Goal: Information Seeking & Learning: Learn about a topic

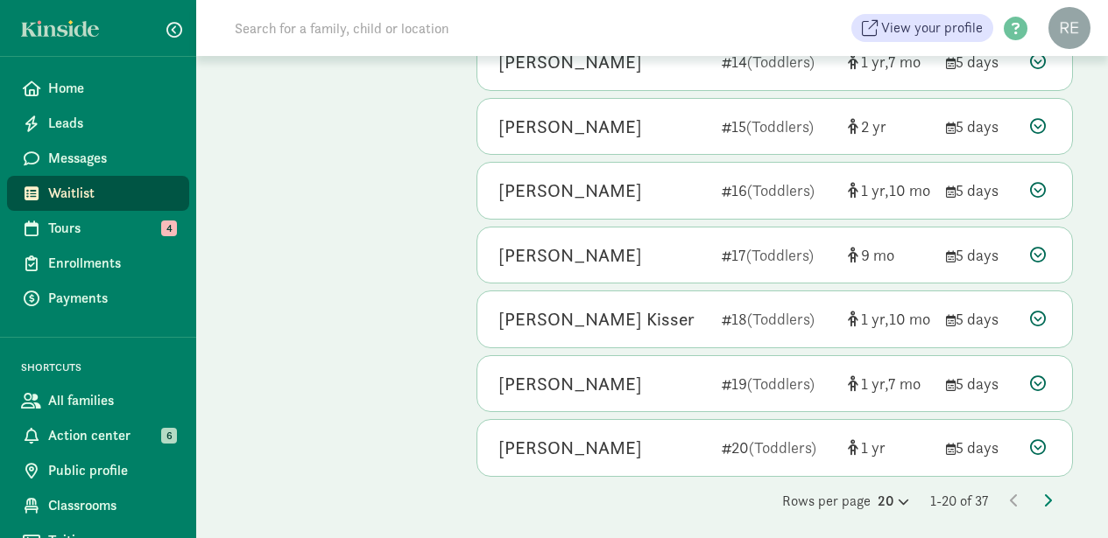
scroll to position [1019, 0]
click at [896, 497] on icon at bounding box center [901, 502] width 15 height 11
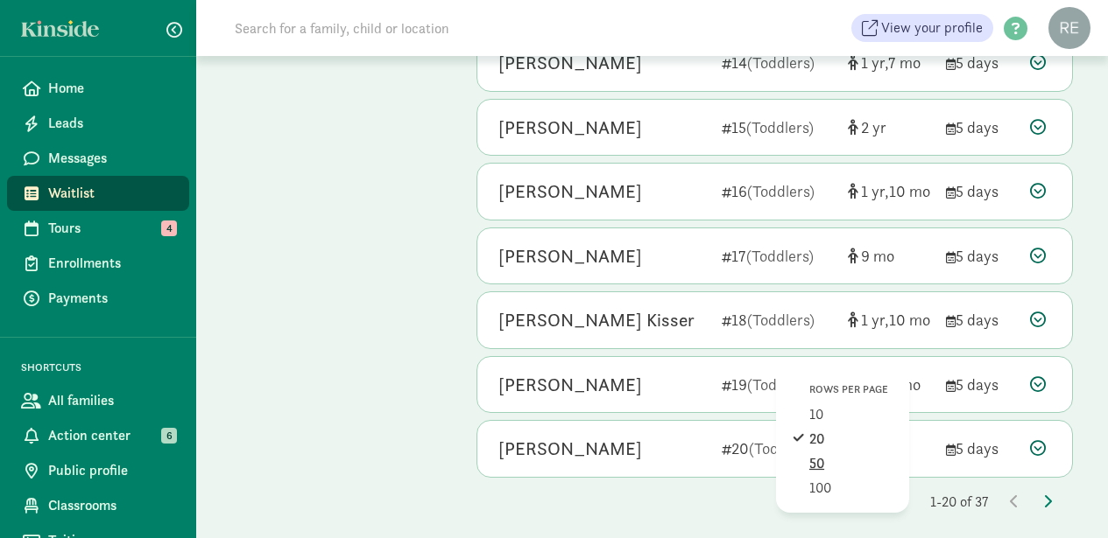
click at [820, 478] on div "50" at bounding box center [850, 488] width 83 height 21
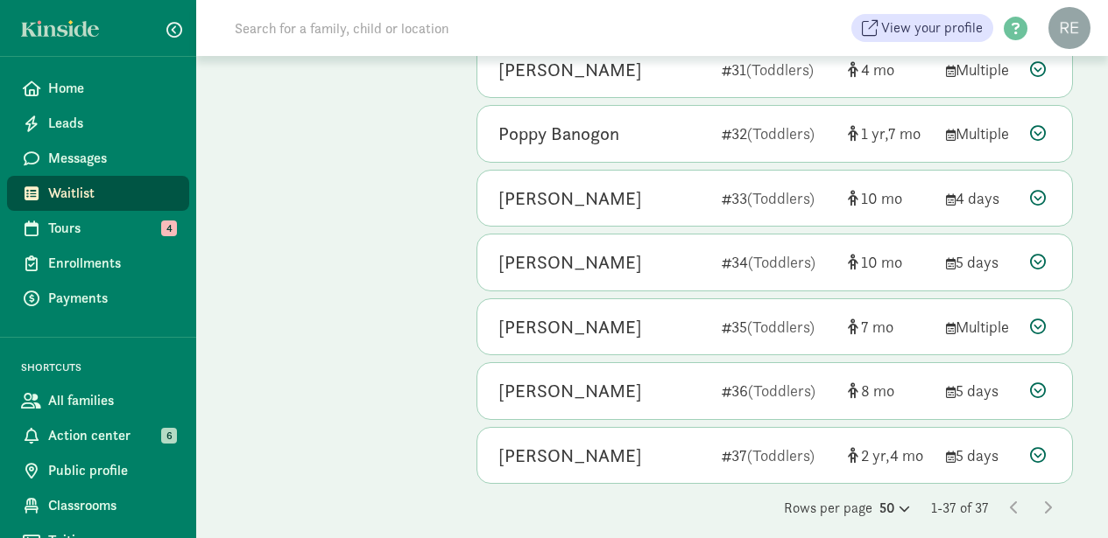
scroll to position [2106, 0]
click at [1014, 502] on icon at bounding box center [1014, 509] width 9 height 14
click at [896, 504] on icon at bounding box center [902, 509] width 15 height 11
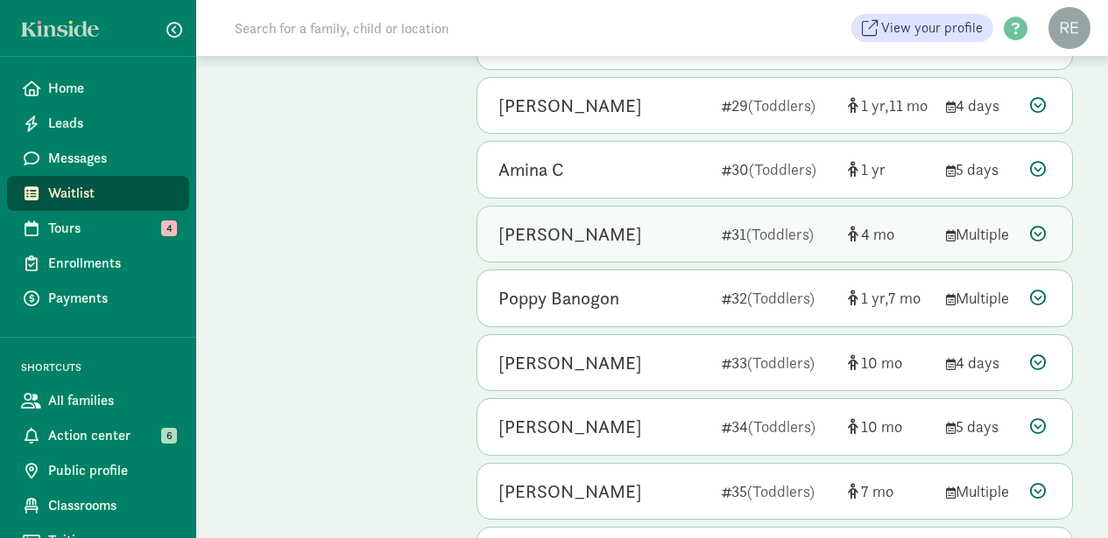
scroll to position [1938, 0]
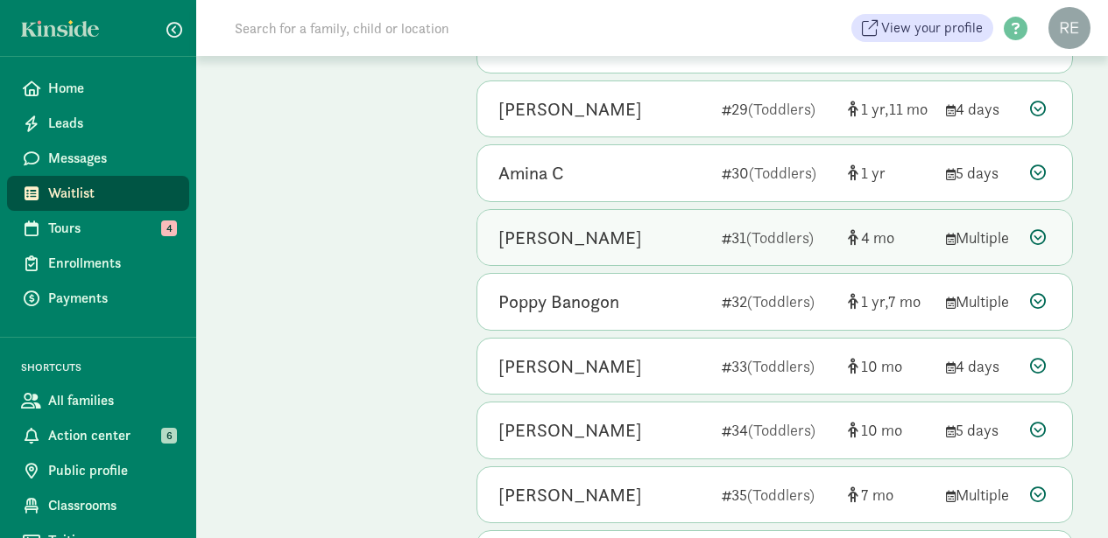
click at [708, 217] on div "Oliver Cross 31 (Toddlers) 4 Multiple" at bounding box center [774, 238] width 594 height 56
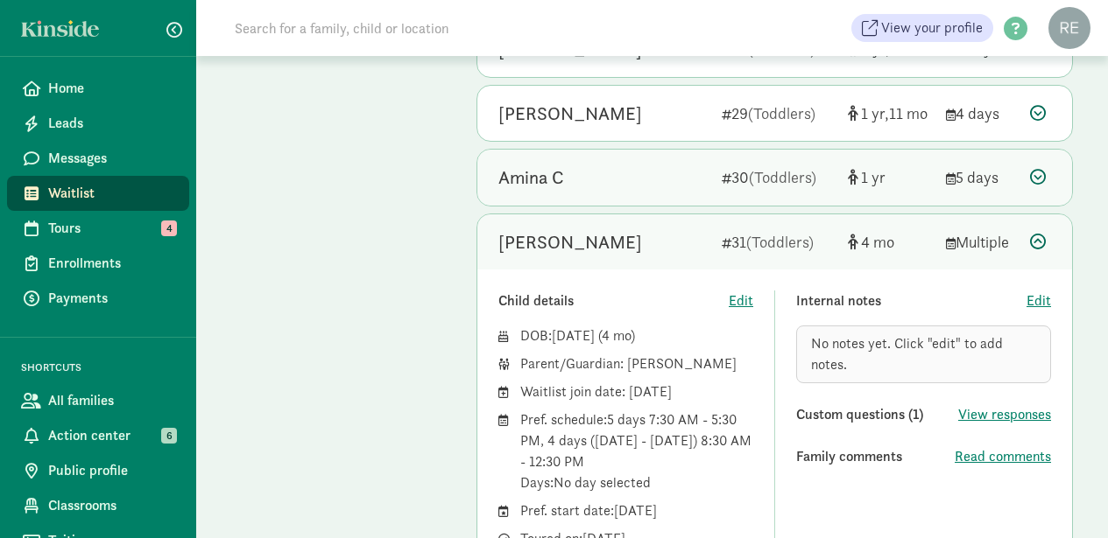
scroll to position [1937, 0]
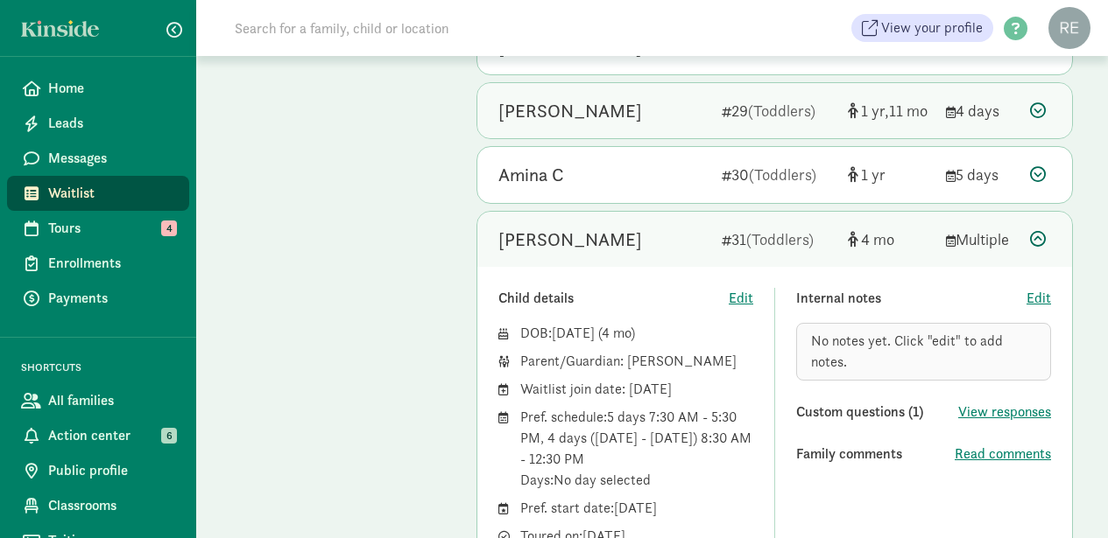
click at [1038, 102] on icon at bounding box center [1038, 110] width 16 height 16
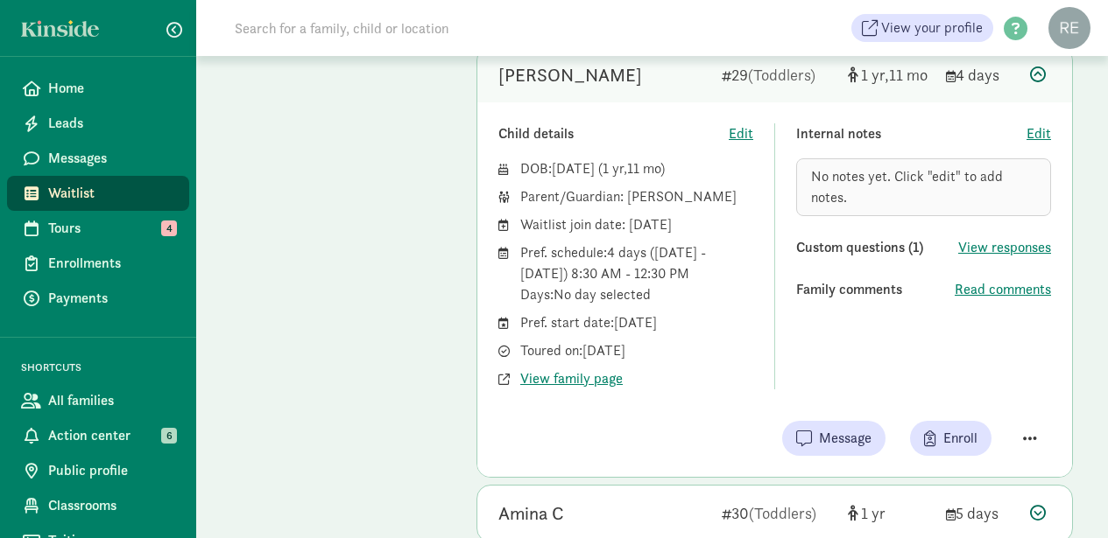
scroll to position [1977, 0]
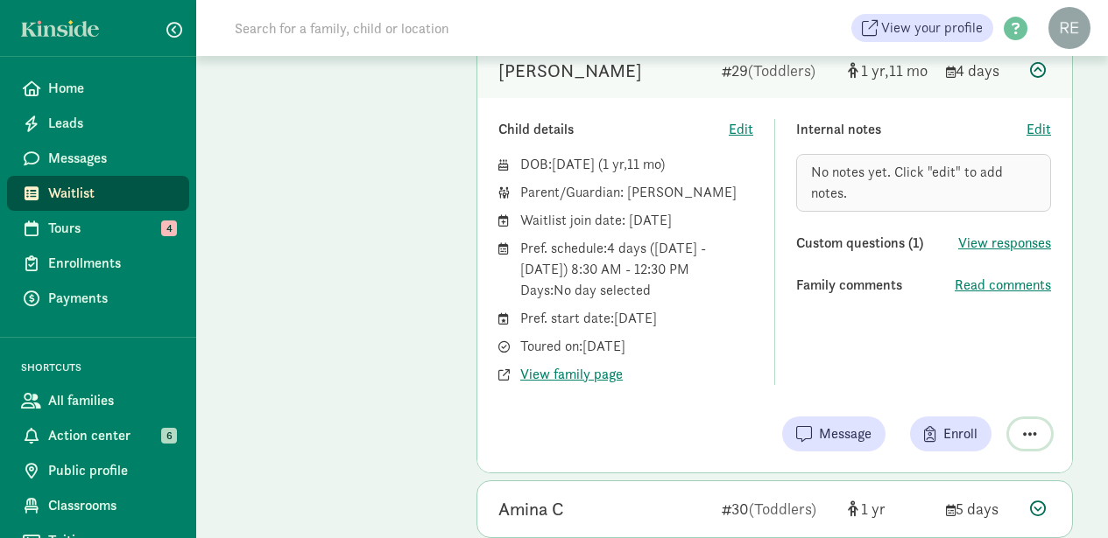
click at [1029, 442] on span "button" at bounding box center [1030, 434] width 14 height 16
click at [820, 364] on div "Internal notes Edit No notes yet. Click "edit" to add notes. Custom questions (…" at bounding box center [923, 252] width 255 height 266
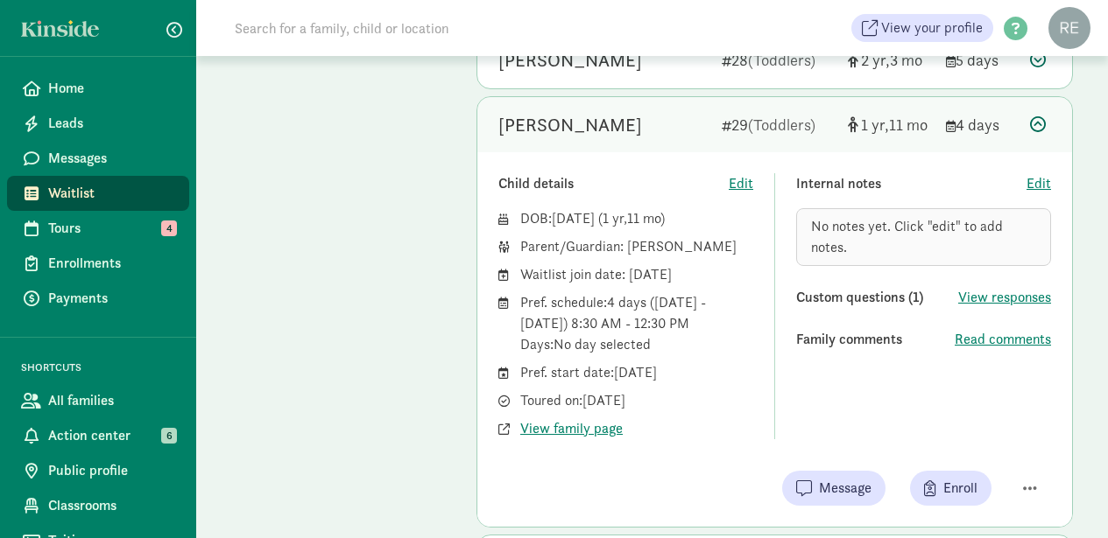
scroll to position [1924, 0]
click at [589, 433] on span "View family page" at bounding box center [571, 428] width 102 height 21
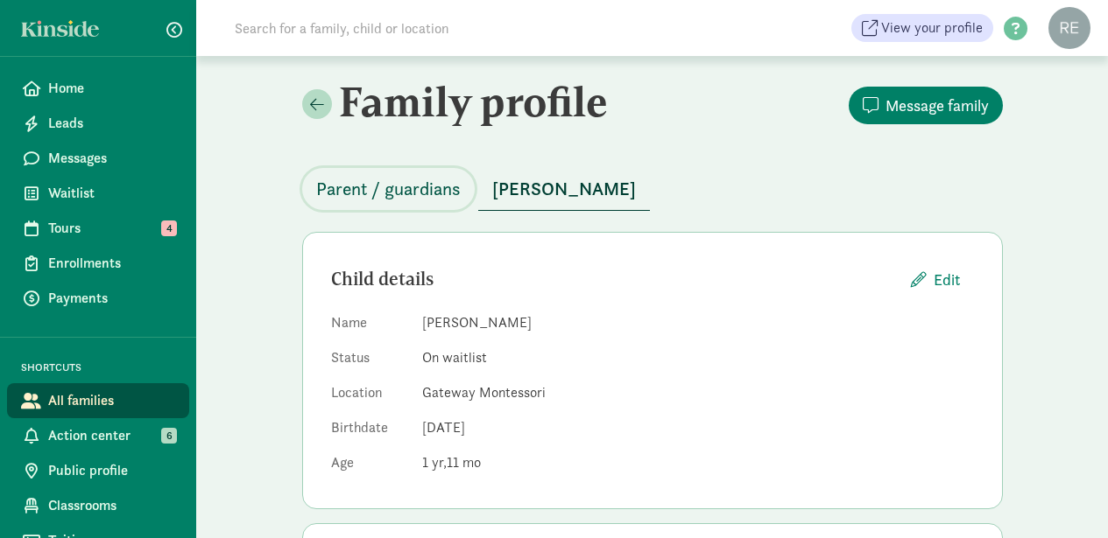
click at [389, 194] on span "Parent / guardians" at bounding box center [388, 189] width 144 height 28
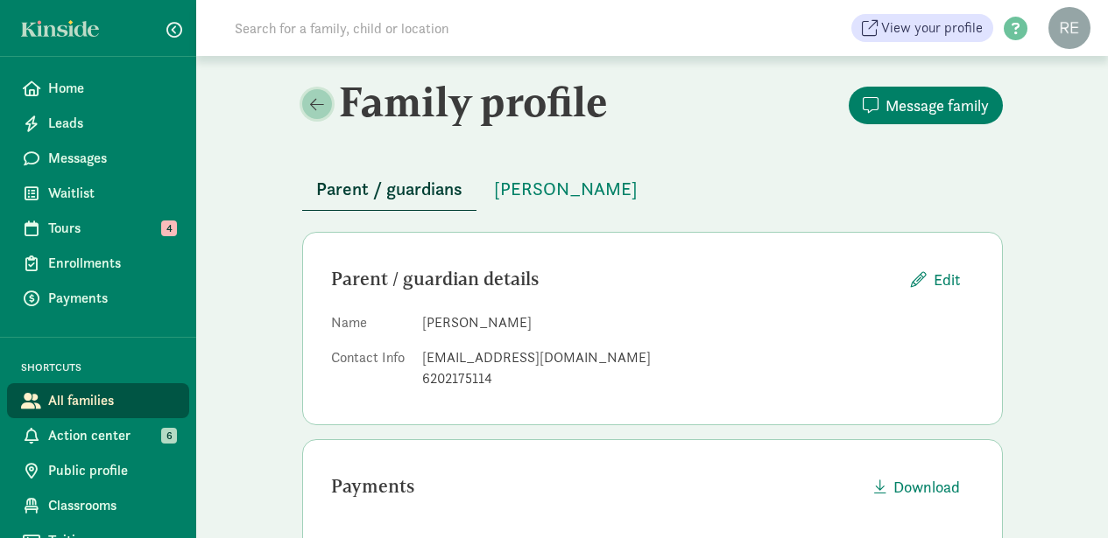
click at [312, 110] on span at bounding box center [317, 104] width 14 height 16
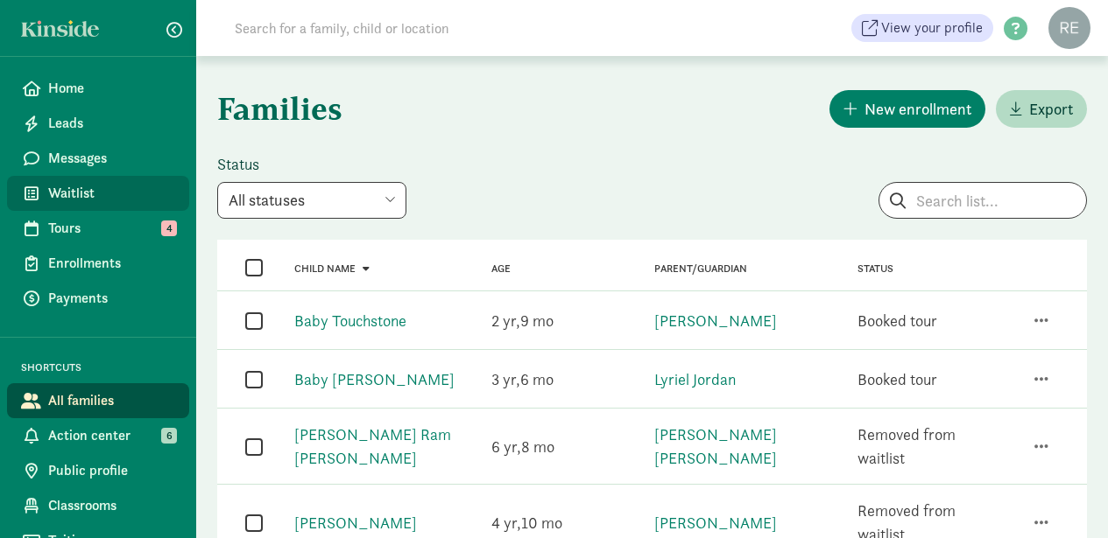
click at [76, 188] on span "Waitlist" at bounding box center [111, 193] width 127 height 21
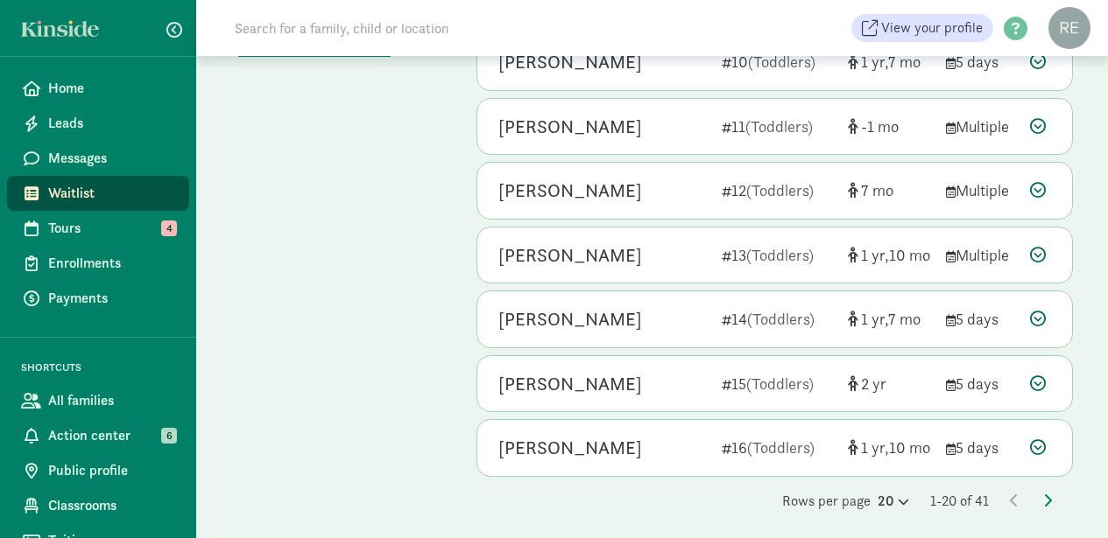
scroll to position [1019, 0]
click at [897, 497] on icon at bounding box center [901, 502] width 15 height 11
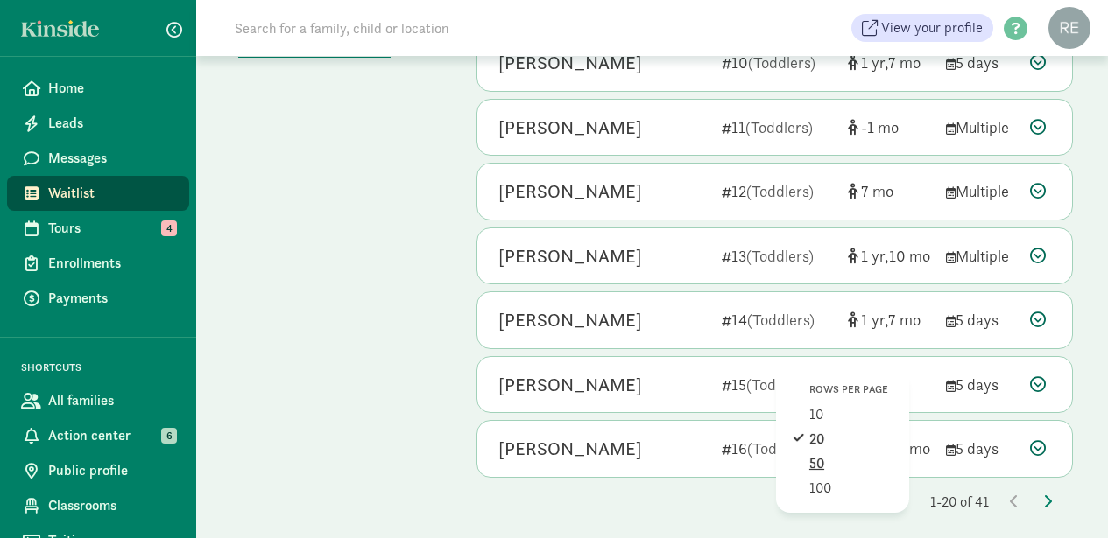
click at [834, 478] on div "50" at bounding box center [850, 488] width 83 height 21
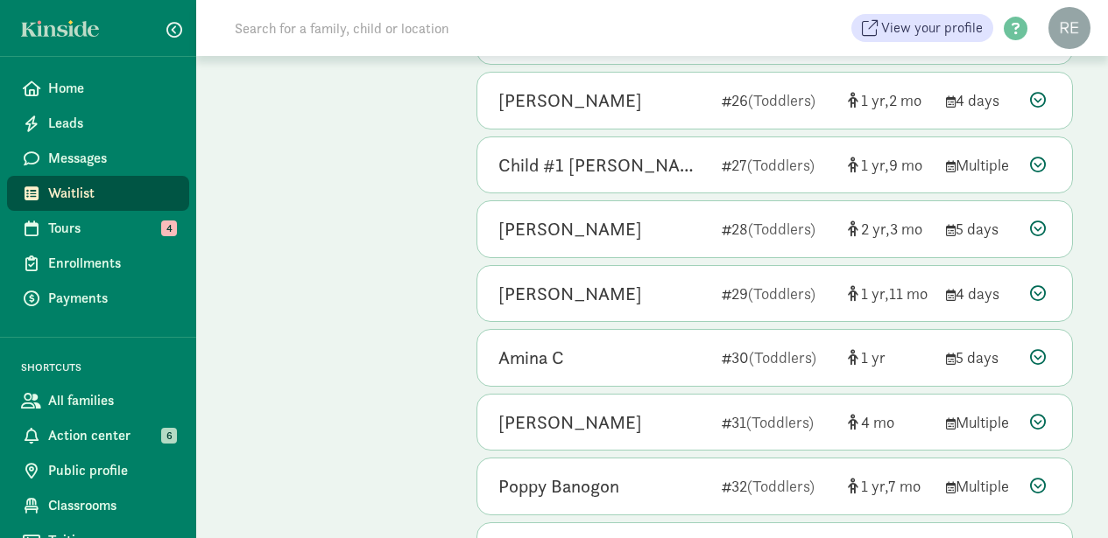
scroll to position [2012, 0]
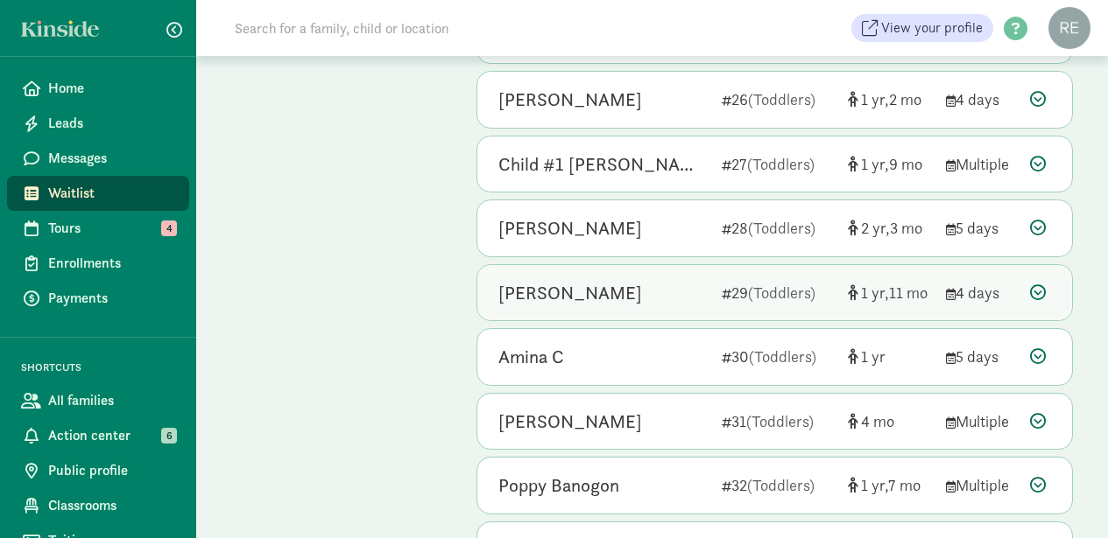
click at [1038, 285] on icon at bounding box center [1038, 293] width 16 height 16
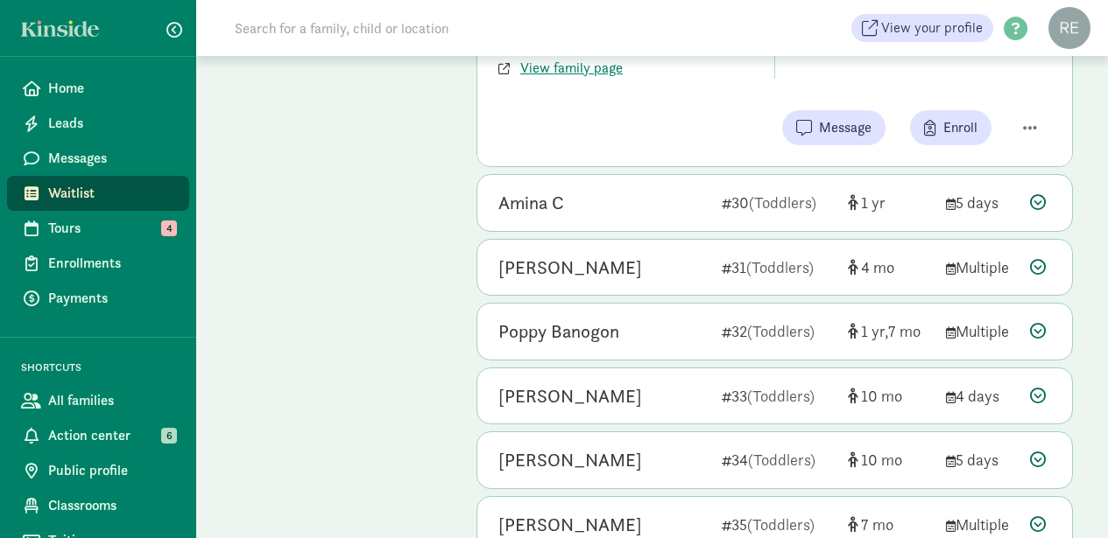
scroll to position [2535, 0]
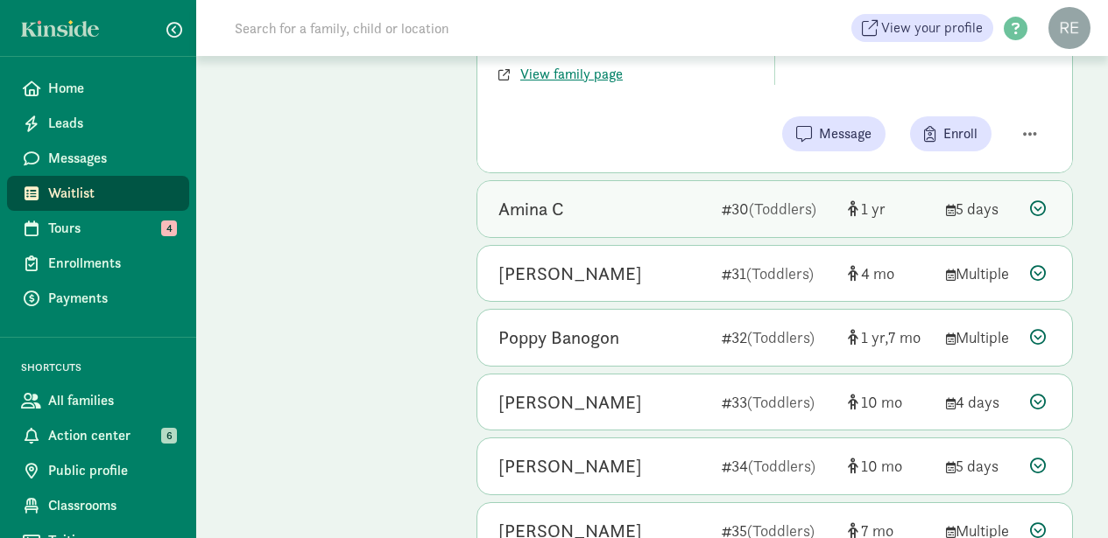
click at [1037, 216] on icon at bounding box center [1038, 209] width 16 height 16
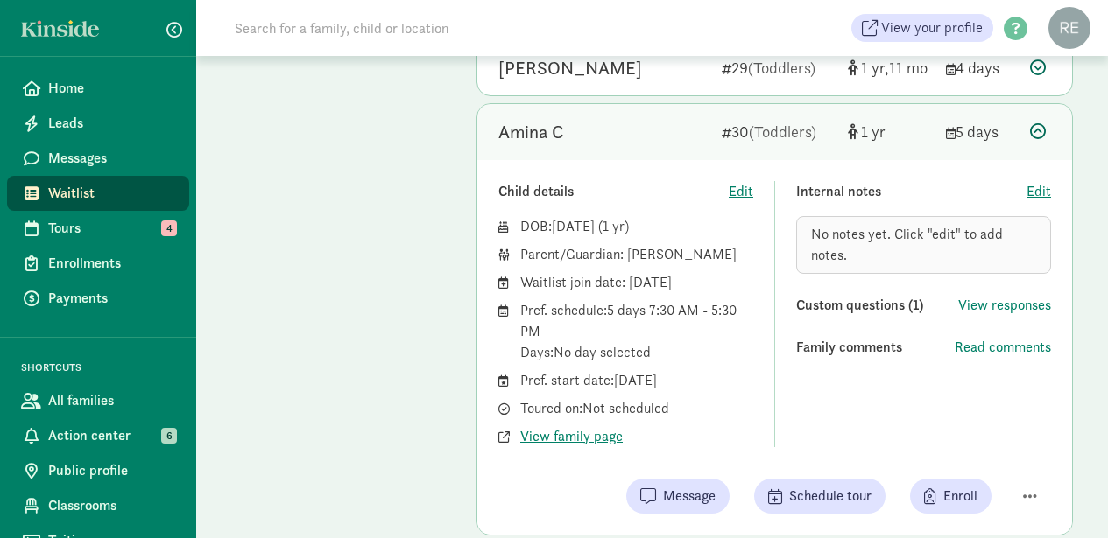
scroll to position [2234, 0]
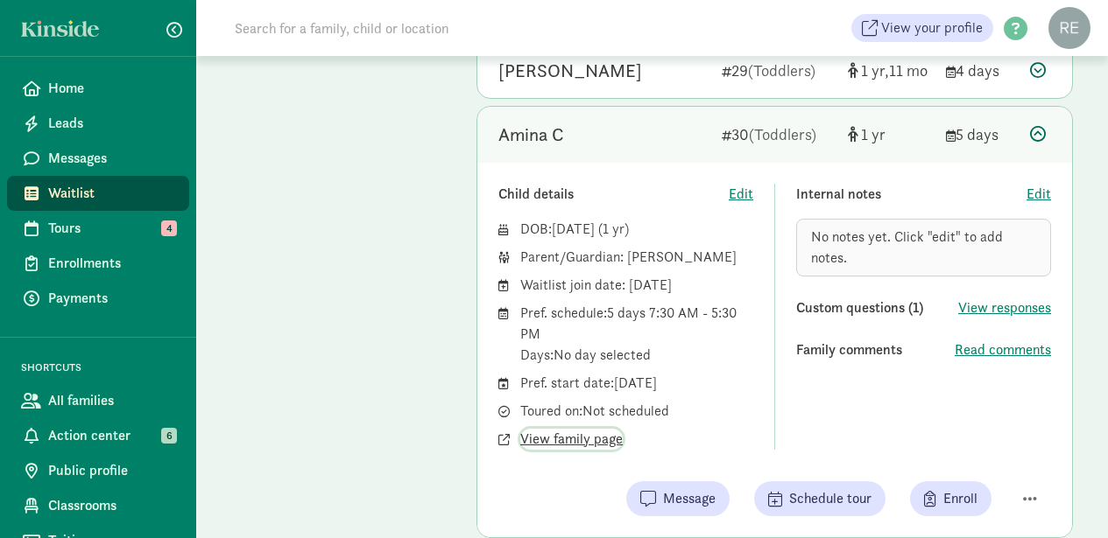
click at [587, 429] on span "View family page" at bounding box center [571, 439] width 102 height 21
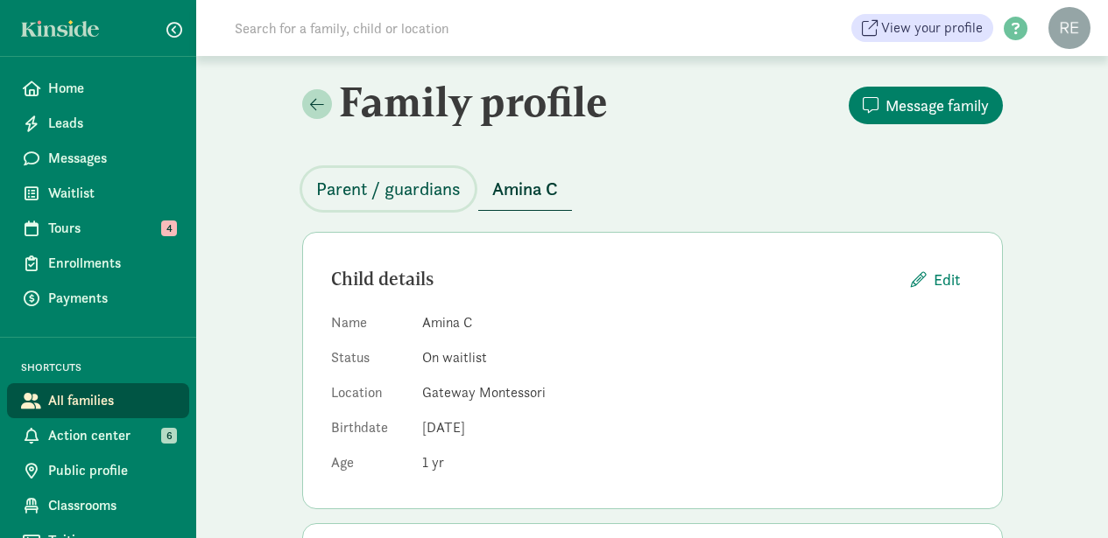
click at [405, 190] on span "Parent / guardians" at bounding box center [388, 189] width 144 height 28
click at [320, 108] on span at bounding box center [317, 104] width 14 height 16
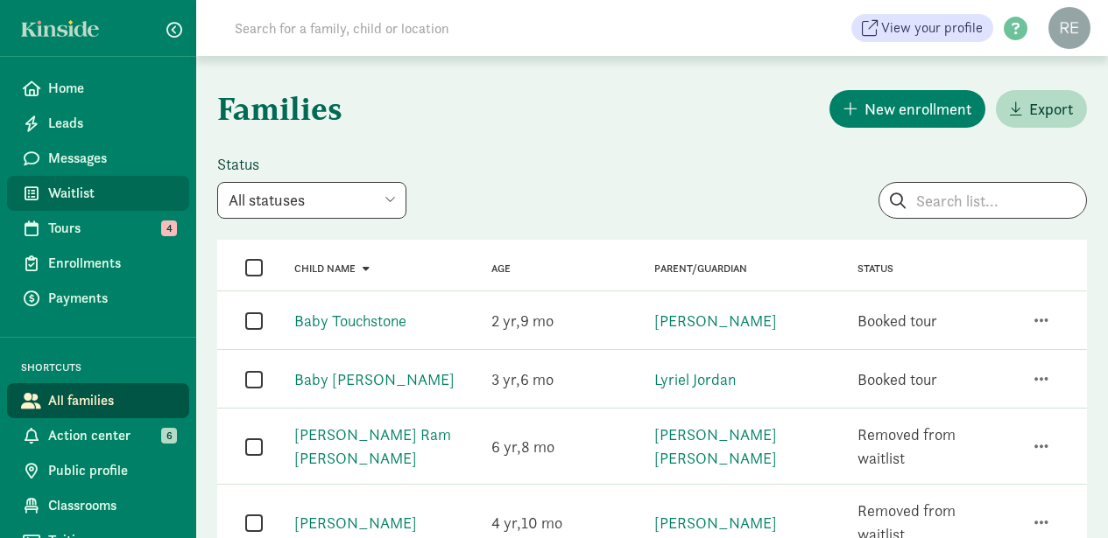
click at [86, 190] on span "Waitlist" at bounding box center [111, 193] width 127 height 21
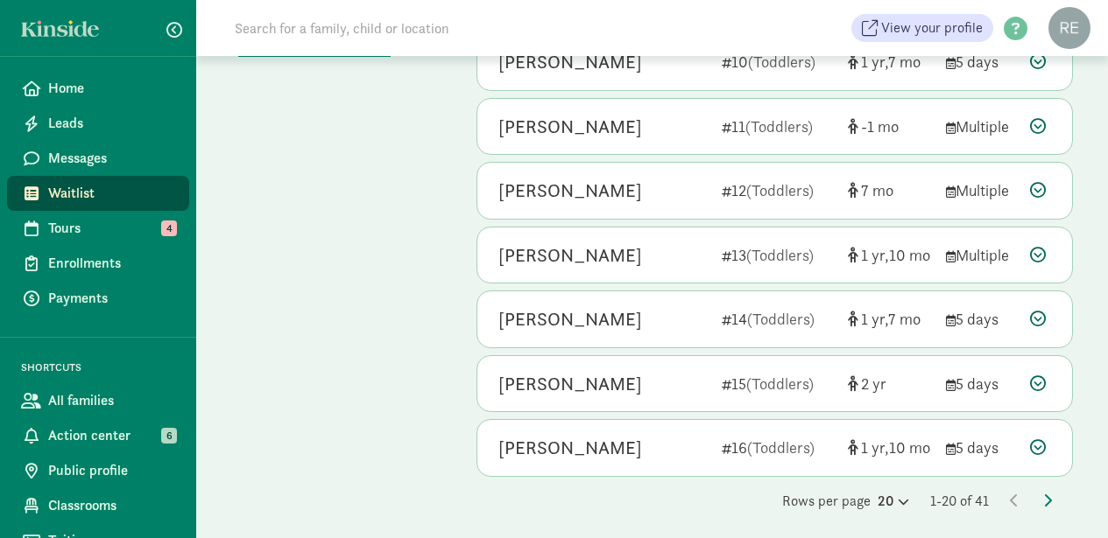
scroll to position [1019, 0]
click at [896, 497] on icon at bounding box center [901, 502] width 15 height 11
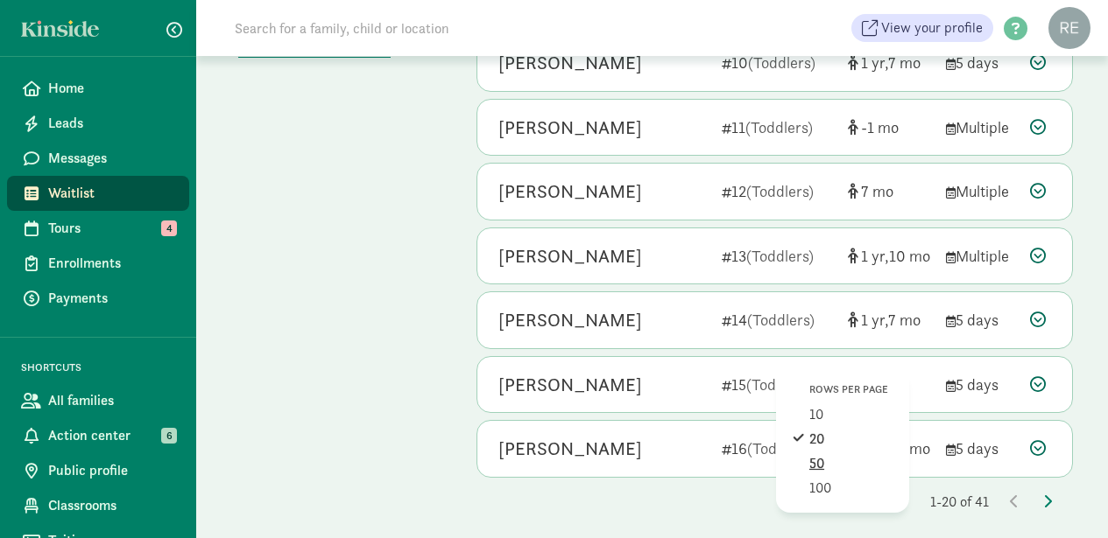
click at [834, 478] on div "50" at bounding box center [850, 488] width 83 height 21
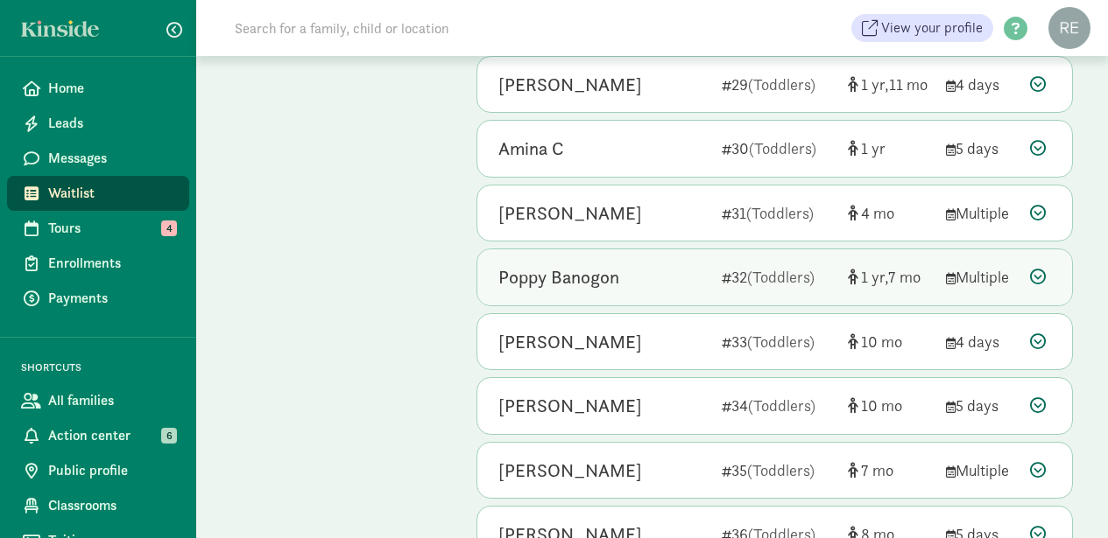
scroll to position [2203, 0]
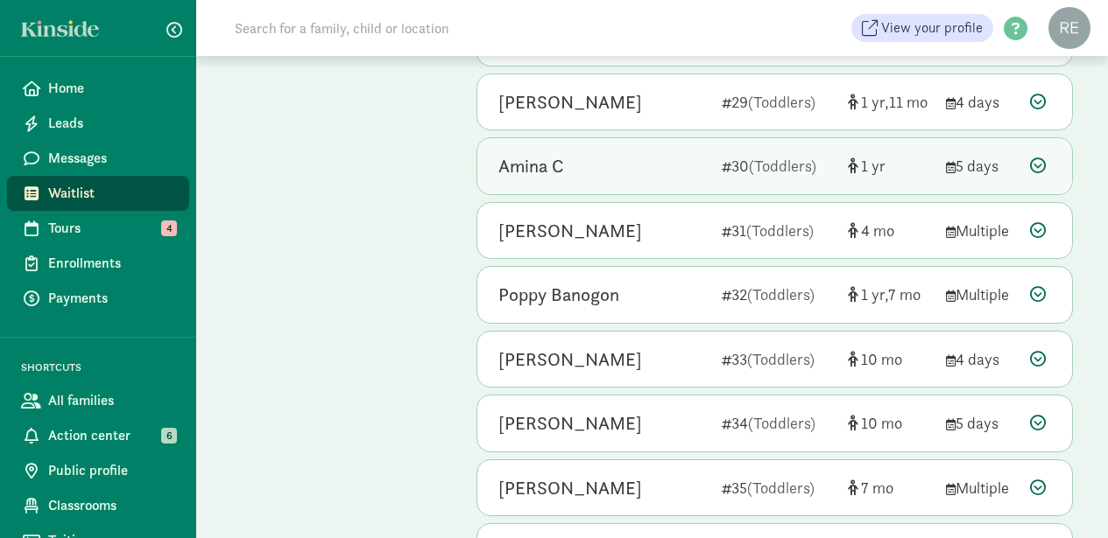
click at [1039, 158] on icon at bounding box center [1038, 166] width 16 height 16
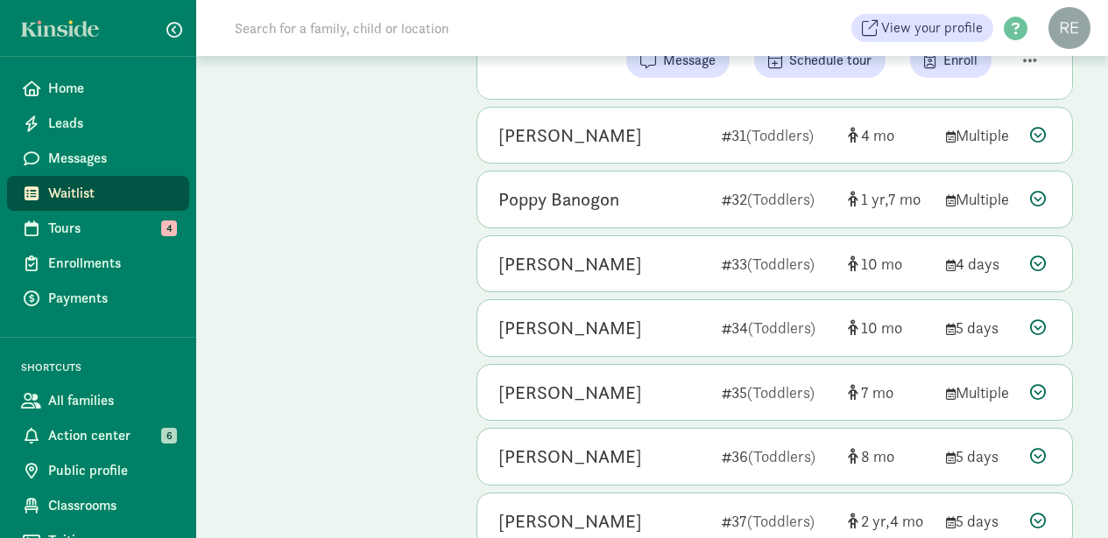
scroll to position [2673, 0]
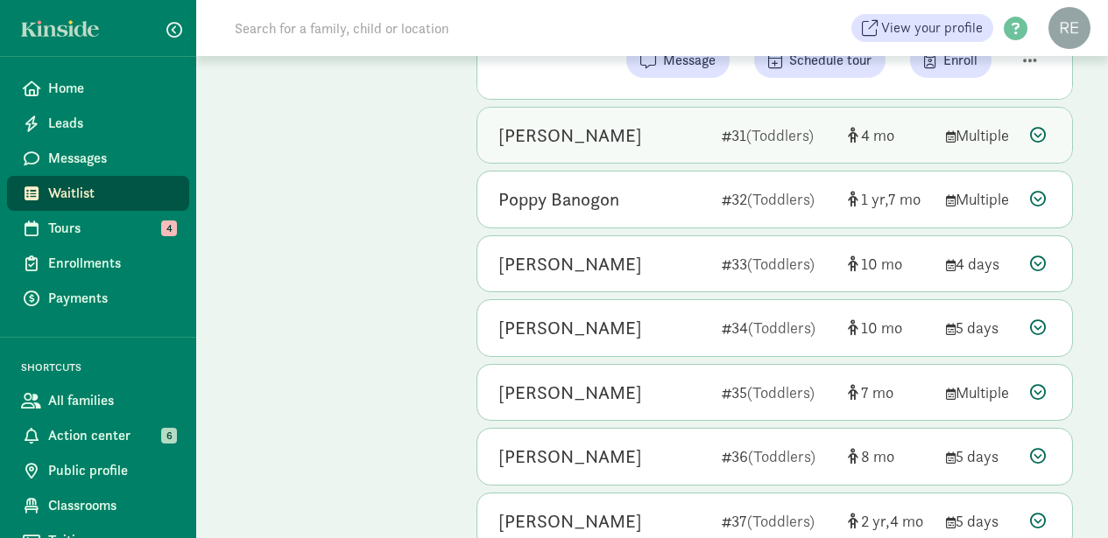
click at [1039, 127] on icon at bounding box center [1038, 135] width 16 height 16
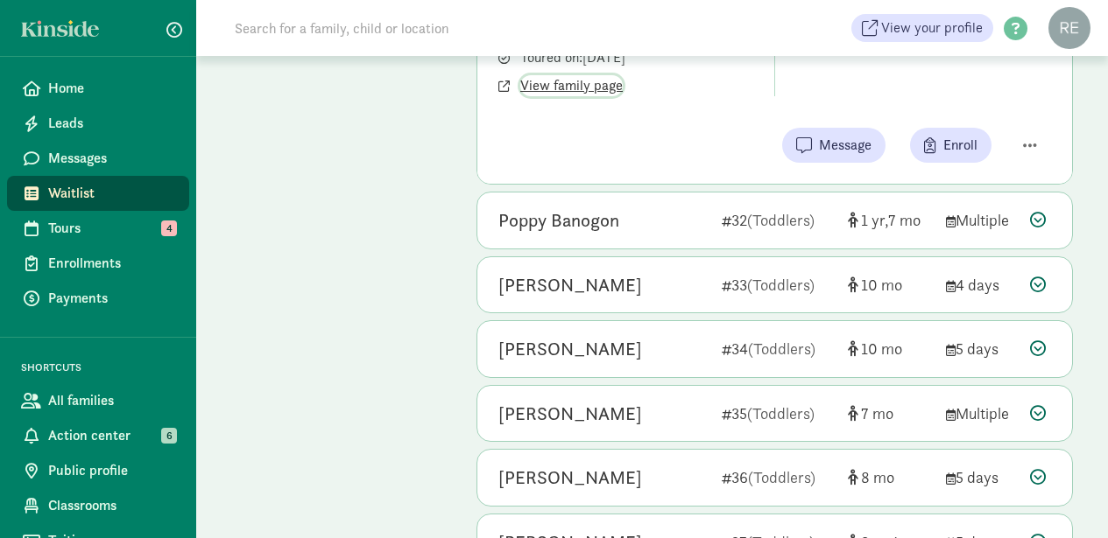
click at [614, 75] on span "View family page" at bounding box center [571, 85] width 102 height 21
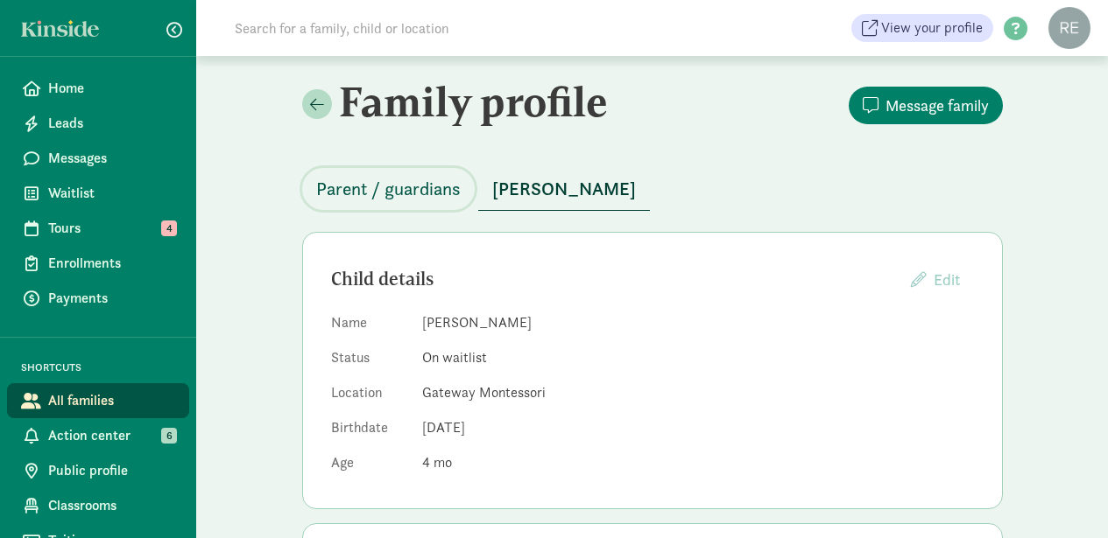
click at [342, 193] on span "Parent / guardians" at bounding box center [388, 189] width 144 height 28
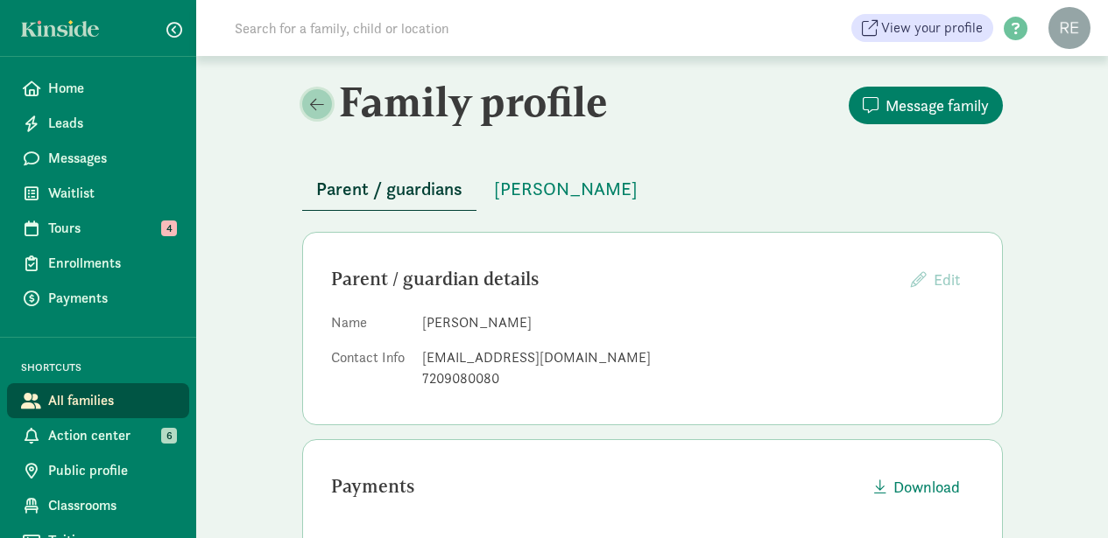
click at [311, 108] on span at bounding box center [317, 104] width 14 height 16
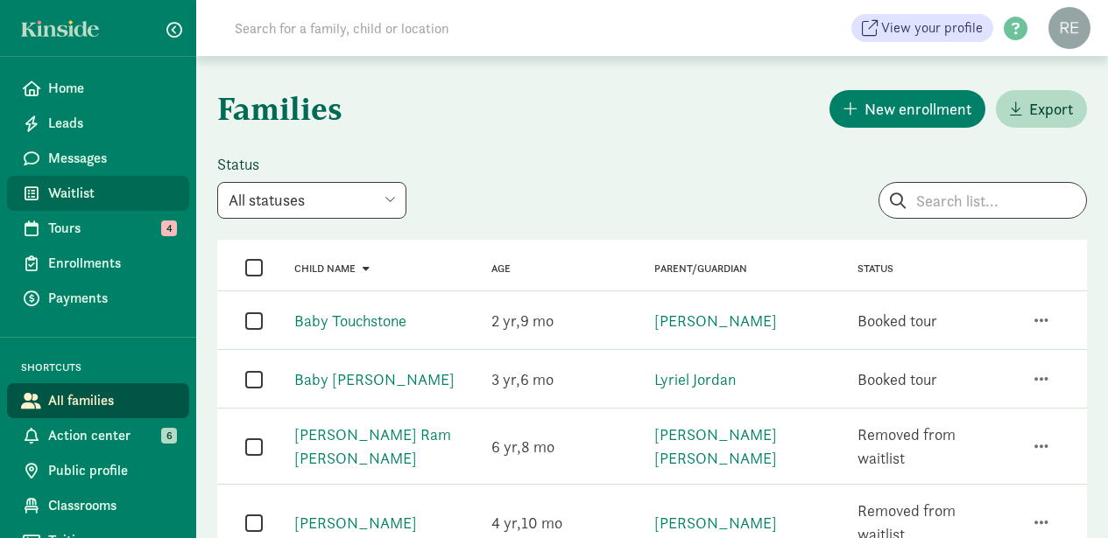
click at [80, 196] on span "Waitlist" at bounding box center [111, 193] width 127 height 21
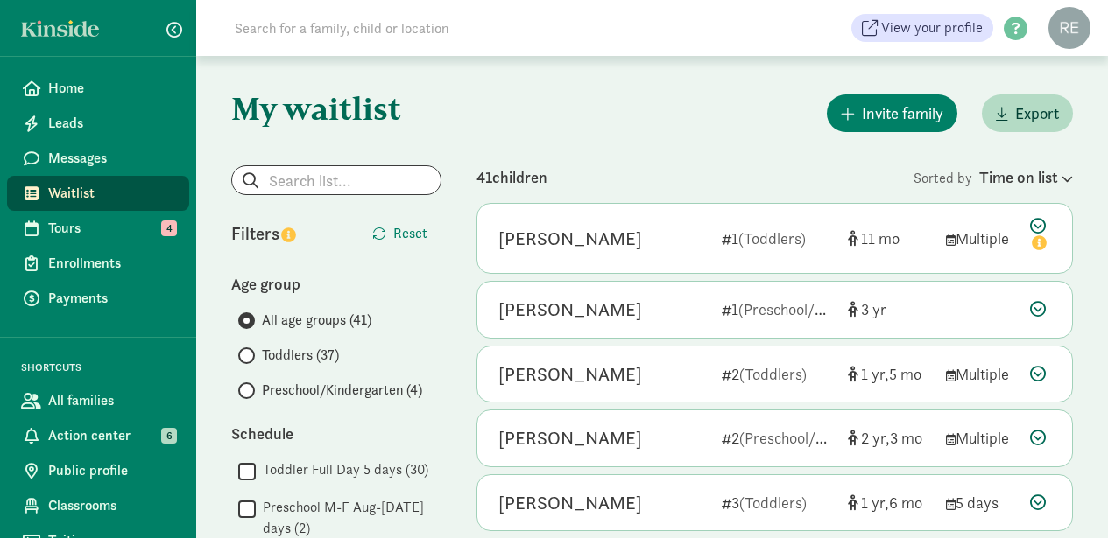
click at [253, 359] on span at bounding box center [246, 356] width 17 height 17
click at [250, 359] on input "Toddlers (37)" at bounding box center [243, 355] width 11 height 11
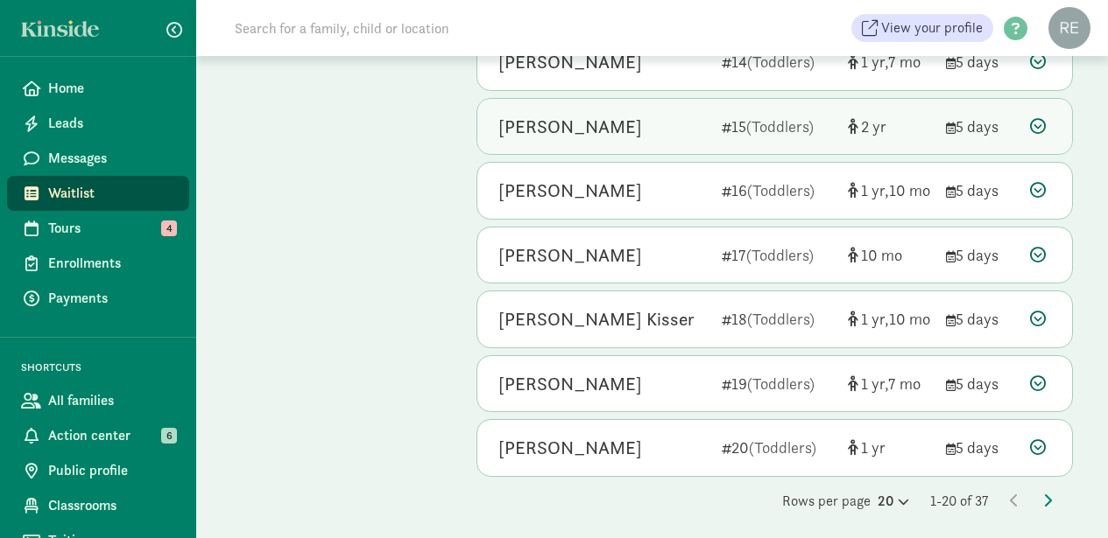
scroll to position [1019, 0]
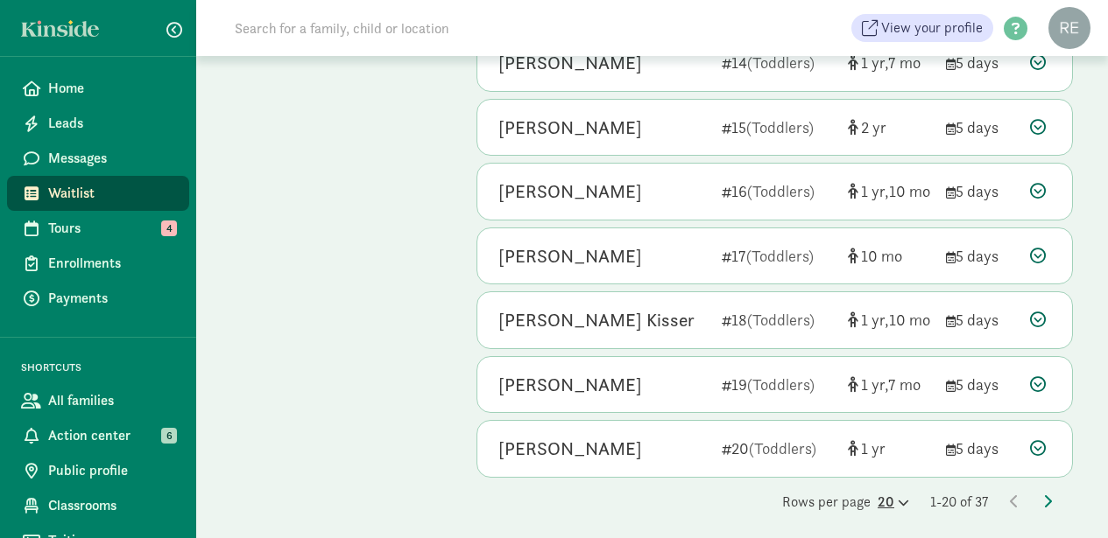
click at [895, 497] on icon at bounding box center [901, 502] width 15 height 11
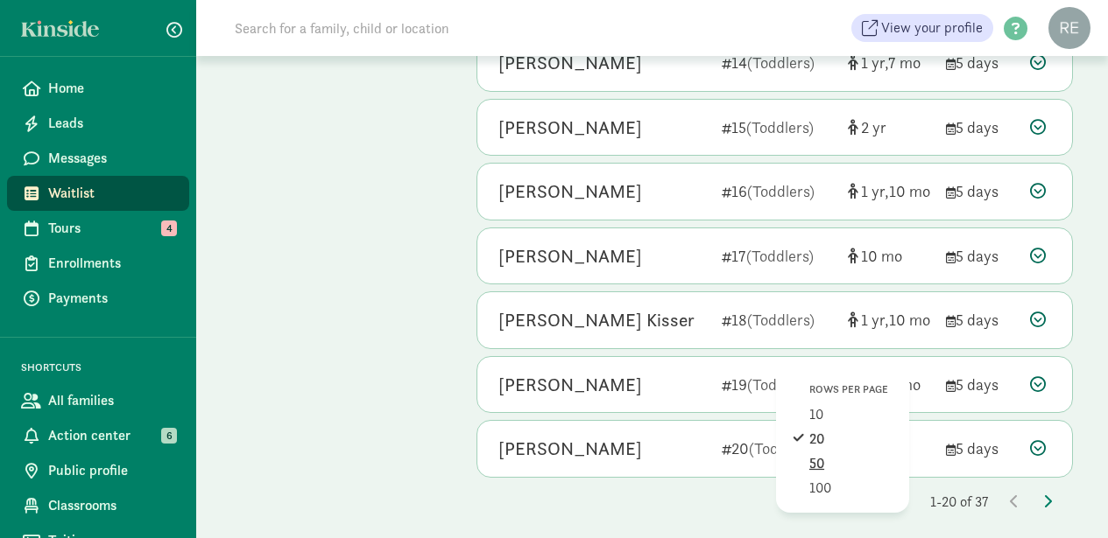
click at [830, 478] on div "50" at bounding box center [850, 488] width 83 height 21
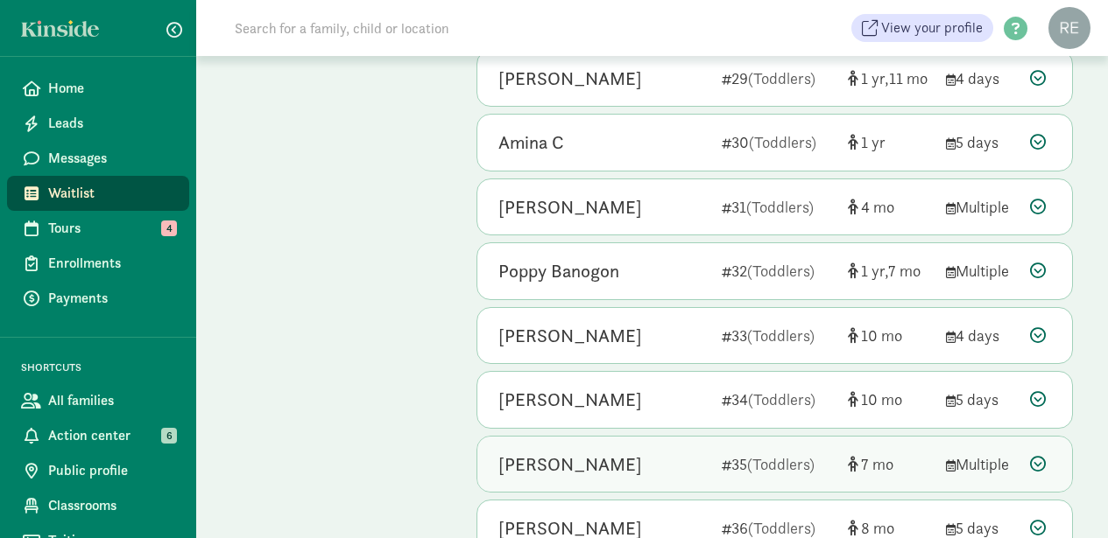
scroll to position [1979, 0]
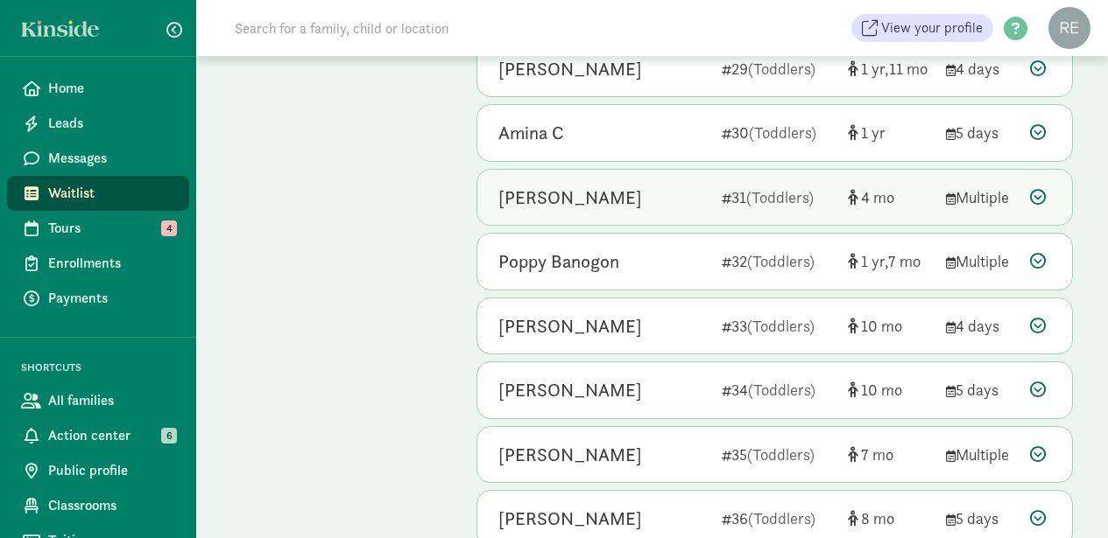
click at [1037, 189] on icon at bounding box center [1038, 197] width 16 height 16
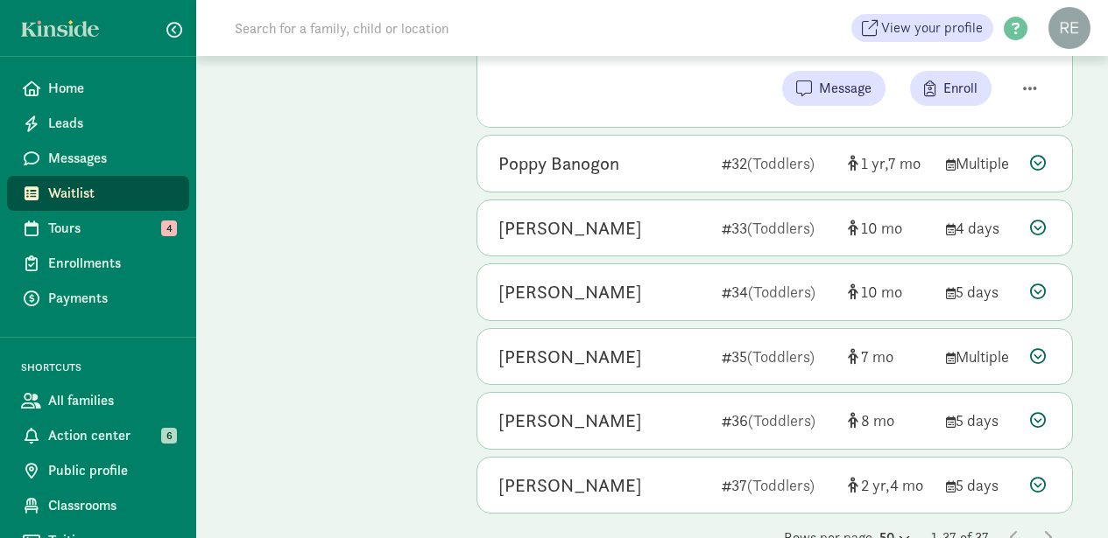
scroll to position [2477, 0]
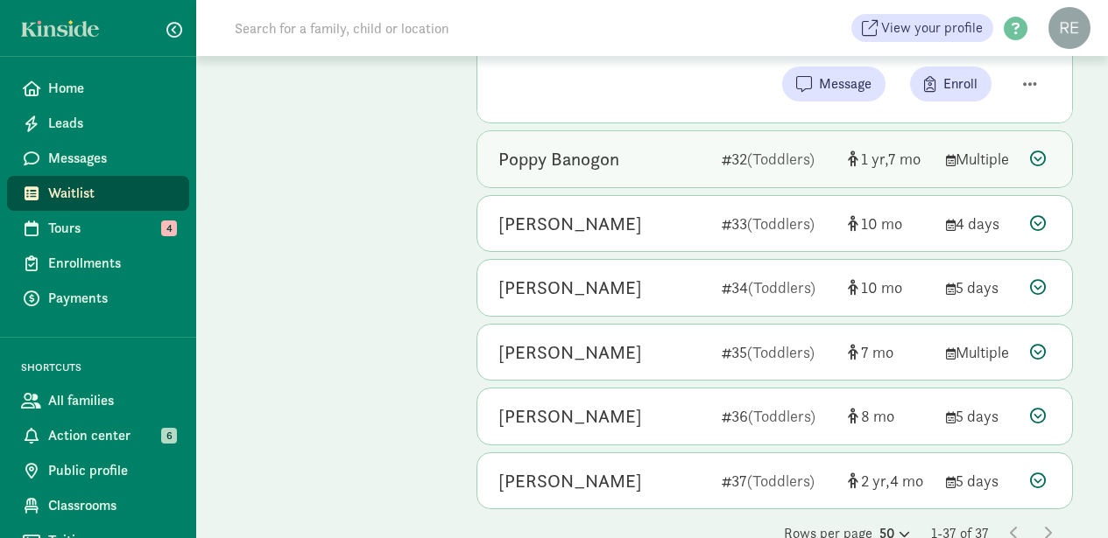
click at [1039, 151] on icon at bounding box center [1038, 159] width 16 height 16
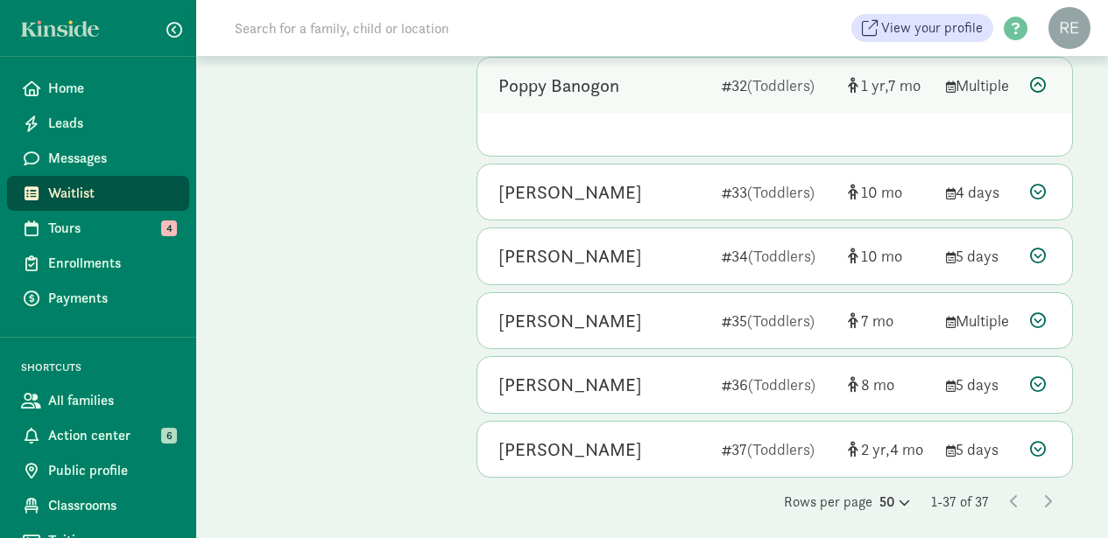
scroll to position [2428, 0]
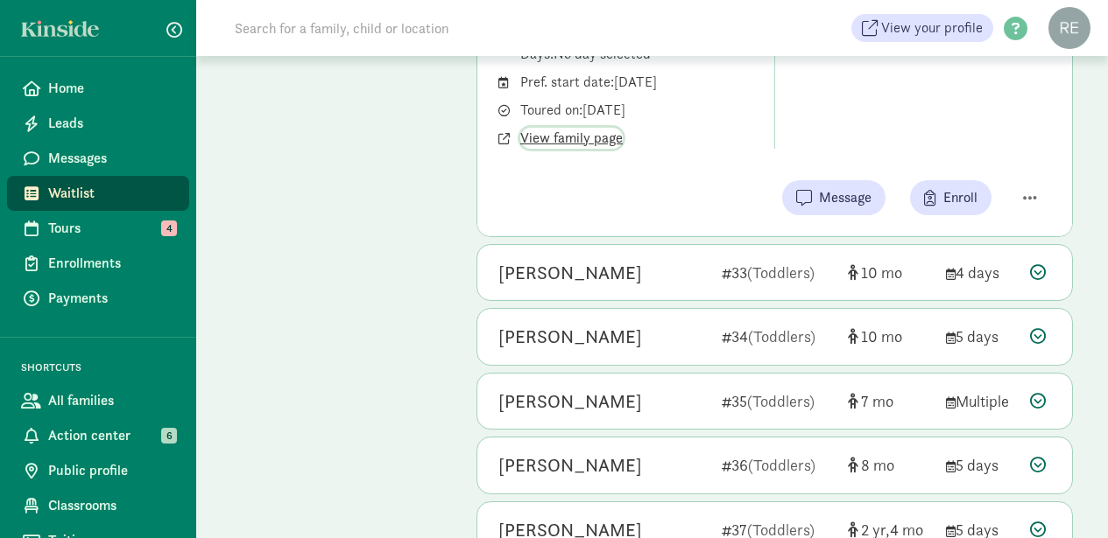
click at [606, 128] on span "View family page" at bounding box center [571, 138] width 102 height 21
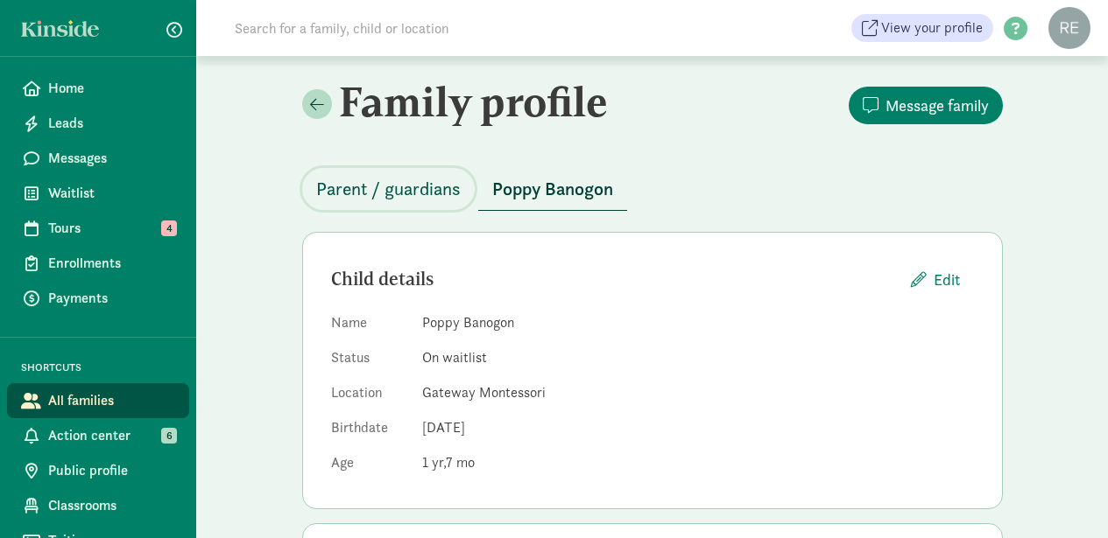
click at [422, 186] on span "Parent / guardians" at bounding box center [388, 189] width 144 height 28
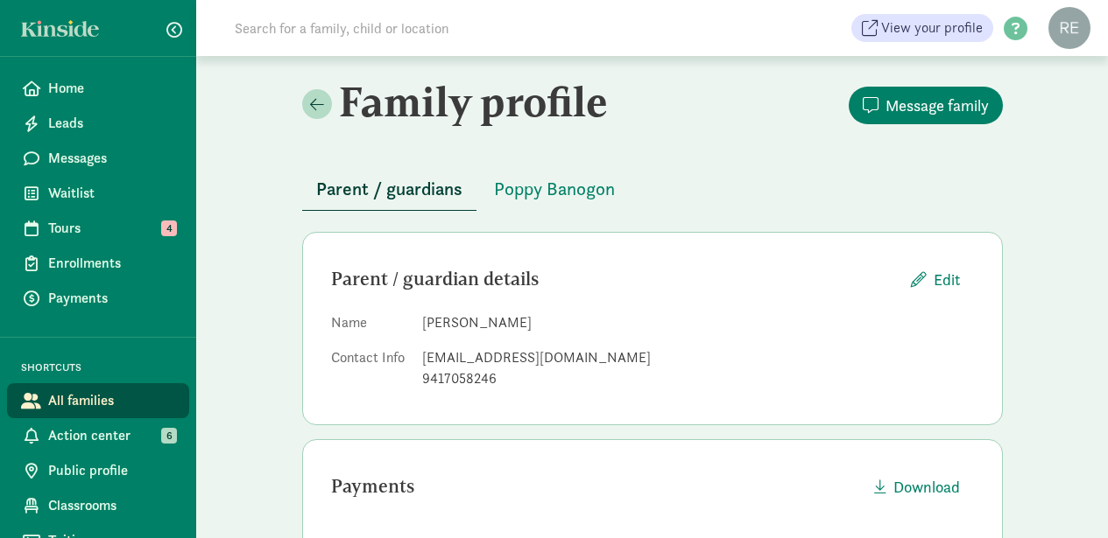
scroll to position [39, 0]
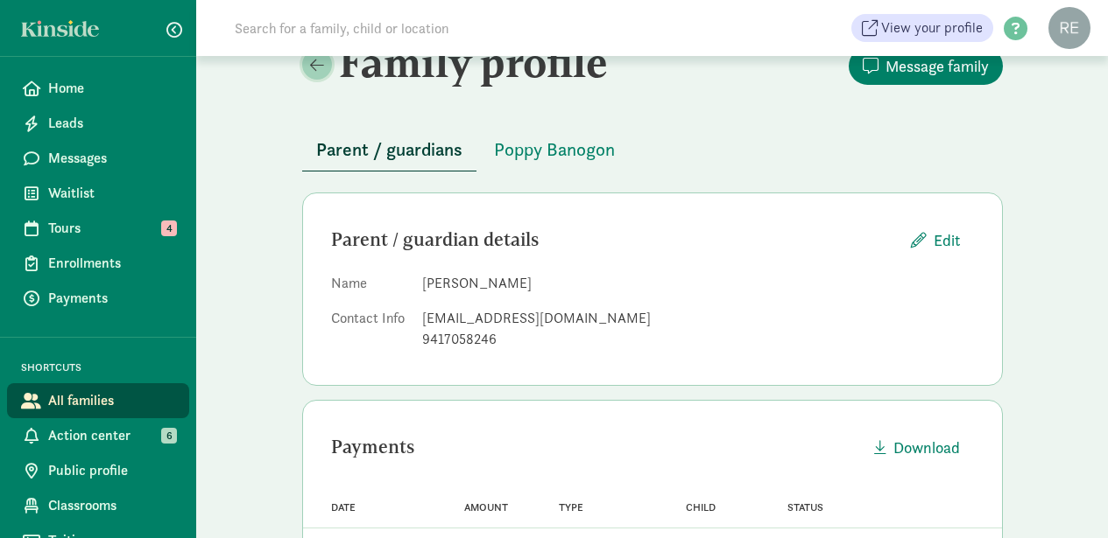
click at [313, 68] on span at bounding box center [317, 65] width 14 height 16
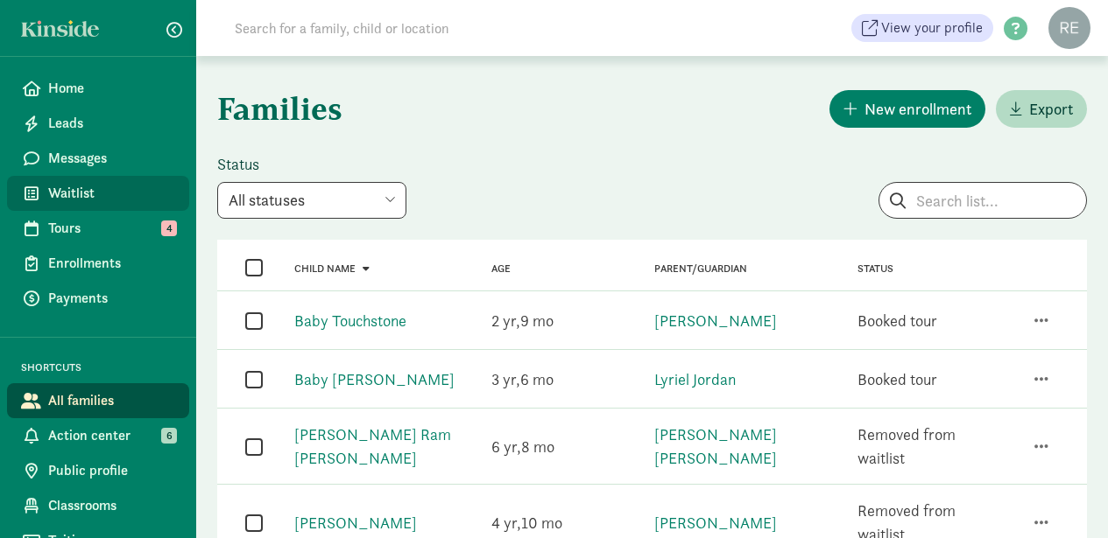
click at [88, 192] on span "Waitlist" at bounding box center [111, 193] width 127 height 21
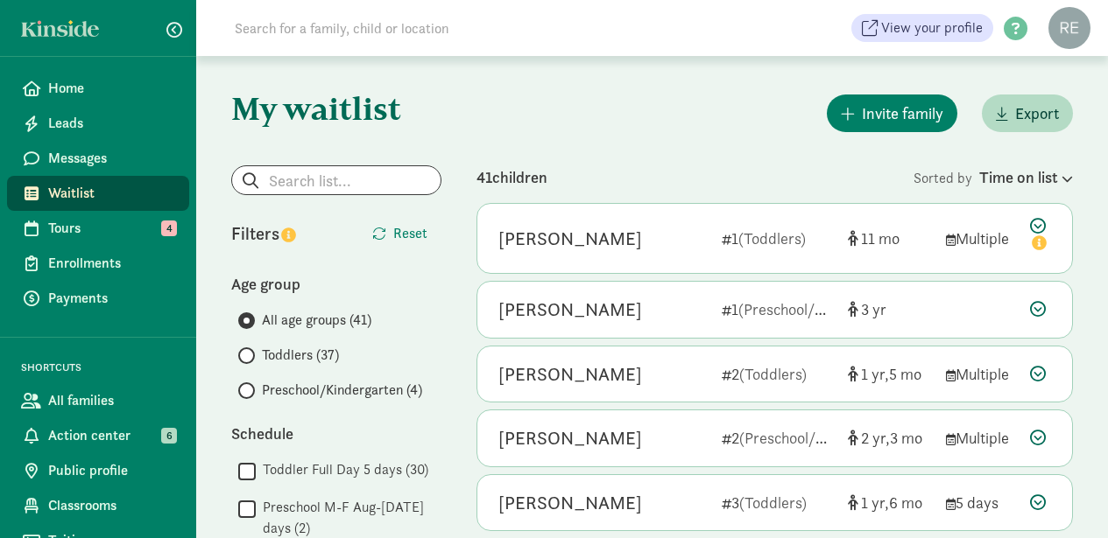
click at [246, 353] on input "Toddlers (37)" at bounding box center [243, 355] width 11 height 11
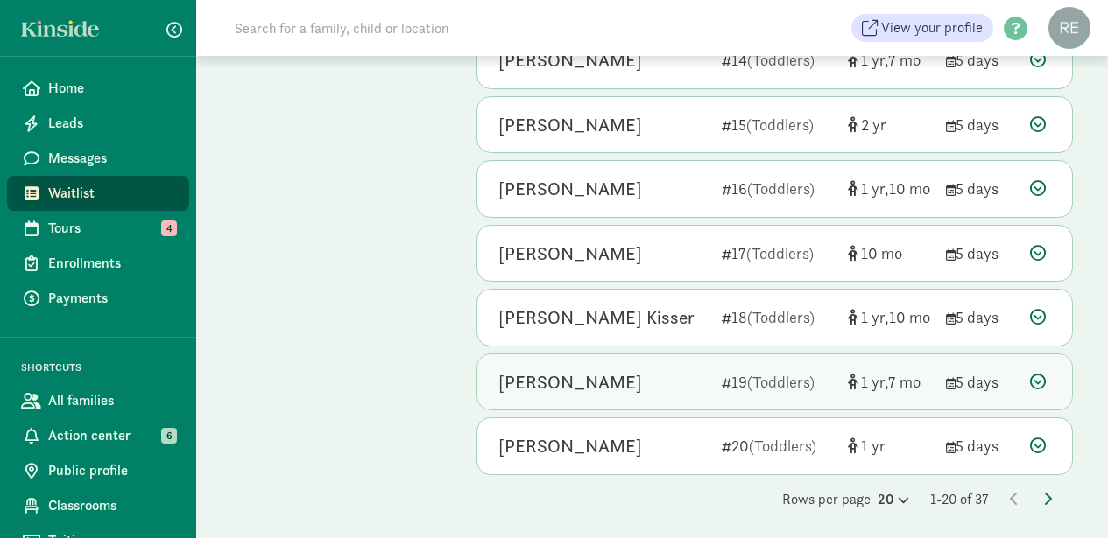
scroll to position [1019, 0]
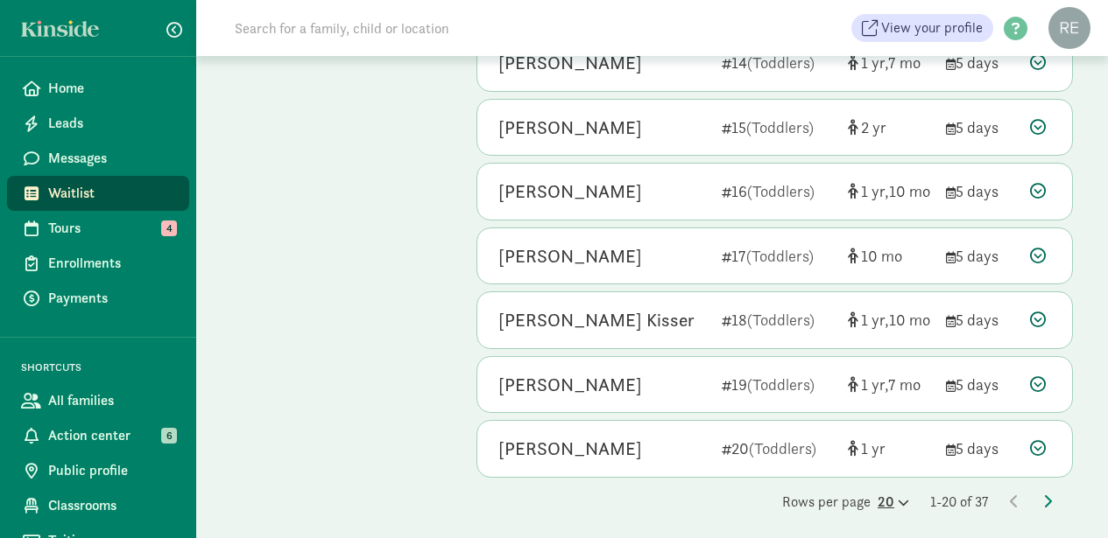
click at [897, 497] on icon at bounding box center [901, 502] width 15 height 11
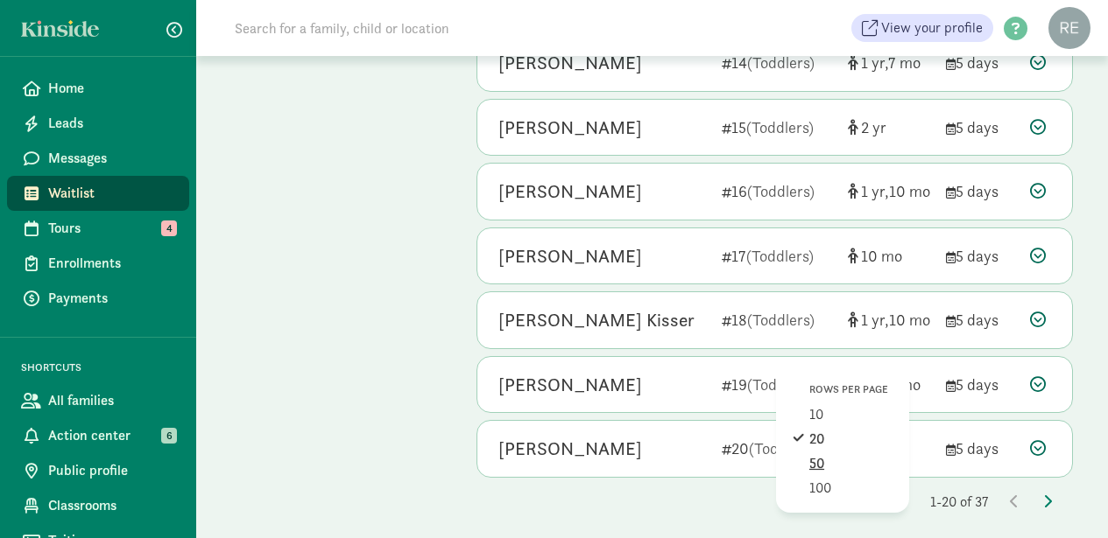
click at [829, 478] on div "50" at bounding box center [850, 488] width 83 height 21
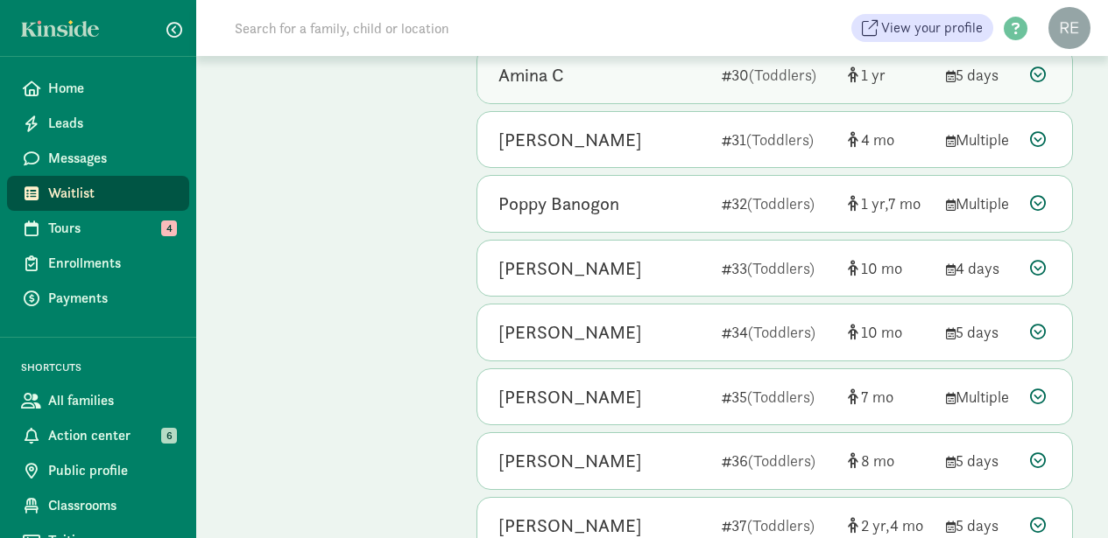
scroll to position [2046, 0]
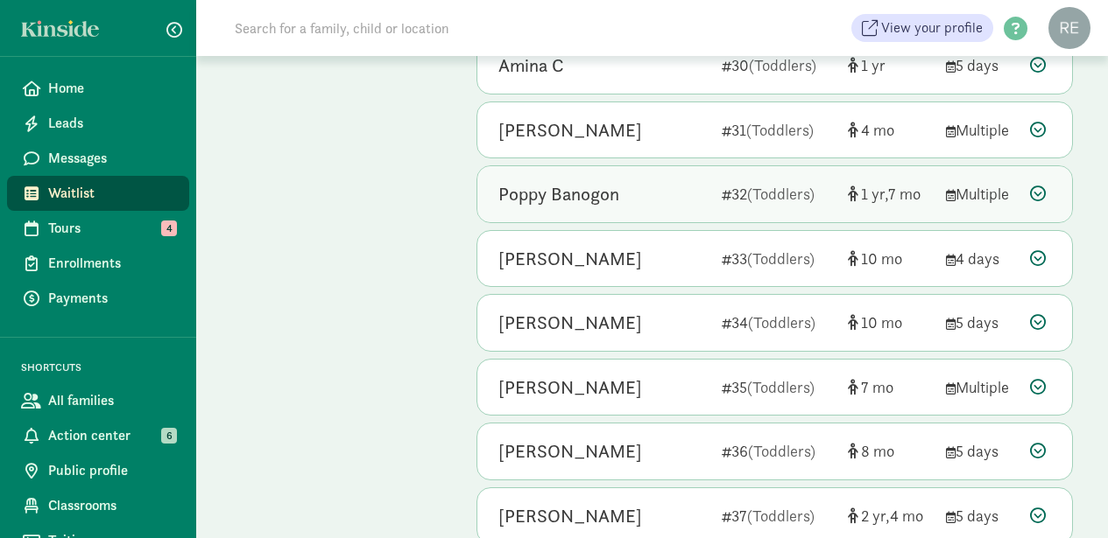
click at [1041, 186] on icon at bounding box center [1038, 194] width 16 height 16
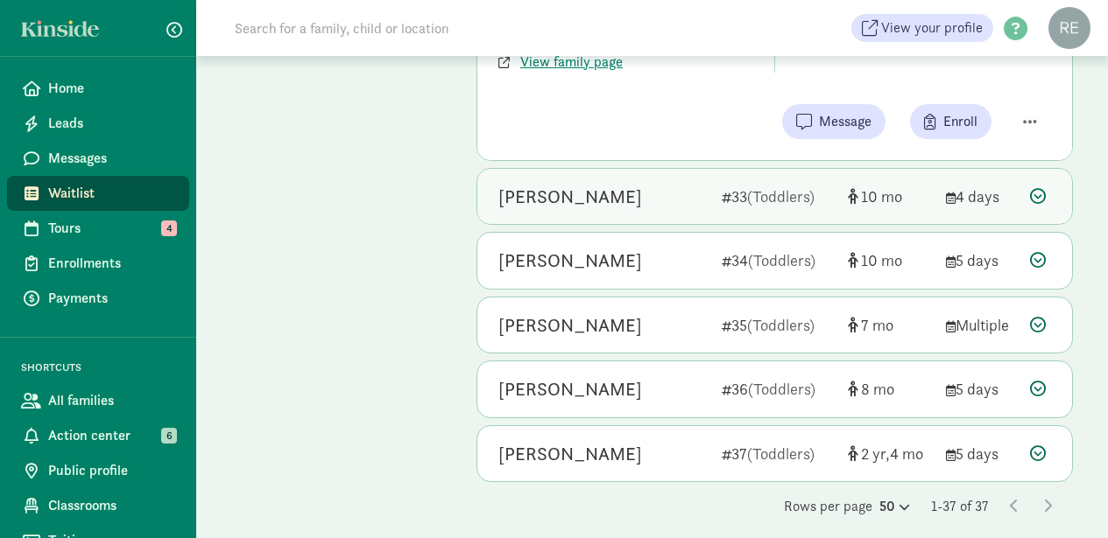
scroll to position [2503, -1]
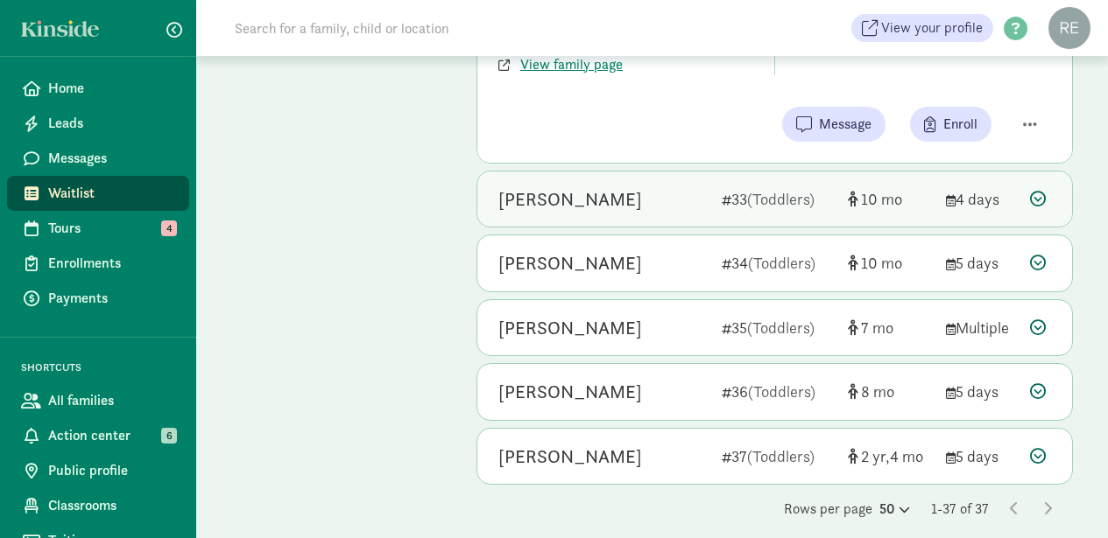
click at [1041, 191] on icon at bounding box center [1038, 199] width 16 height 16
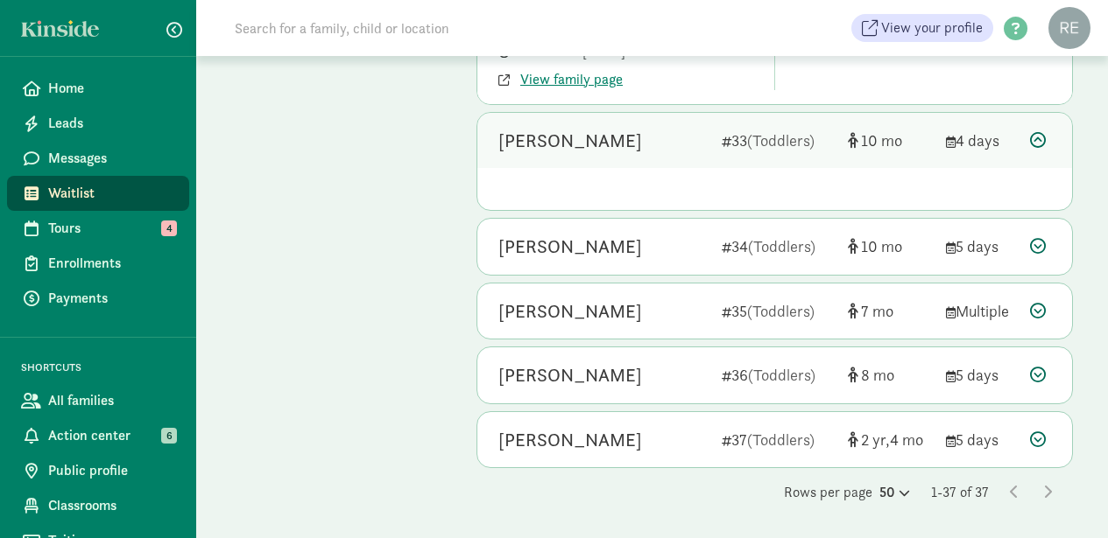
scroll to position [2428, 0]
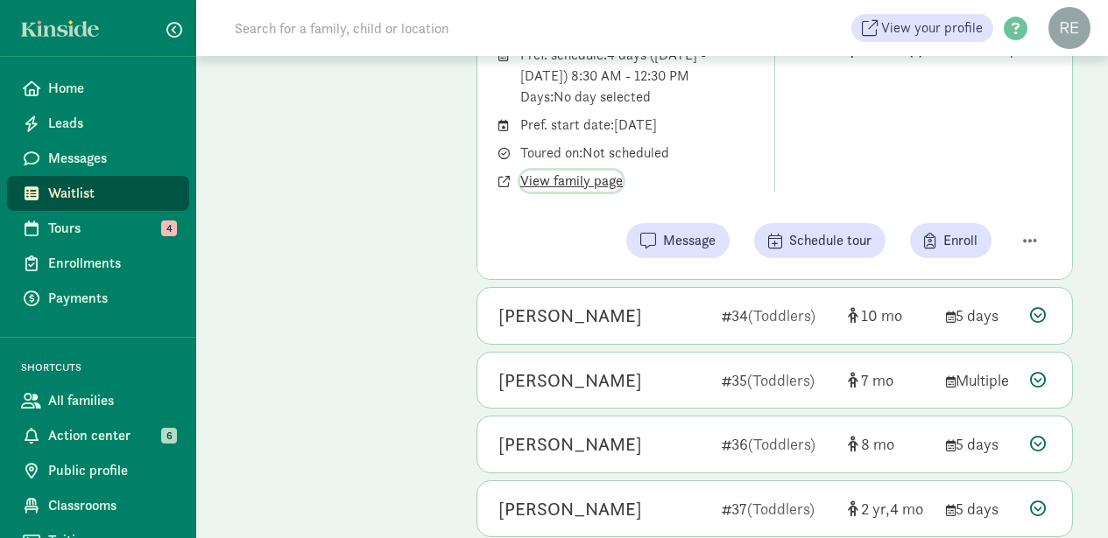
click at [610, 171] on span "View family page" at bounding box center [571, 181] width 102 height 21
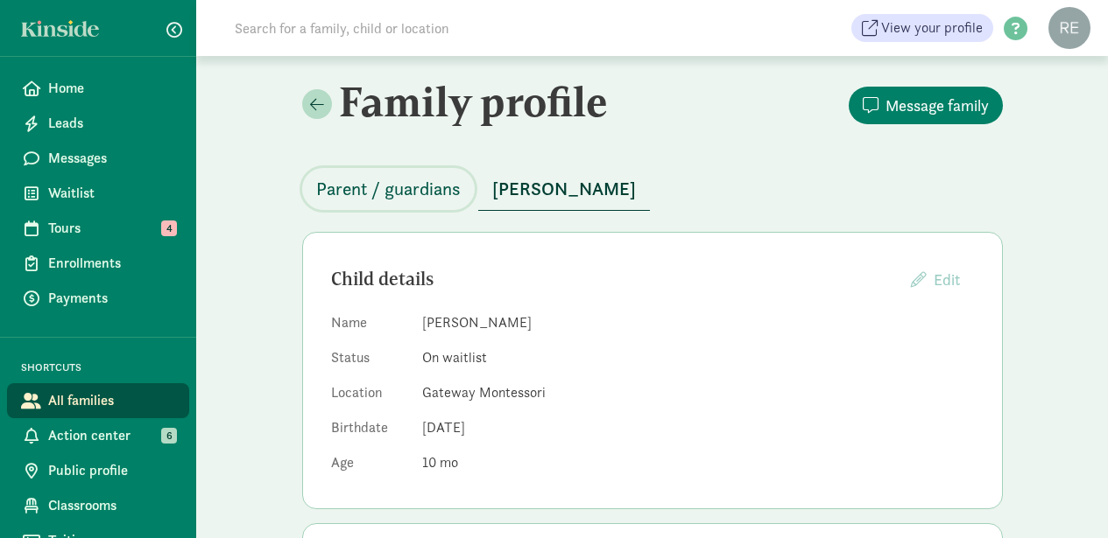
click at [437, 184] on span "Parent / guardians" at bounding box center [388, 189] width 144 height 28
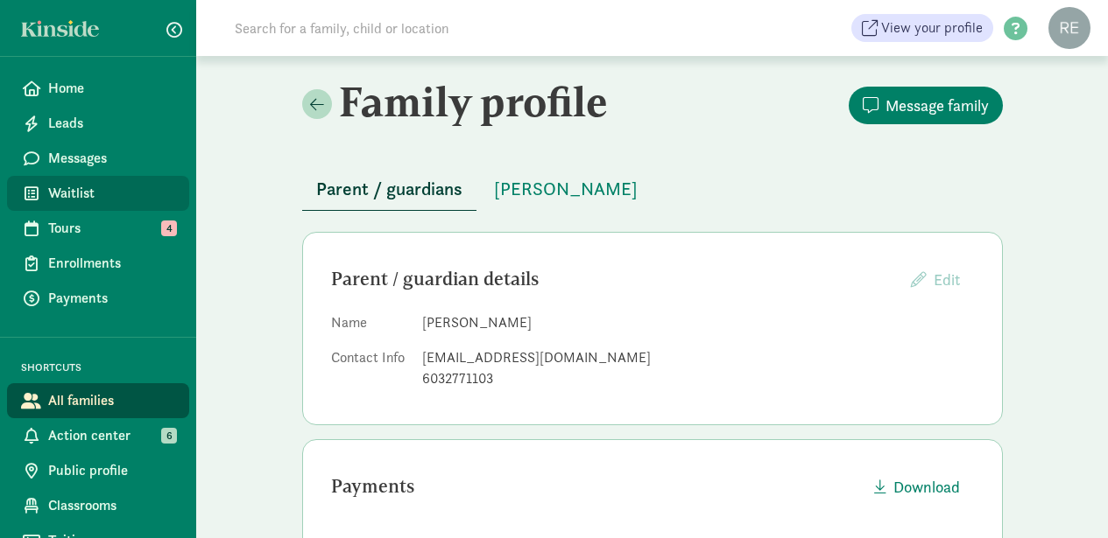
click at [79, 192] on span "Waitlist" at bounding box center [111, 193] width 127 height 21
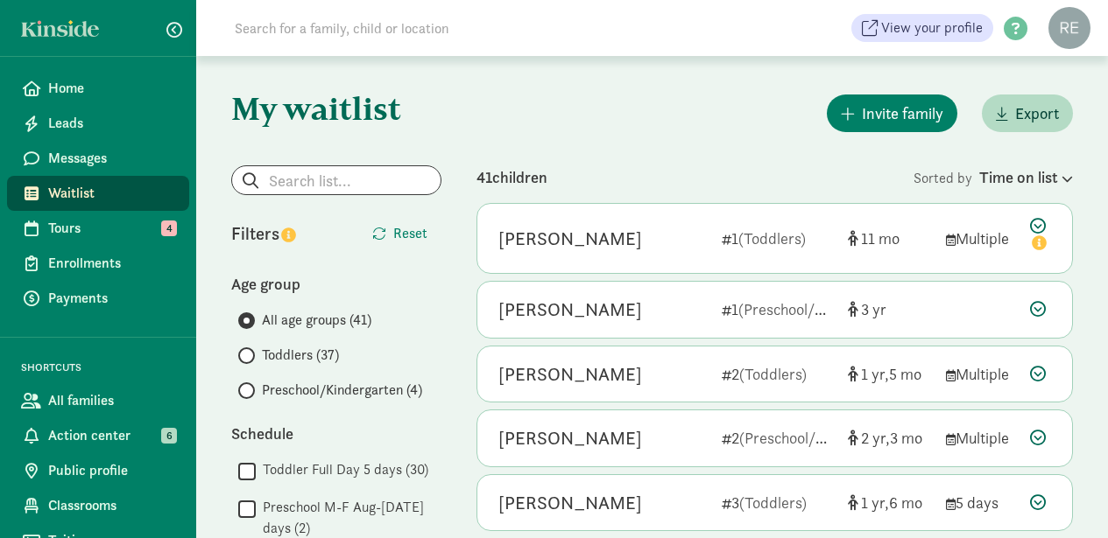
click at [246, 358] on input "Toddlers (37)" at bounding box center [243, 355] width 11 height 11
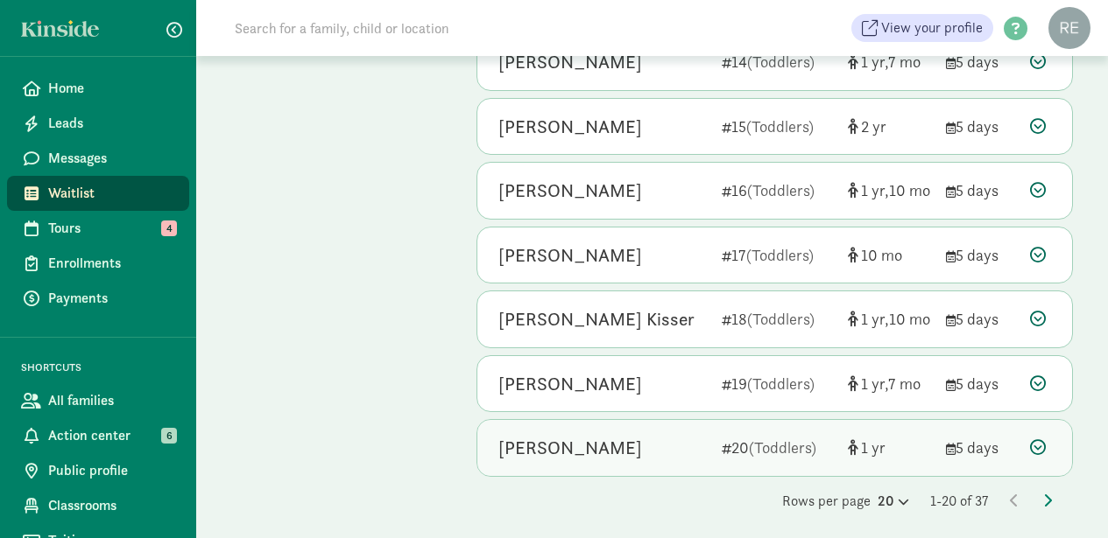
scroll to position [1019, 0]
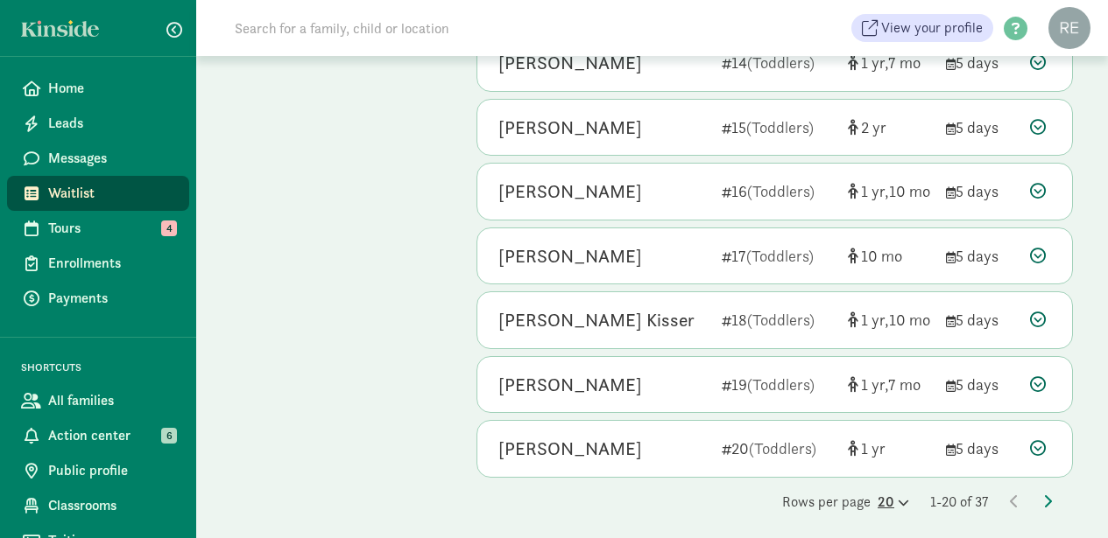
click at [894, 497] on icon at bounding box center [901, 502] width 15 height 11
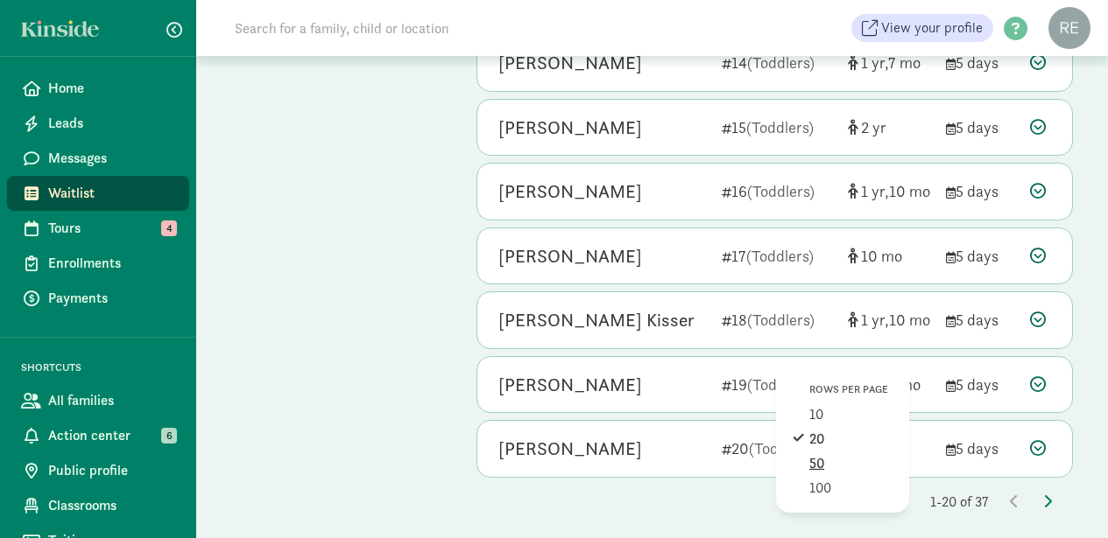
click at [829, 478] on div "50" at bounding box center [850, 488] width 83 height 21
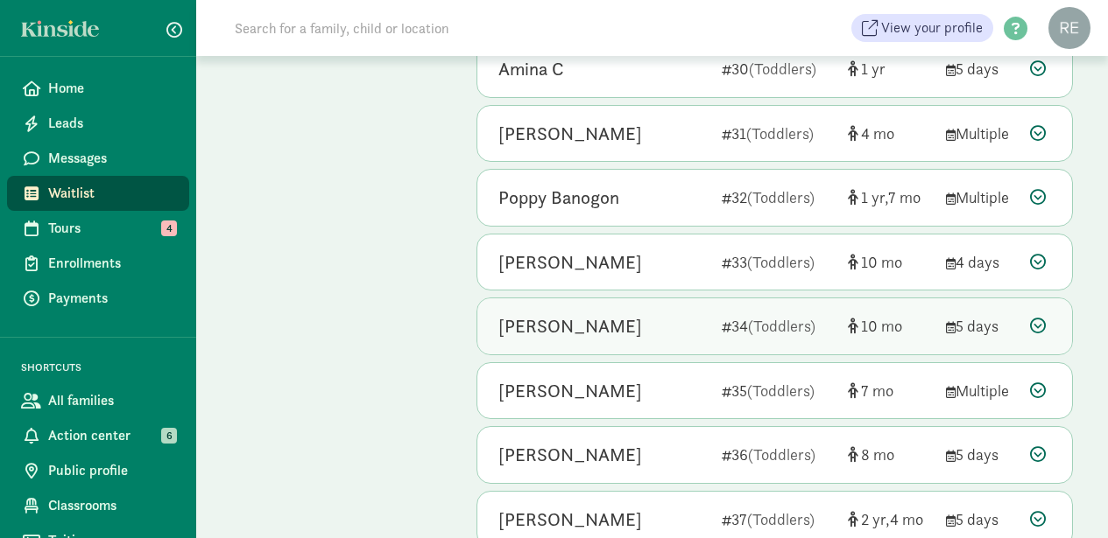
scroll to position [2049, 0]
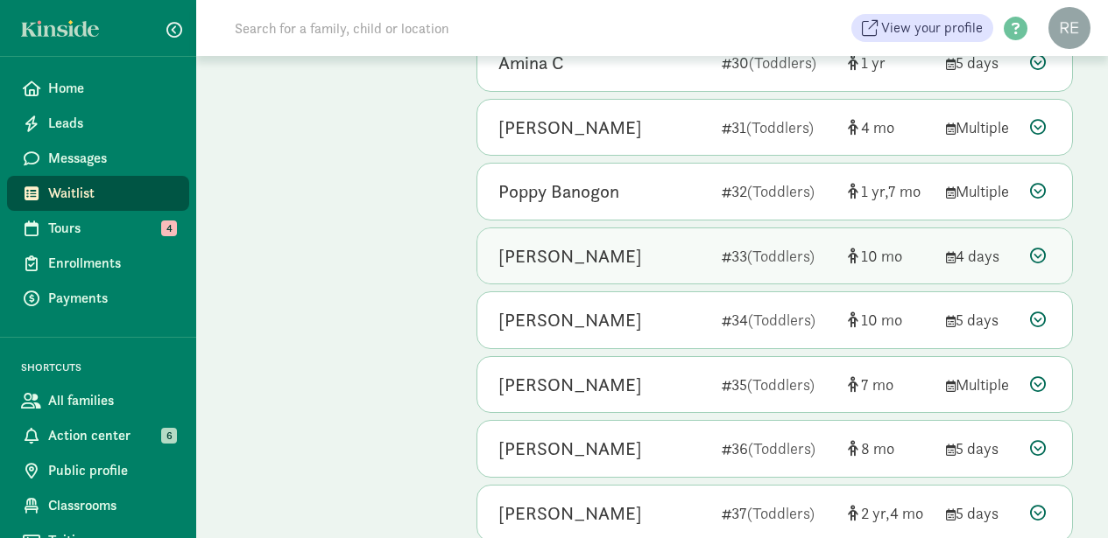
click at [1038, 248] on icon at bounding box center [1038, 256] width 16 height 16
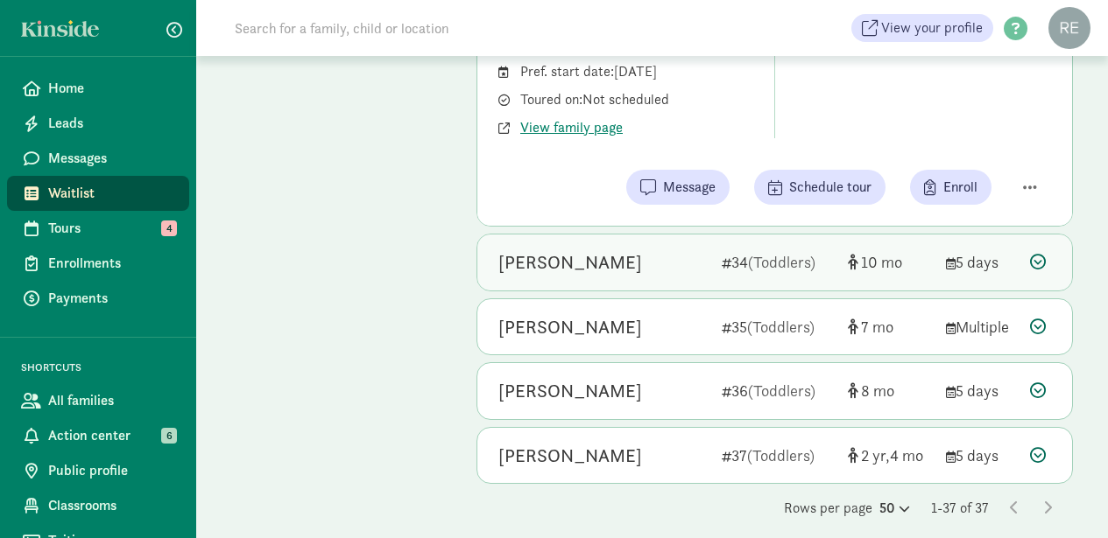
scroll to position [2480, 0]
click at [1040, 255] on icon at bounding box center [1038, 263] width 16 height 16
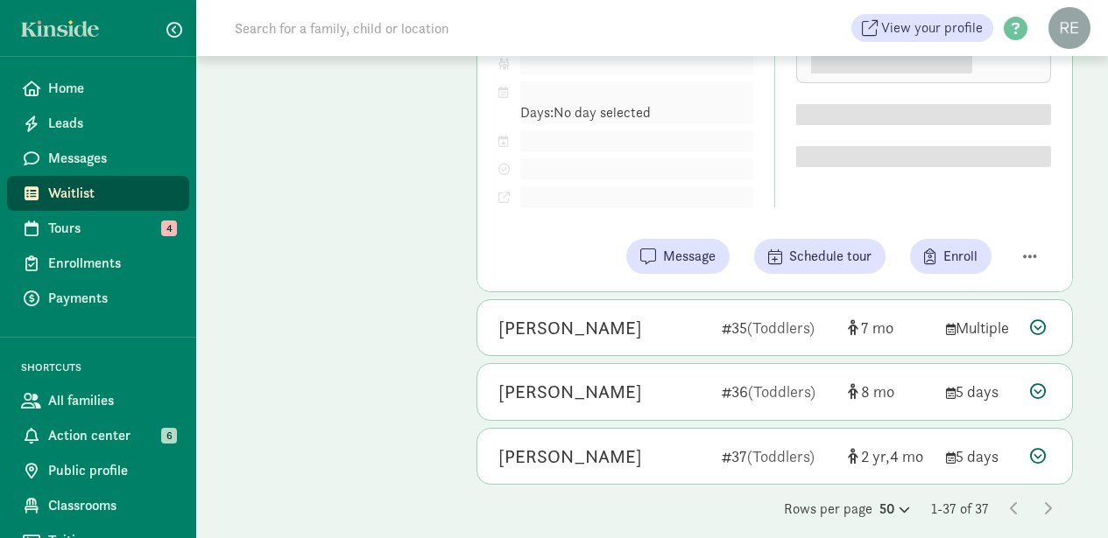
scroll to position [2428, 0]
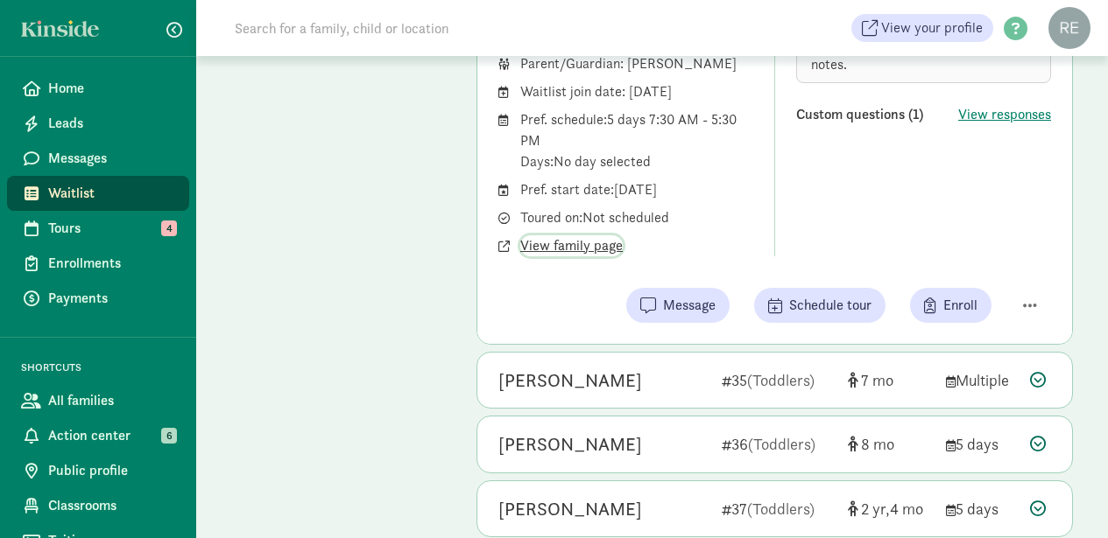
click at [561, 236] on span "View family page" at bounding box center [571, 246] width 102 height 21
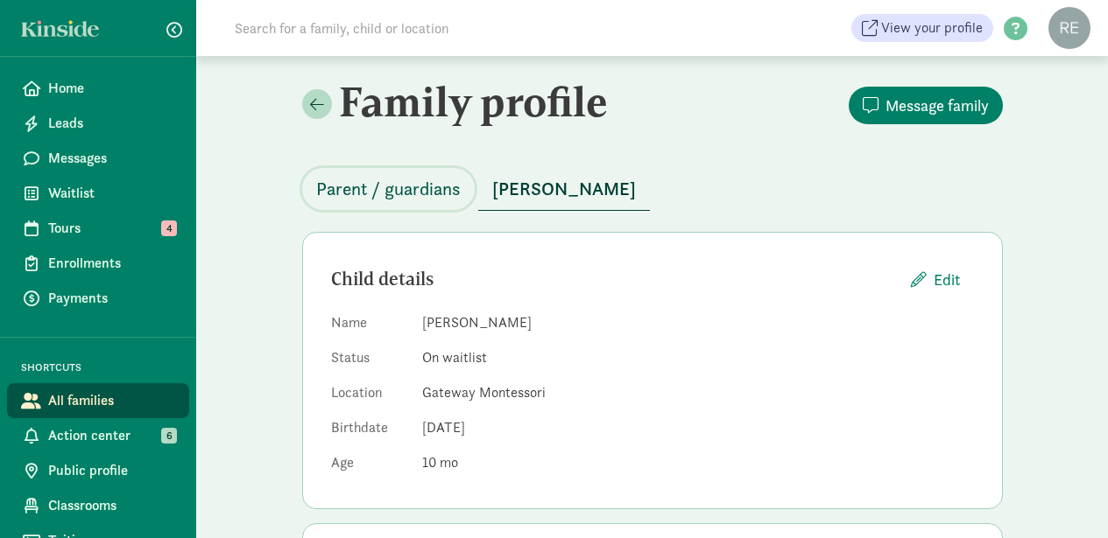
click at [433, 189] on span "Parent / guardians" at bounding box center [388, 189] width 144 height 28
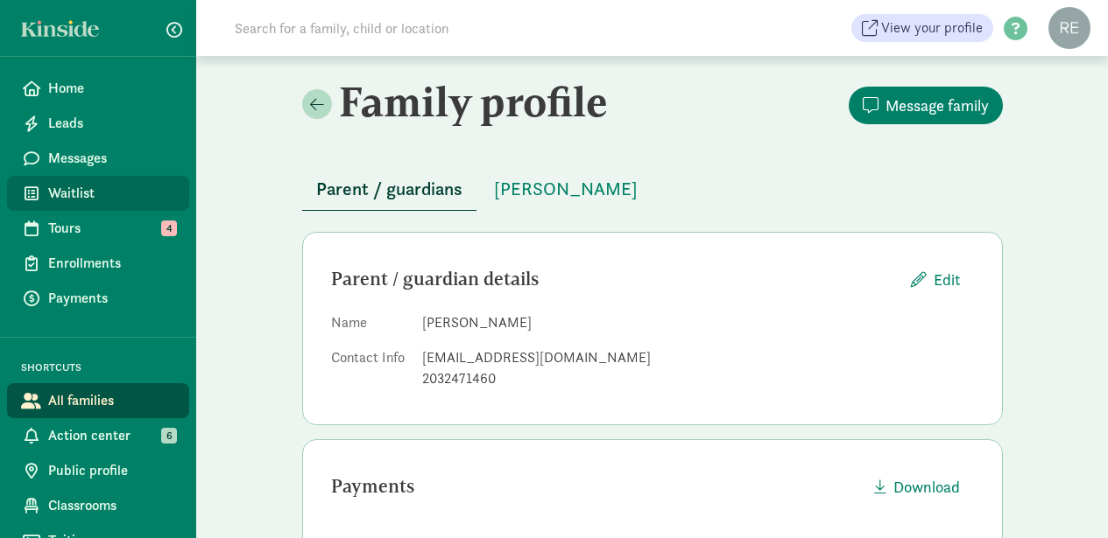
click at [81, 193] on span "Waitlist" at bounding box center [111, 193] width 127 height 21
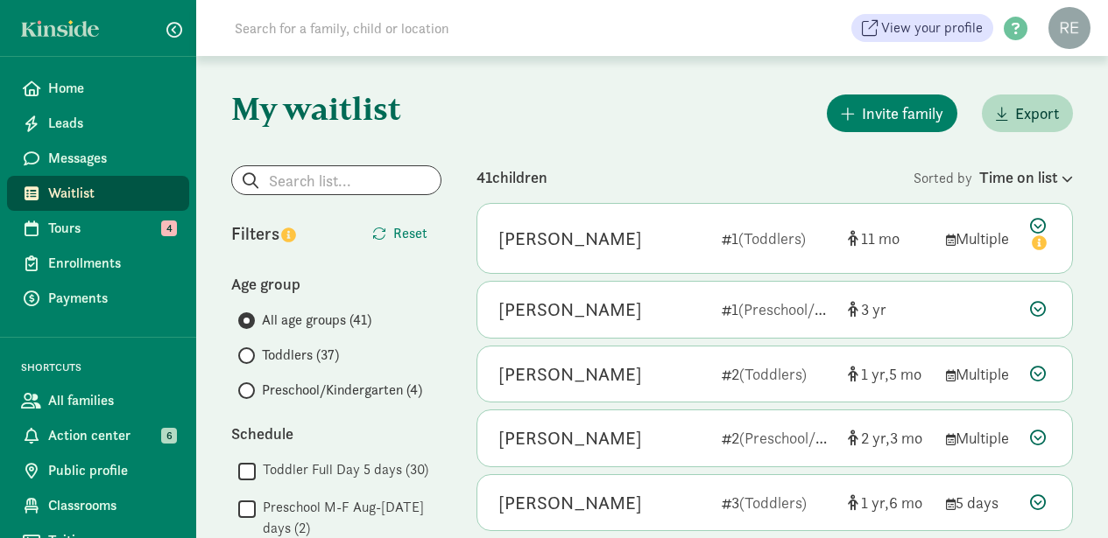
click at [247, 353] on input "Toddlers (37)" at bounding box center [243, 355] width 11 height 11
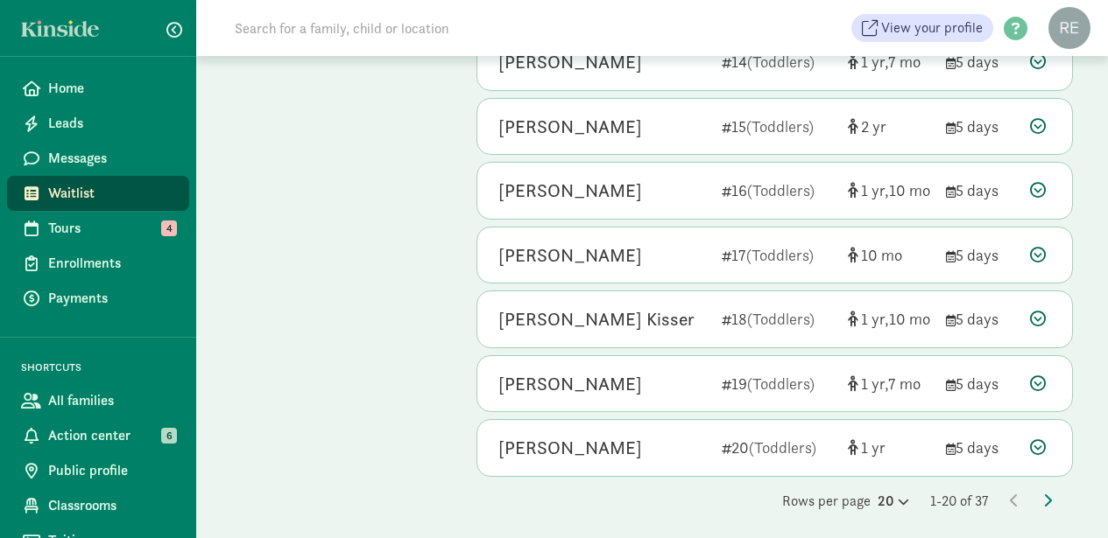
scroll to position [1019, 0]
click at [895, 497] on icon at bounding box center [901, 502] width 15 height 11
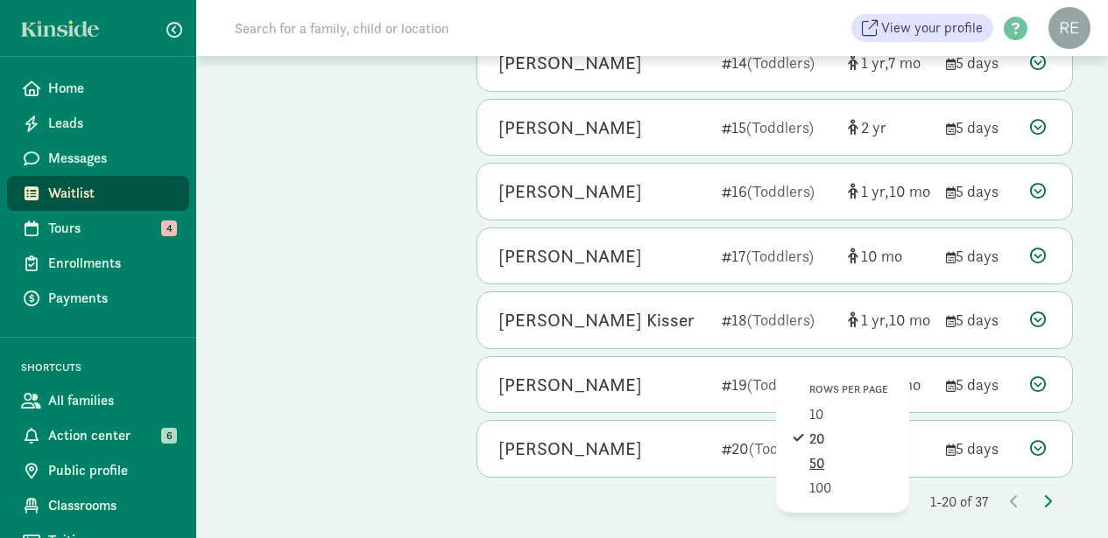
click at [818, 478] on div "50" at bounding box center [850, 488] width 83 height 21
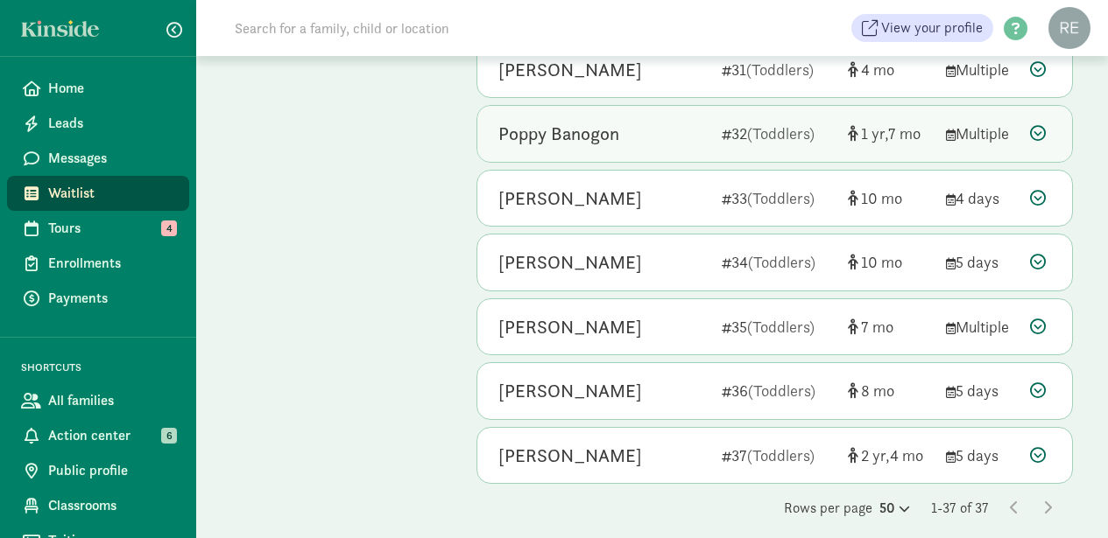
scroll to position [2106, 0]
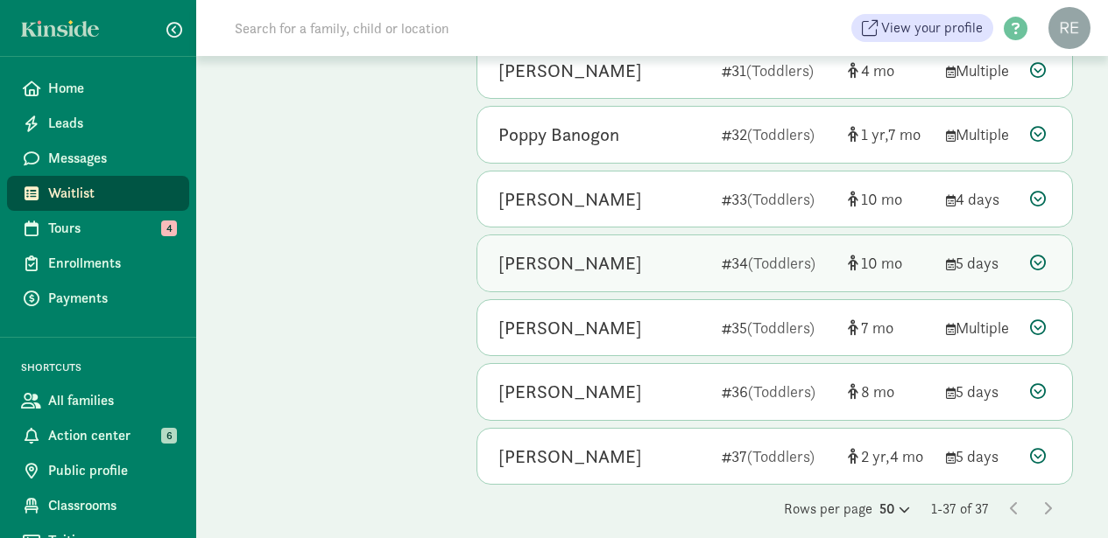
click at [1043, 255] on icon at bounding box center [1038, 263] width 16 height 16
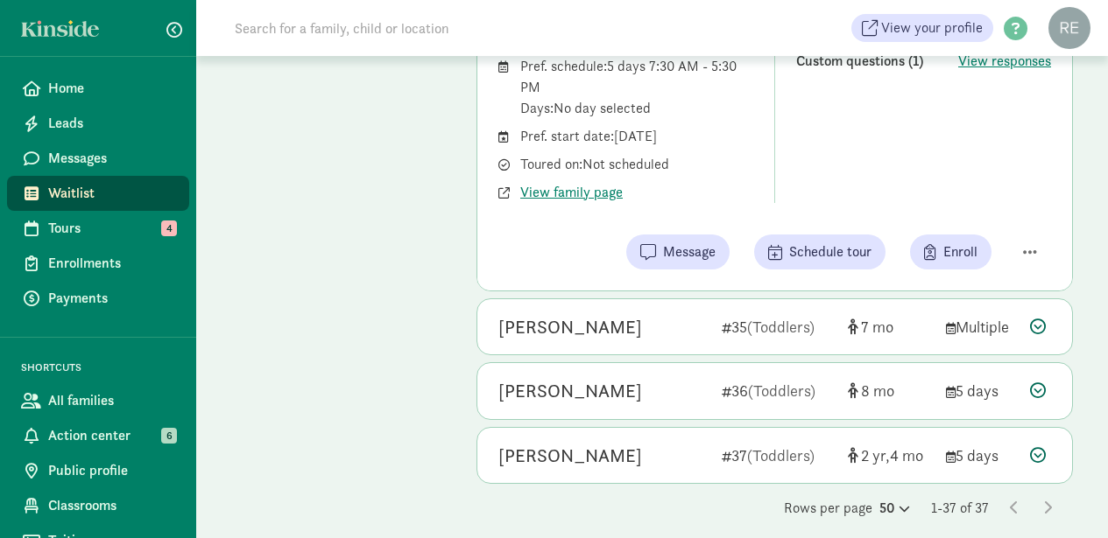
scroll to position [2480, 0]
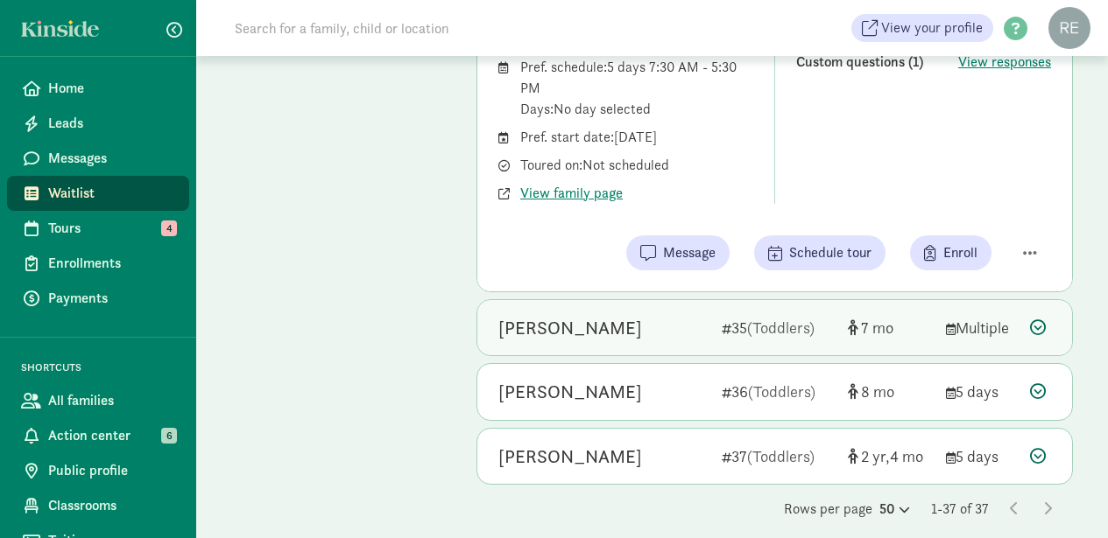
click at [1039, 320] on icon at bounding box center [1038, 328] width 16 height 16
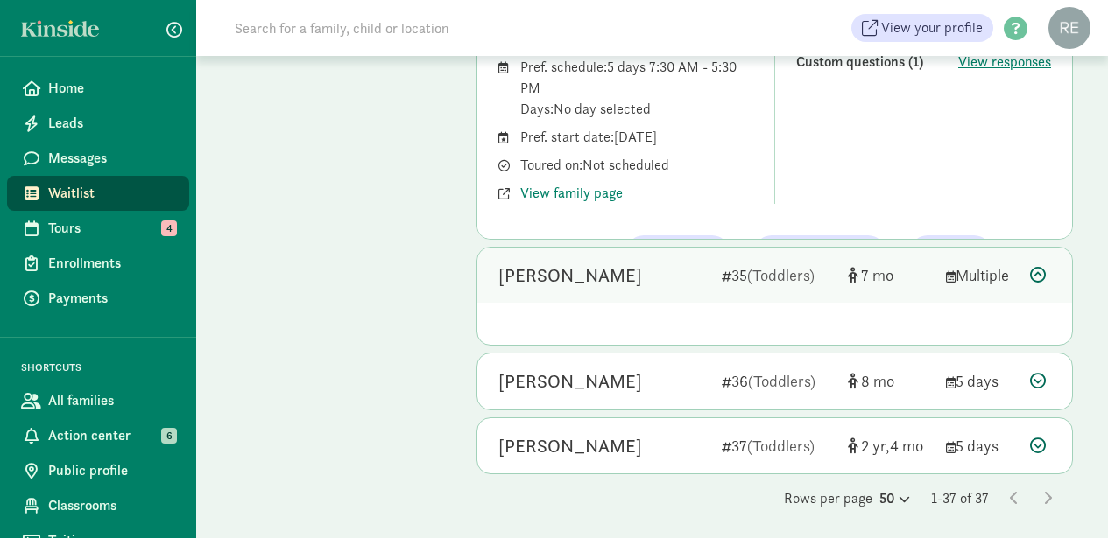
scroll to position [2428, 0]
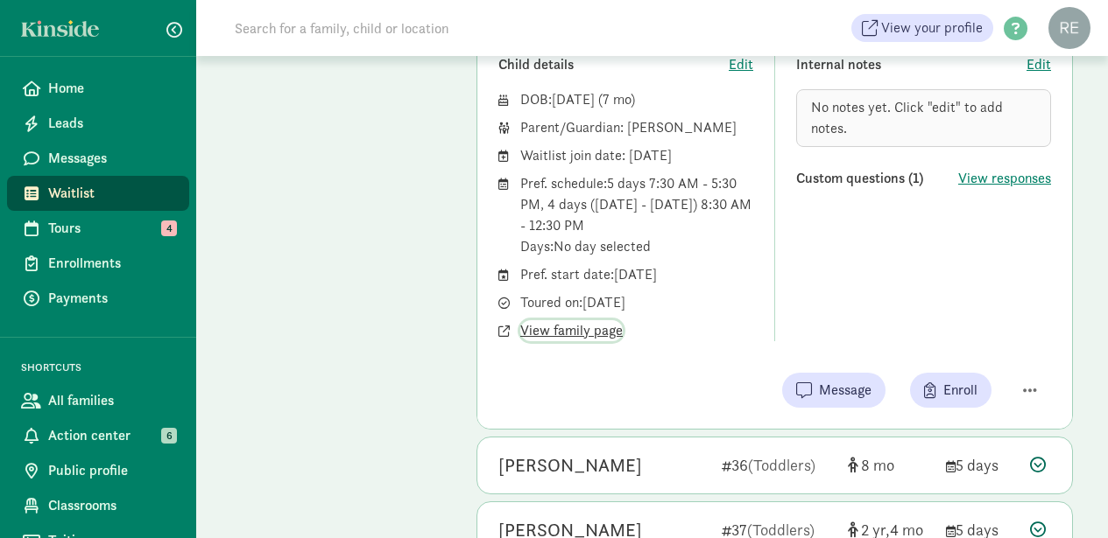
click at [558, 320] on span "View family page" at bounding box center [571, 330] width 102 height 21
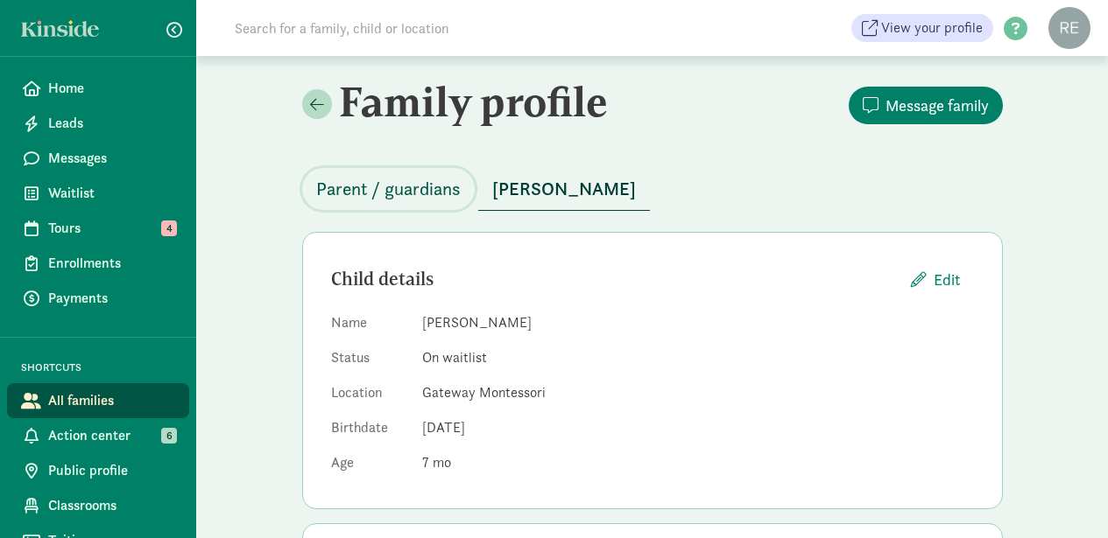
click at [418, 186] on span "Parent / guardians" at bounding box center [388, 189] width 144 height 28
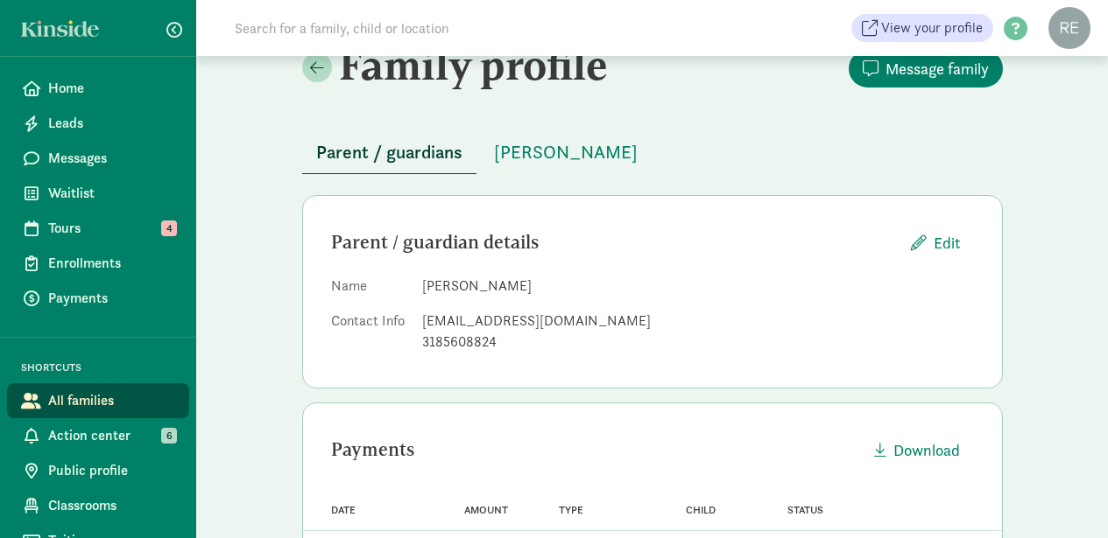
scroll to position [36, 0]
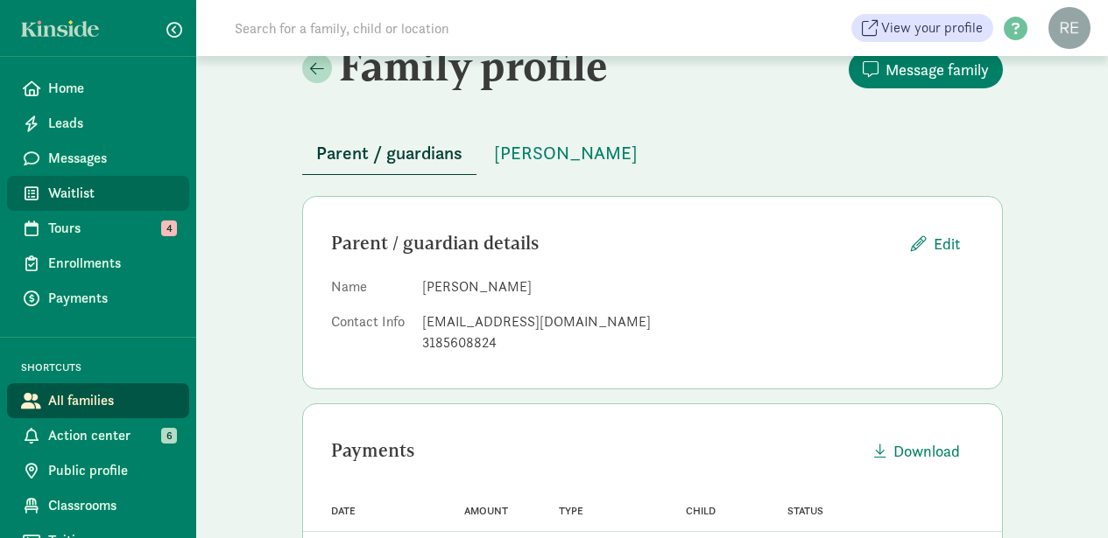
click at [69, 195] on span "Waitlist" at bounding box center [111, 193] width 127 height 21
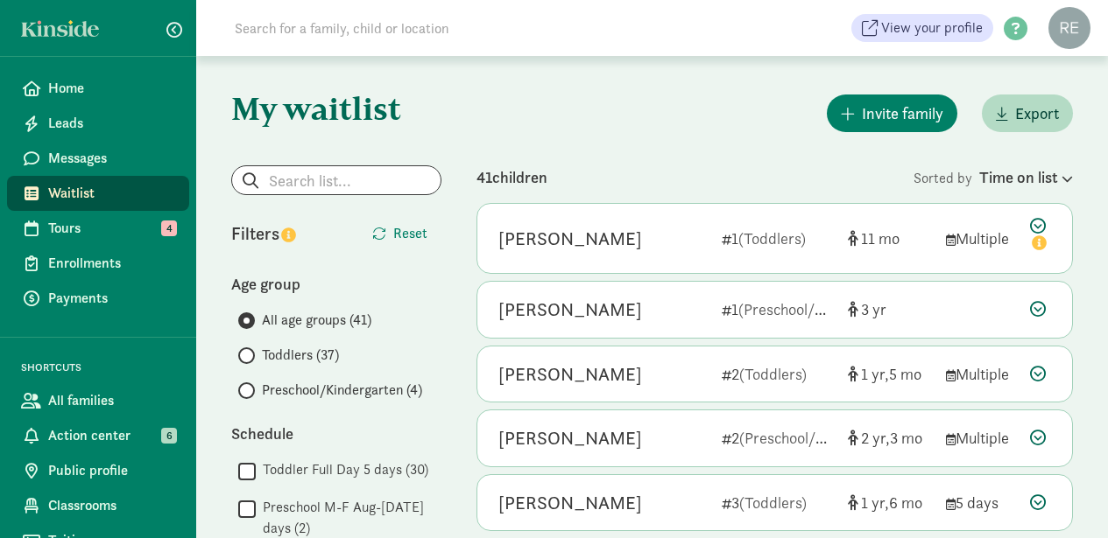
click at [252, 356] on span at bounding box center [246, 356] width 17 height 17
click at [250, 356] on input "Toddlers (37)" at bounding box center [243, 355] width 11 height 11
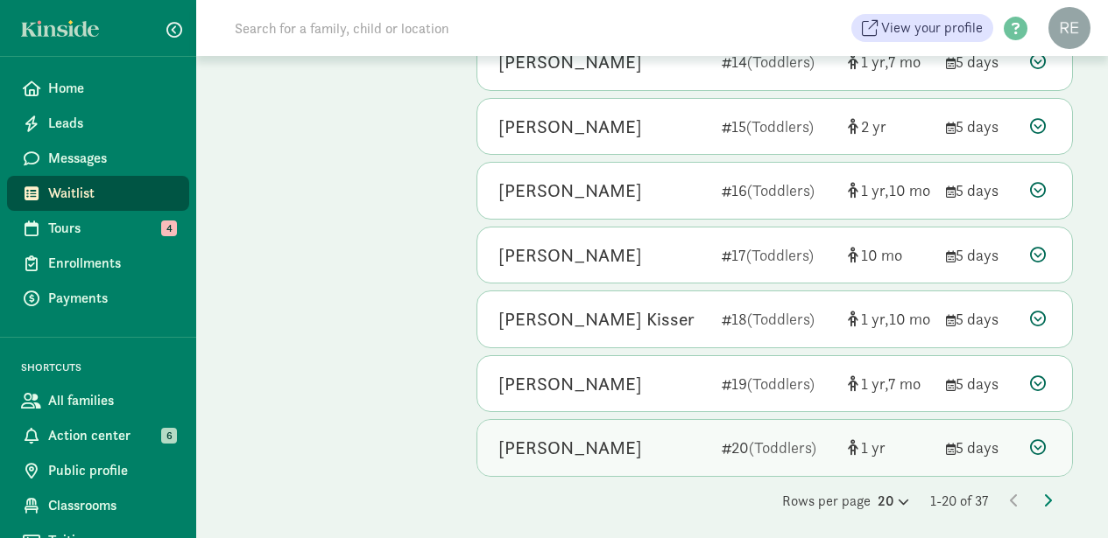
scroll to position [1019, 0]
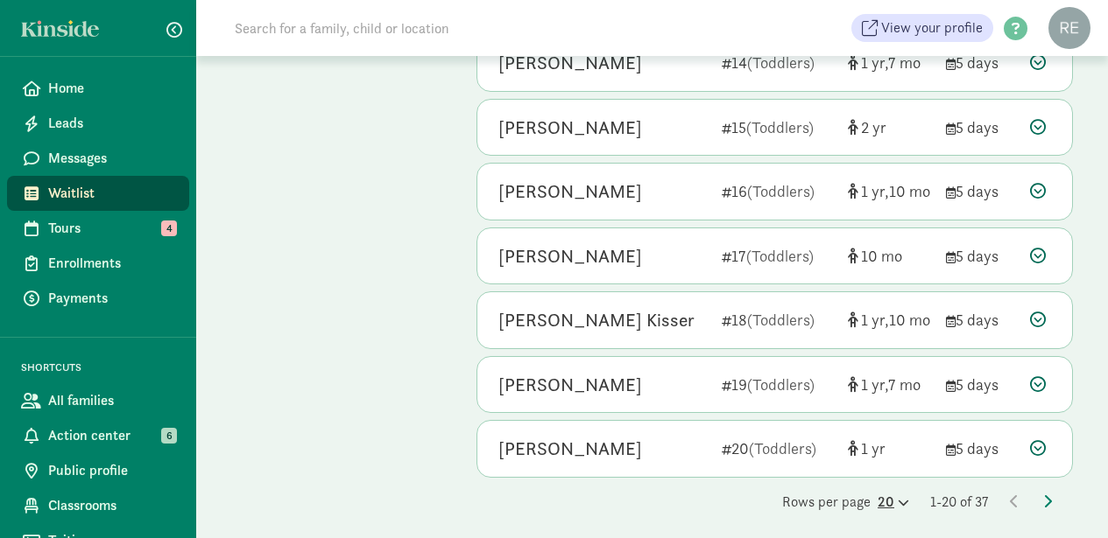
click at [896, 497] on icon at bounding box center [901, 502] width 15 height 11
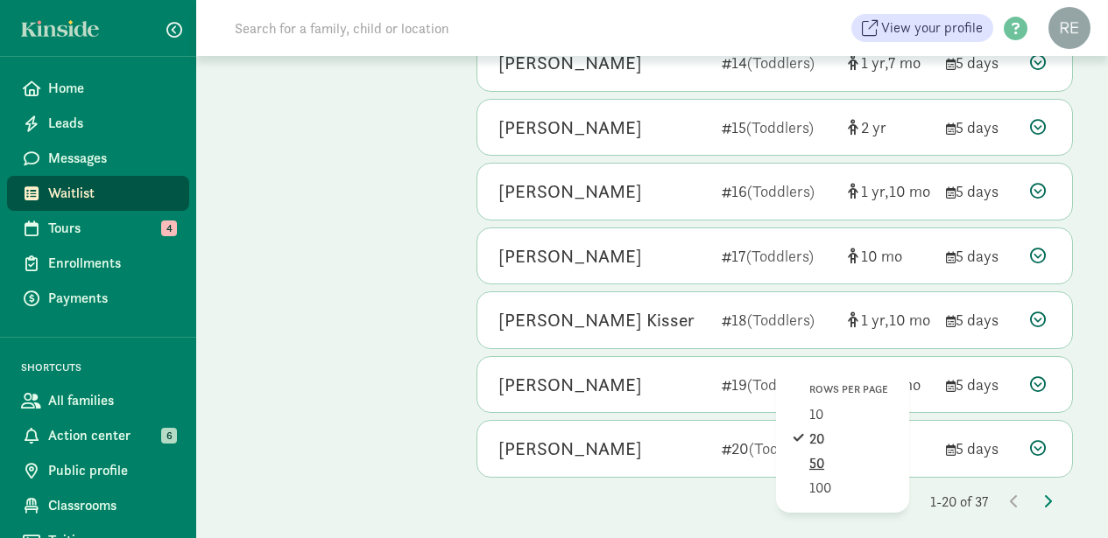
click at [809, 478] on div "50" at bounding box center [850, 488] width 83 height 21
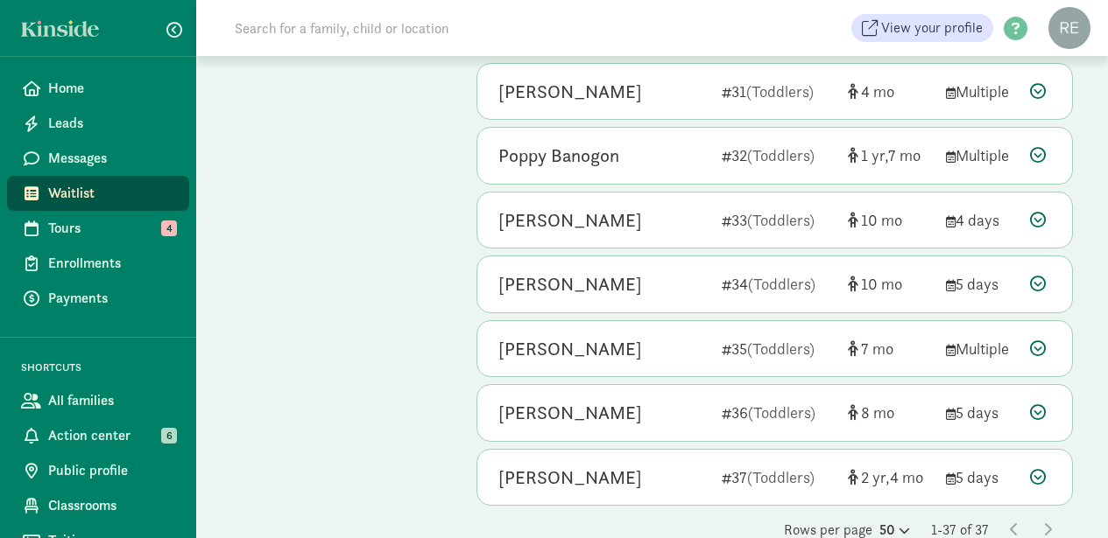
scroll to position [2086, 0]
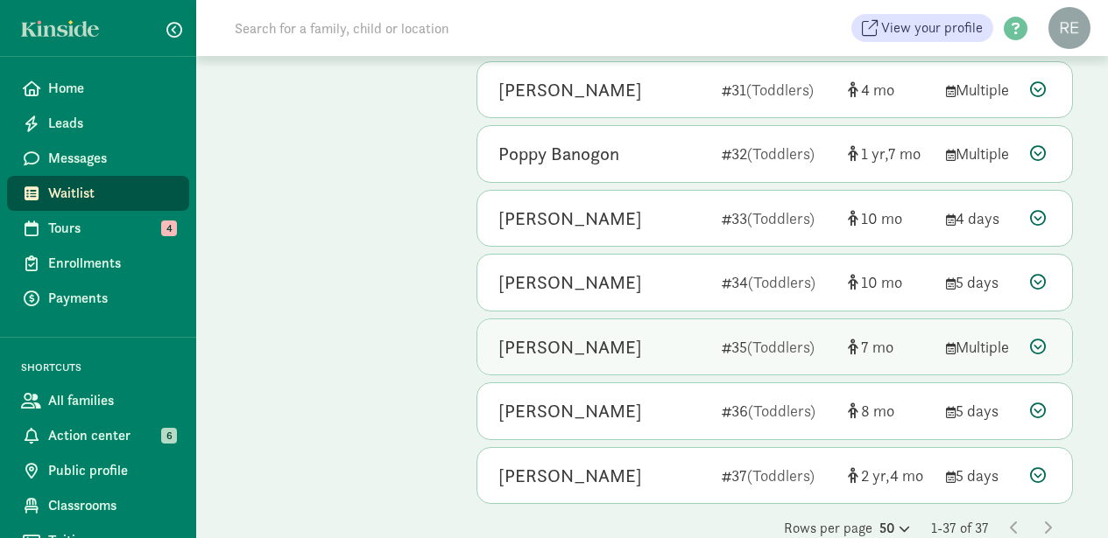
click at [1037, 339] on icon at bounding box center [1038, 347] width 16 height 16
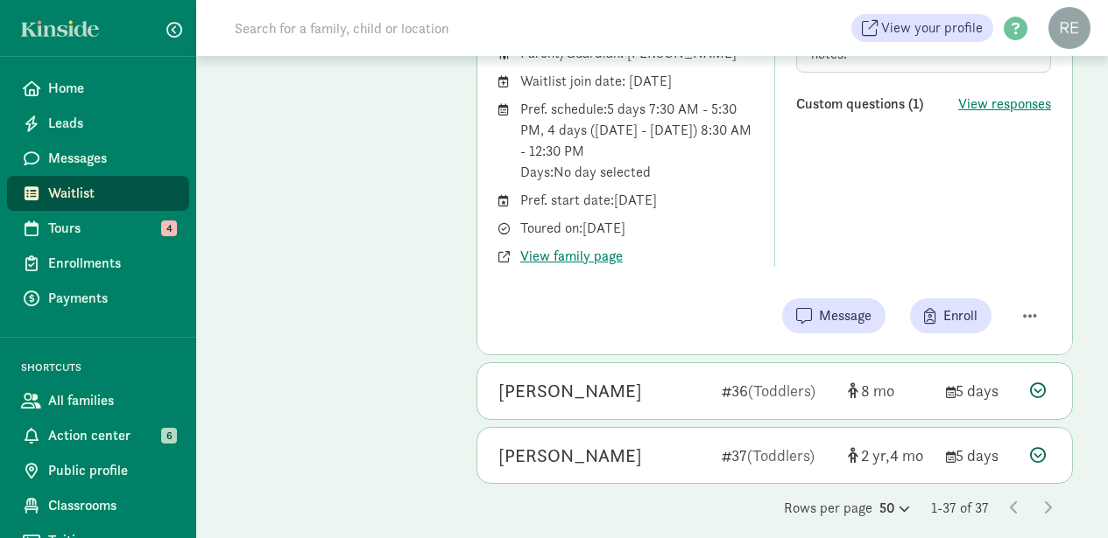
scroll to position [2501, 0]
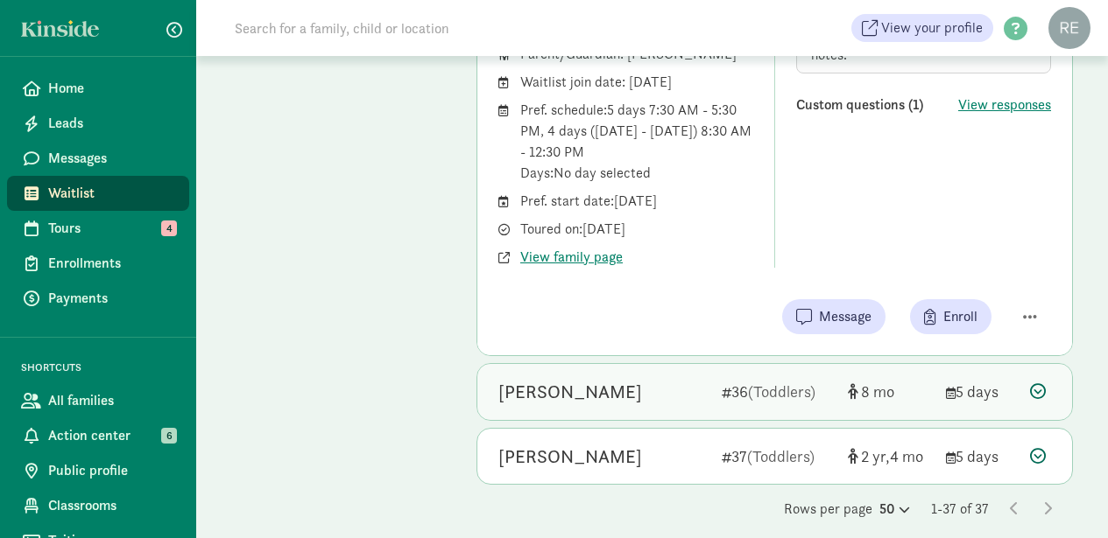
click at [1038, 383] on icon at bounding box center [1038, 391] width 16 height 16
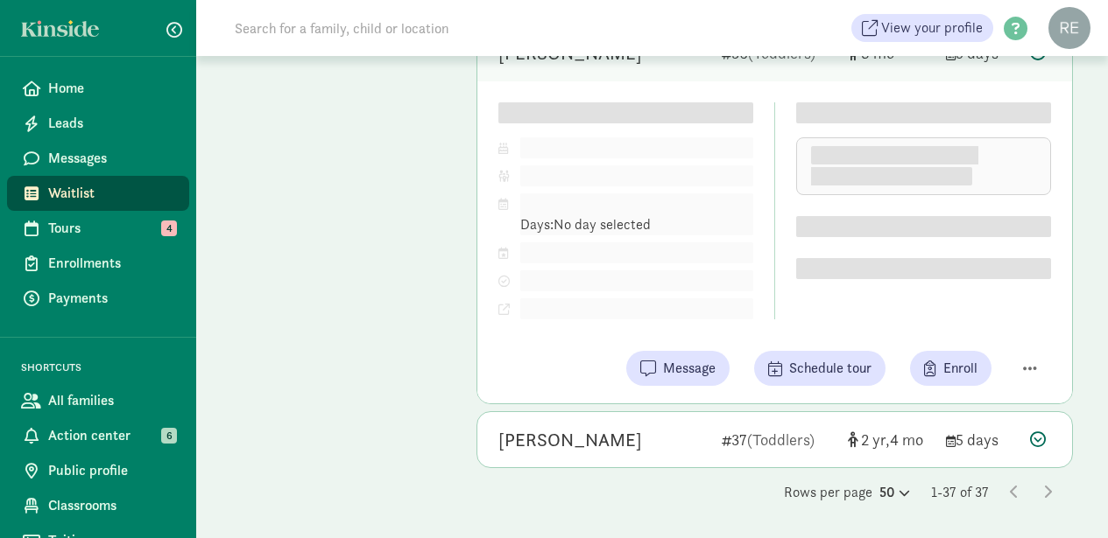
scroll to position [2428, 0]
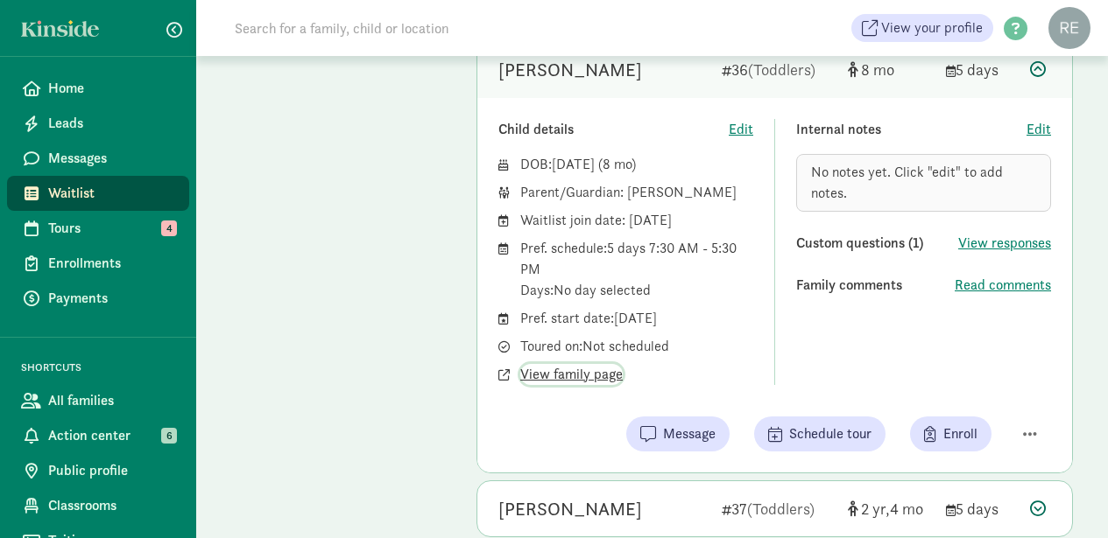
click at [599, 364] on span "View family page" at bounding box center [571, 374] width 102 height 21
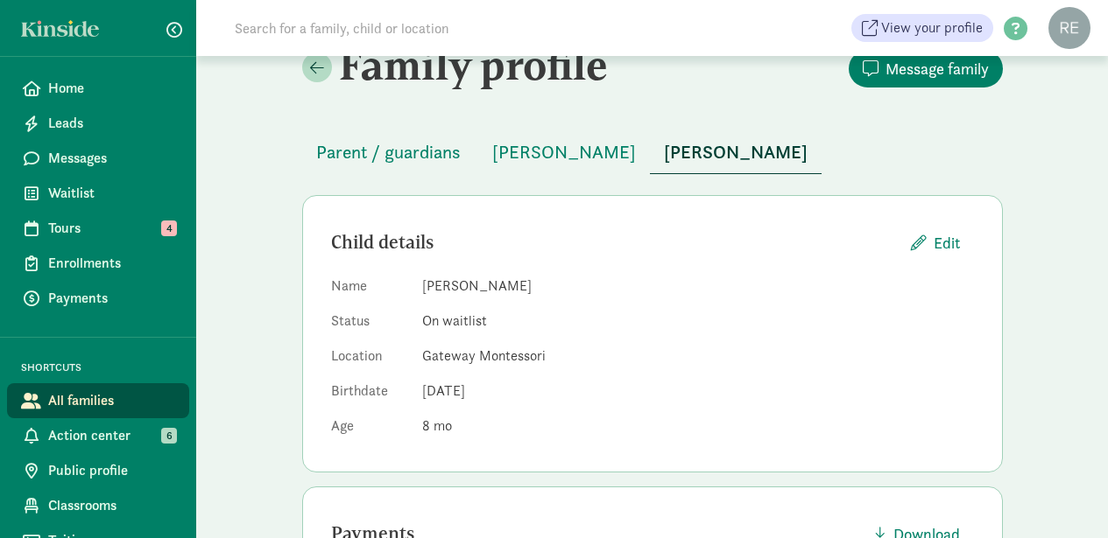
scroll to position [39, 0]
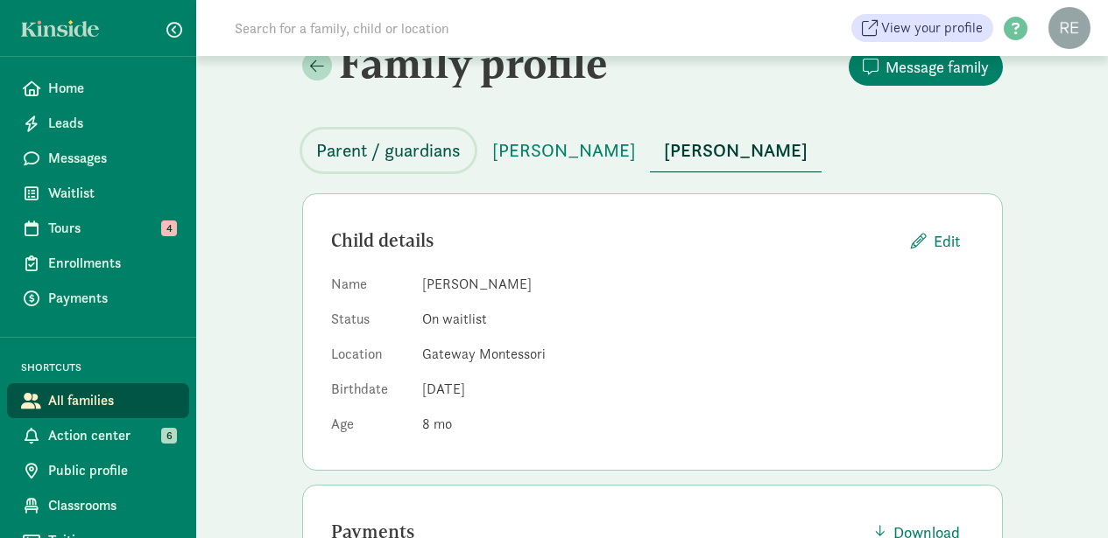
click at [403, 152] on span "Parent / guardians" at bounding box center [388, 151] width 144 height 28
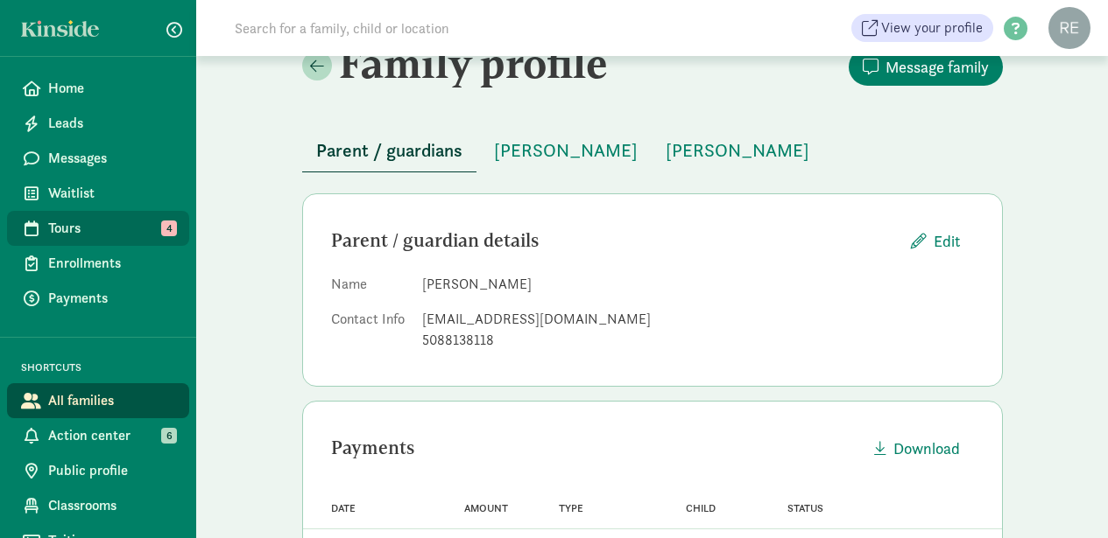
click at [81, 234] on span "Tours" at bounding box center [111, 228] width 127 height 21
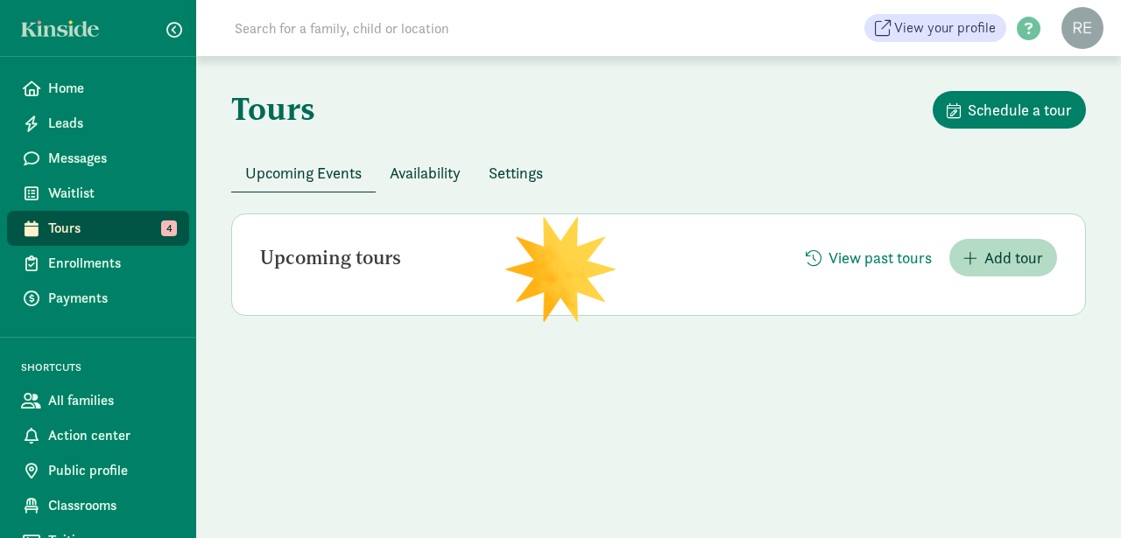
click at [80, 200] on span "Waitlist" at bounding box center [111, 193] width 127 height 21
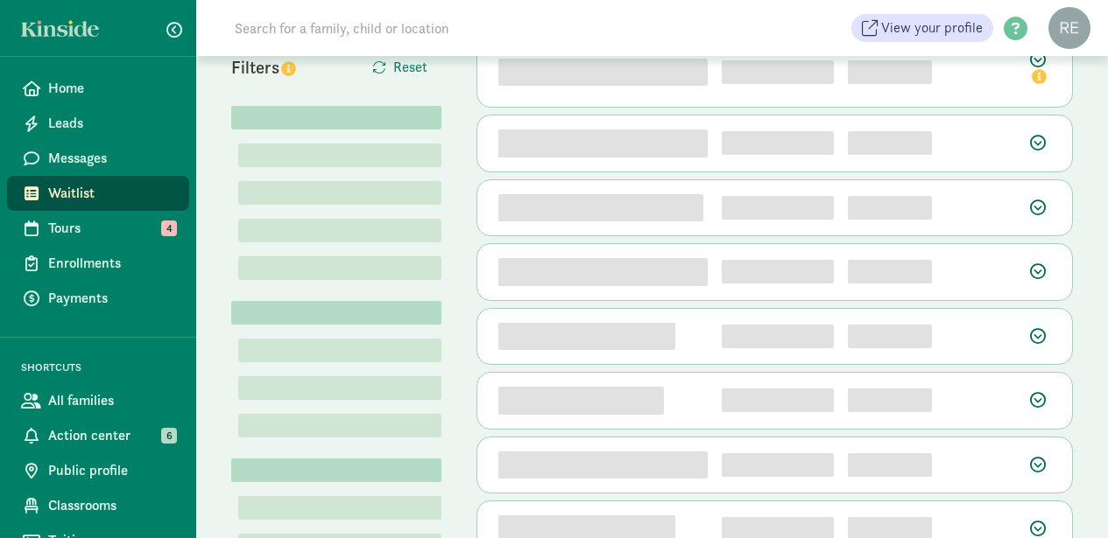
scroll to position [169, 0]
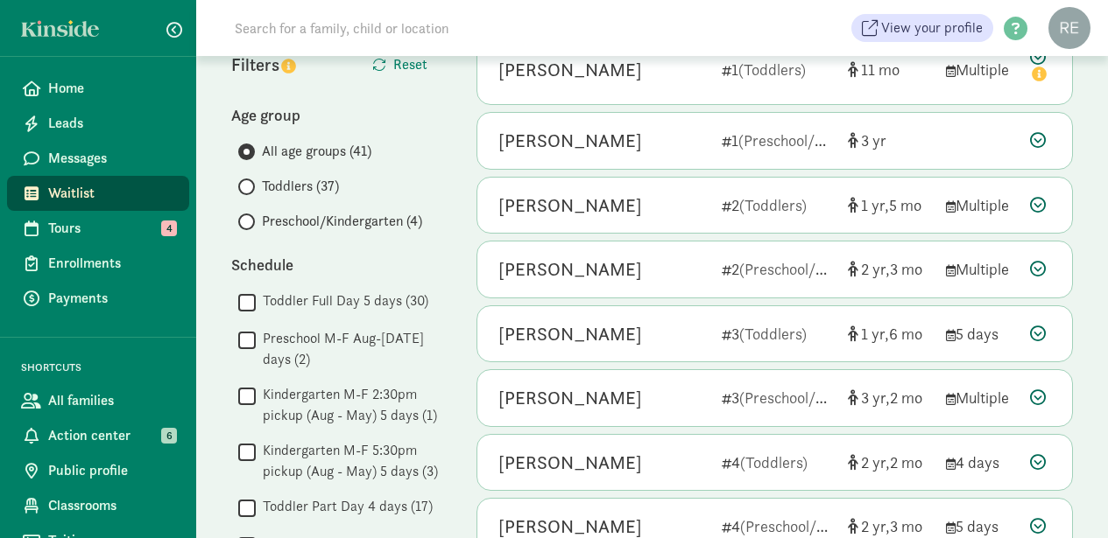
click at [250, 181] on span at bounding box center [246, 187] width 17 height 17
click at [250, 181] on input "Toddlers (37)" at bounding box center [243, 186] width 11 height 11
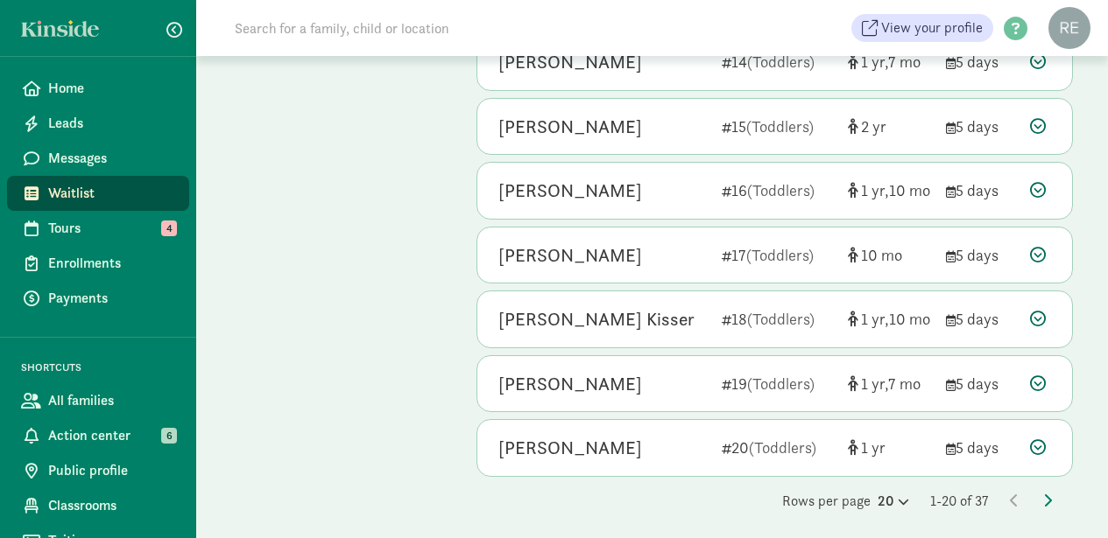
scroll to position [1019, 0]
click at [897, 497] on icon at bounding box center [901, 502] width 15 height 11
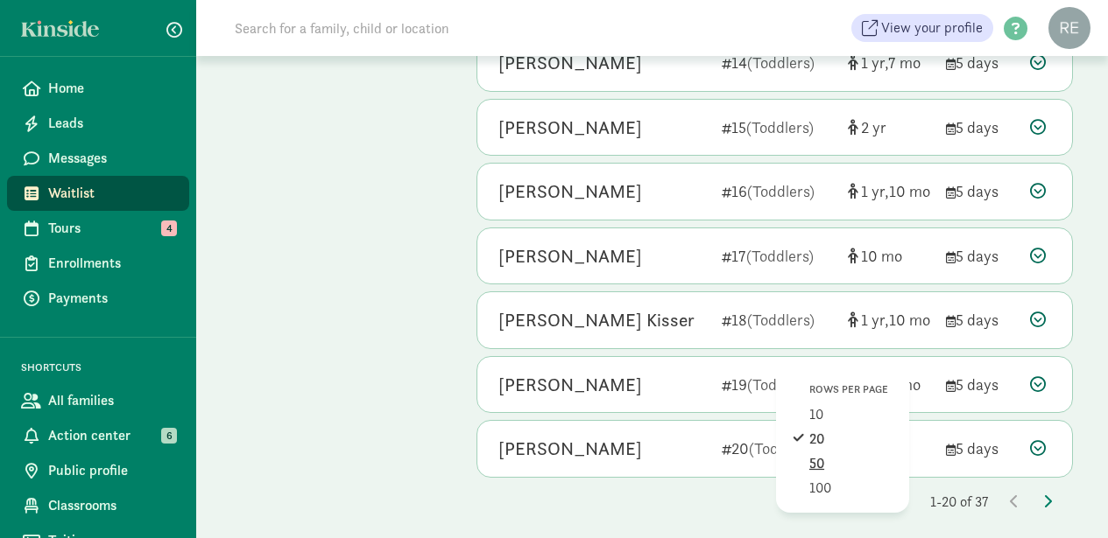
click at [814, 478] on div "50" at bounding box center [850, 488] width 83 height 21
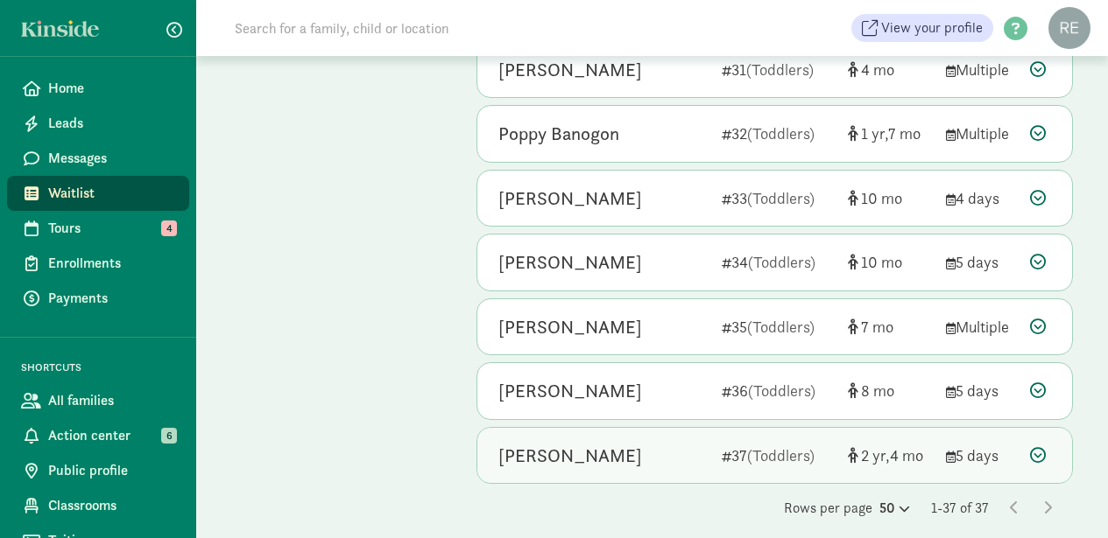
scroll to position [2106, 0]
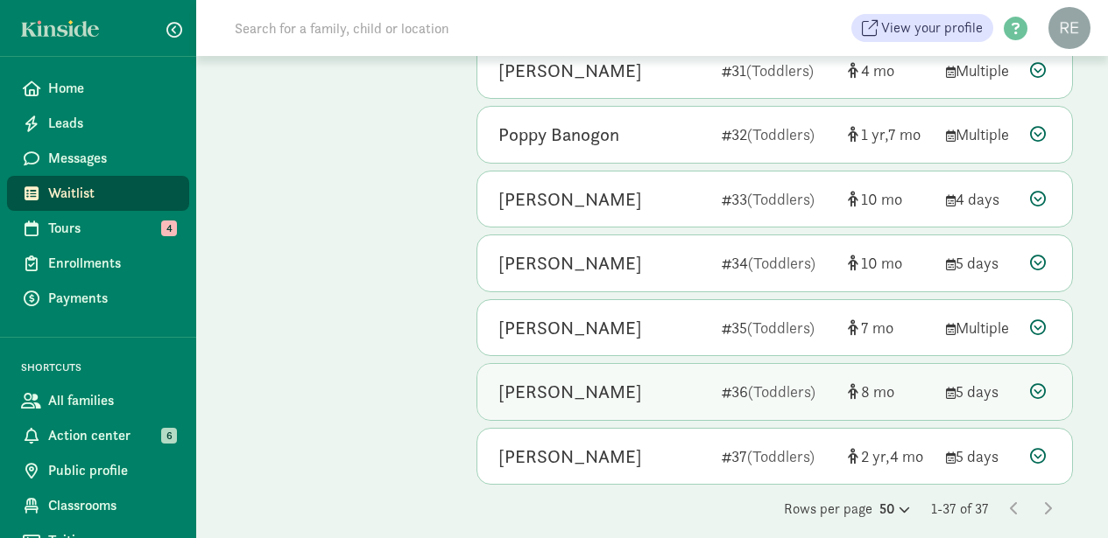
click at [1036, 383] on icon at bounding box center [1038, 391] width 16 height 16
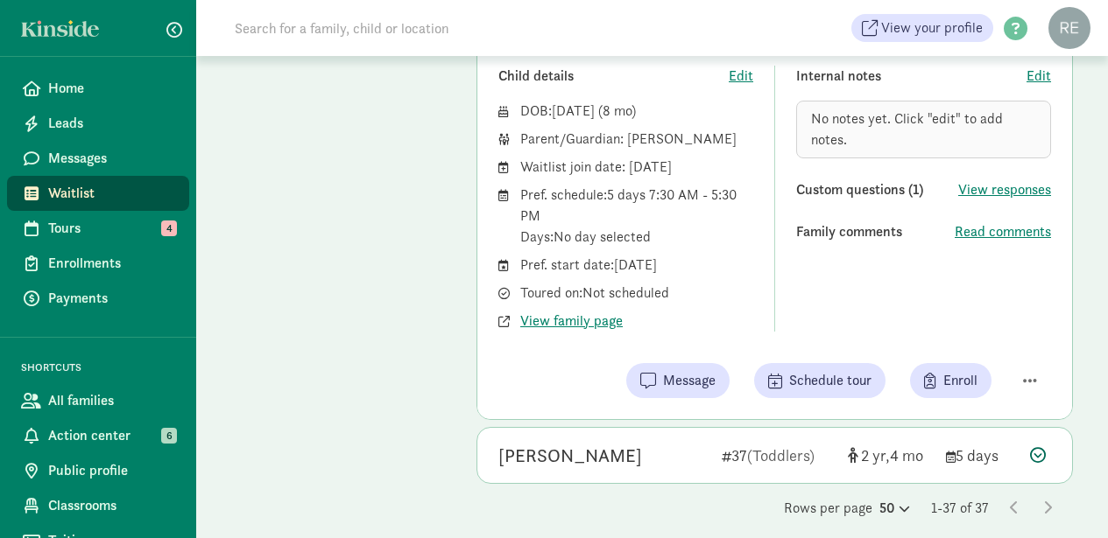
scroll to position [2480, 0]
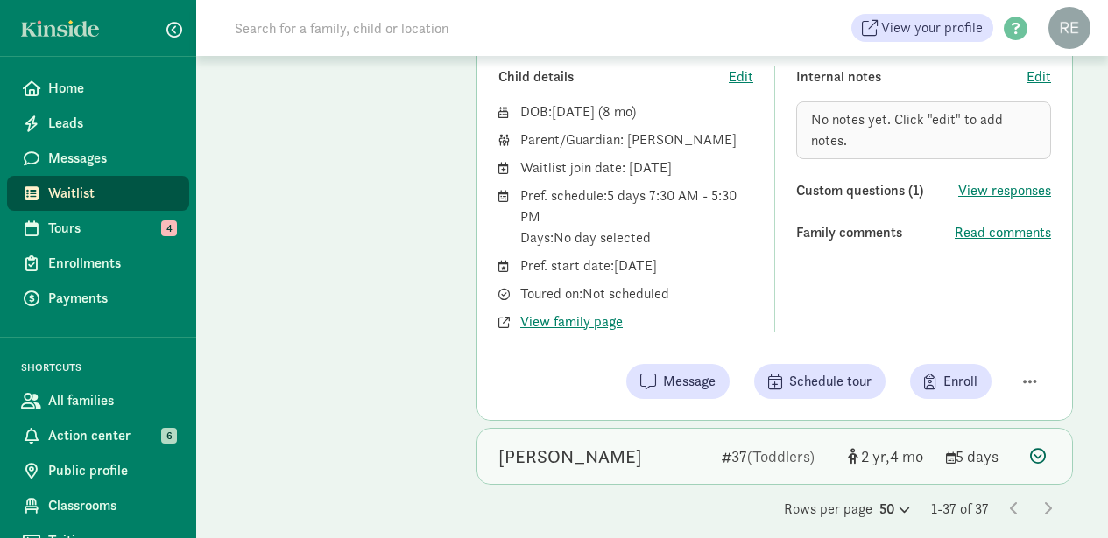
click at [1040, 448] on icon at bounding box center [1038, 456] width 16 height 16
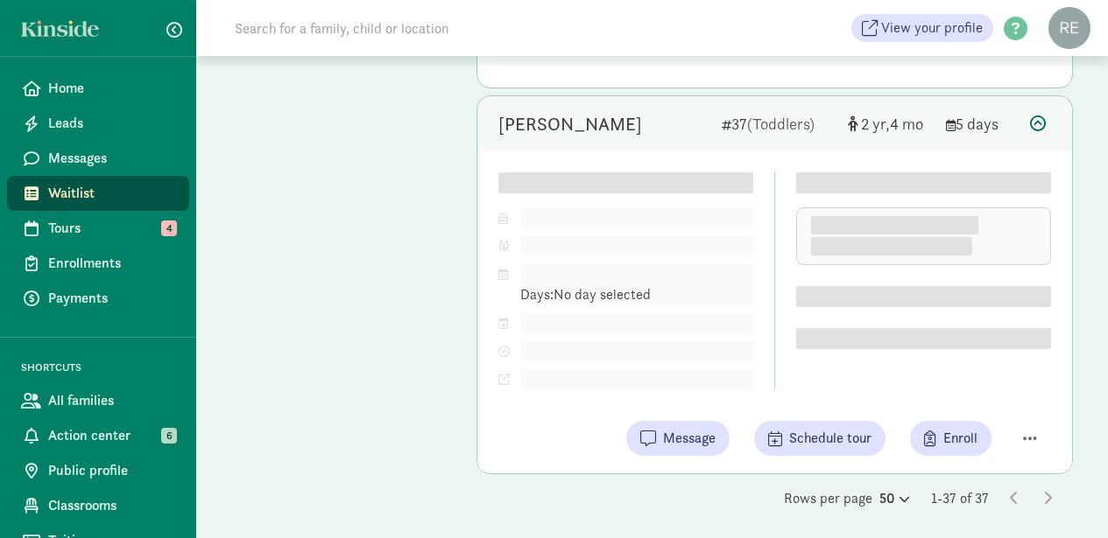
scroll to position [2428, 0]
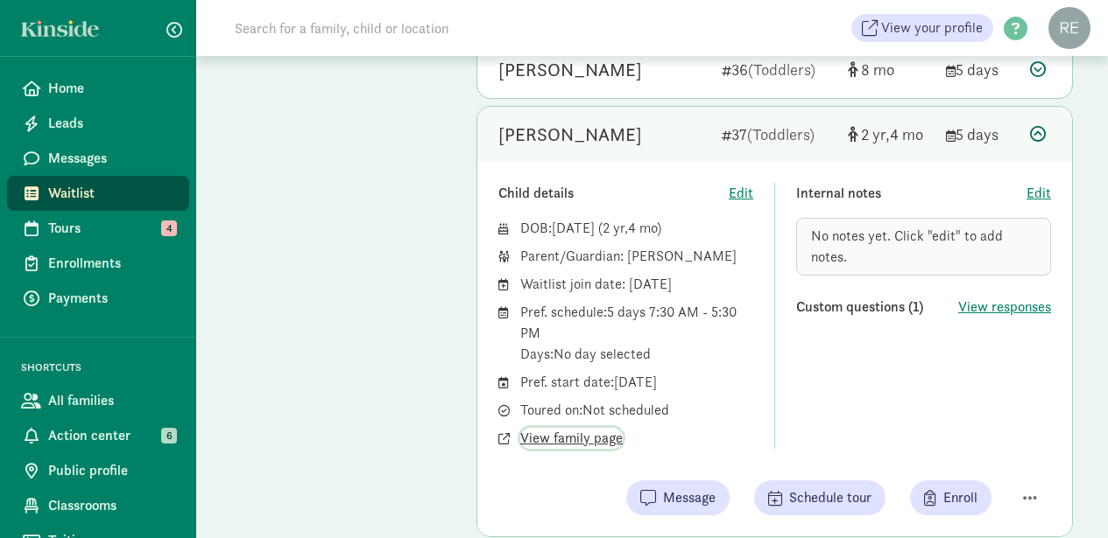
click at [582, 428] on span "View family page" at bounding box center [571, 438] width 102 height 21
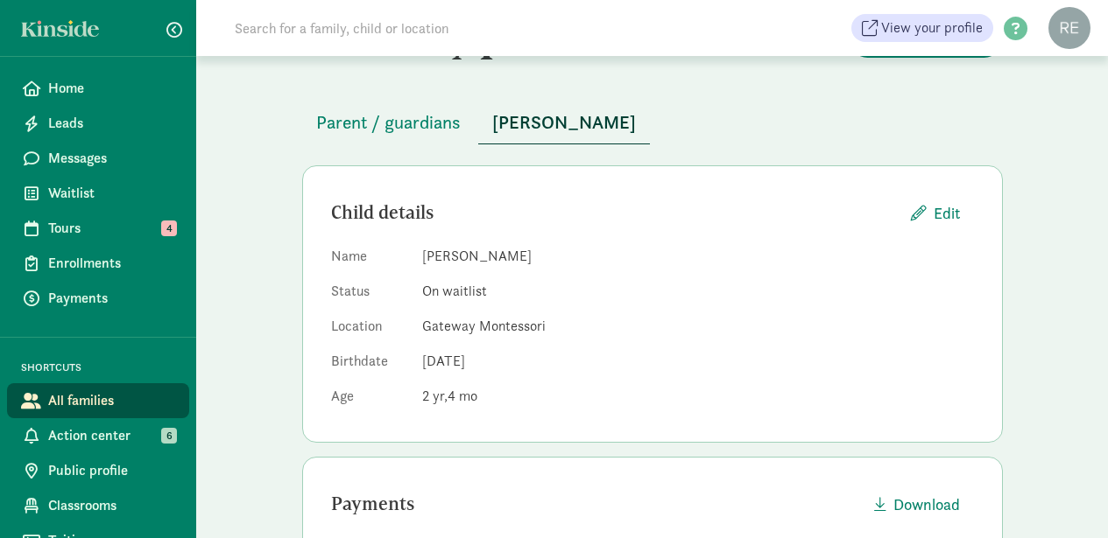
scroll to position [68, 0]
click at [400, 124] on span "Parent / guardians" at bounding box center [388, 121] width 144 height 28
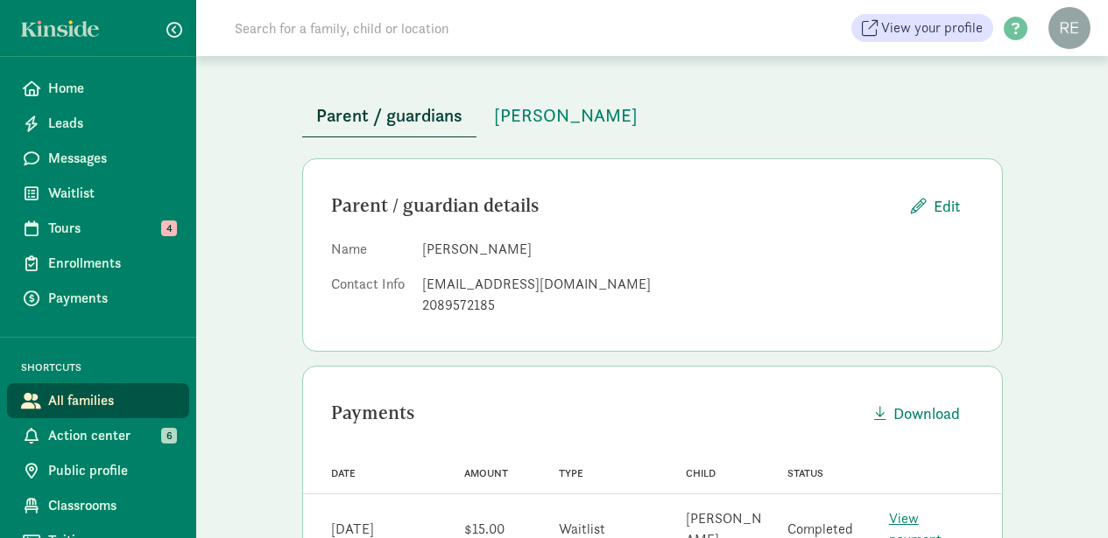
scroll to position [75, 1]
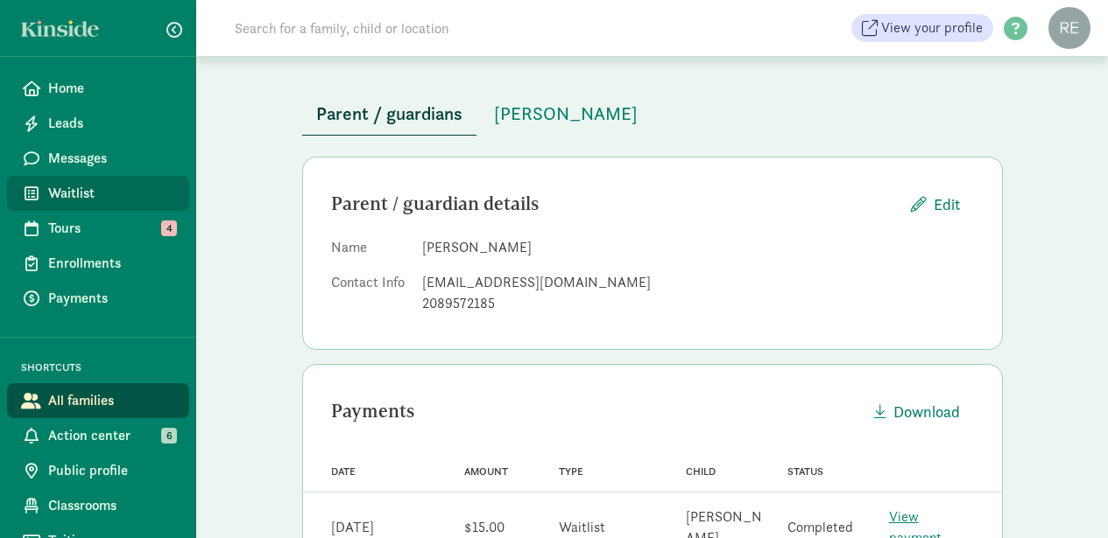
click at [94, 189] on span "Waitlist" at bounding box center [111, 193] width 127 height 21
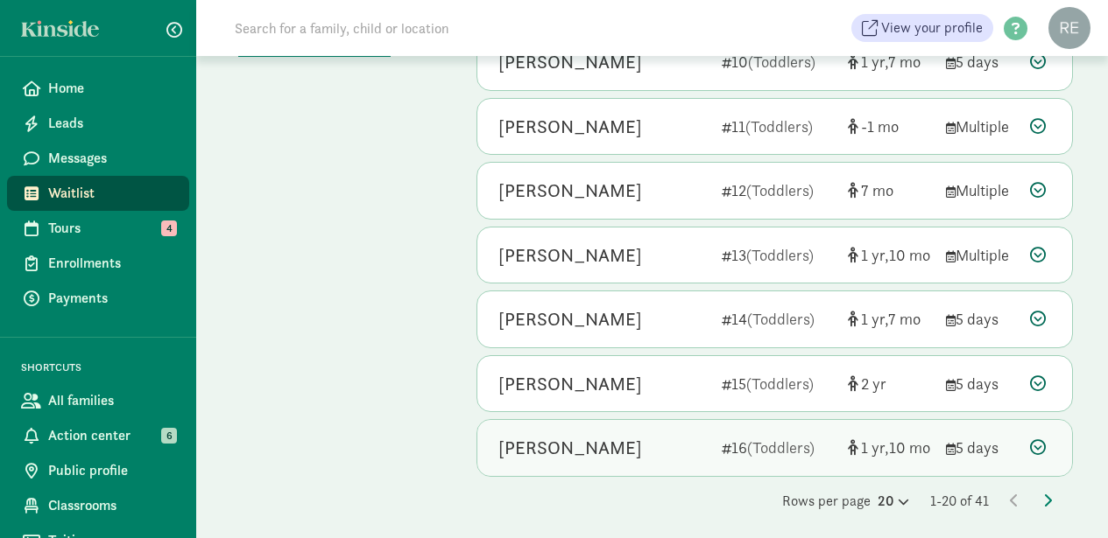
scroll to position [1019, 0]
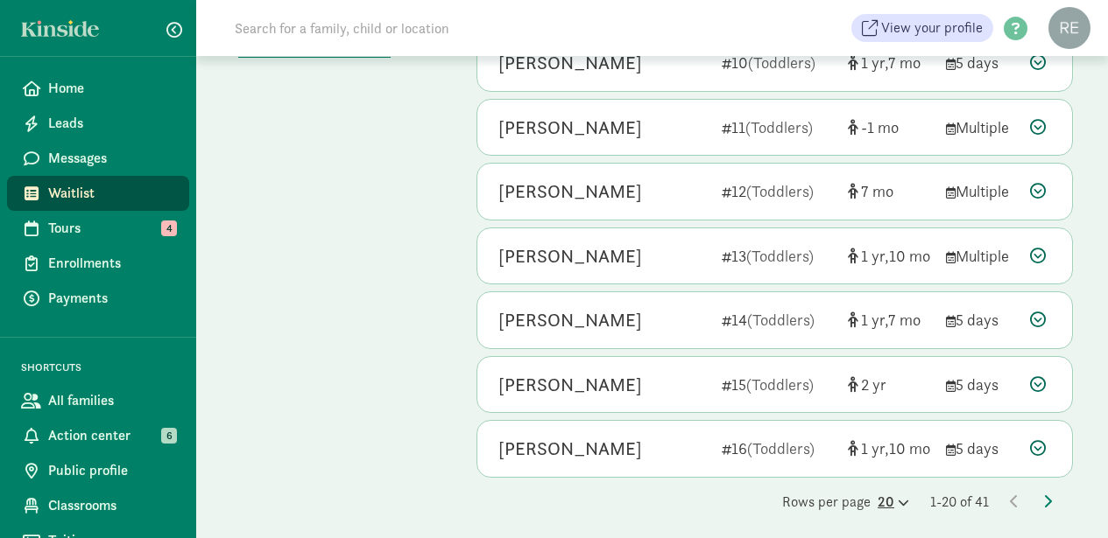
click at [895, 497] on icon at bounding box center [901, 502] width 15 height 11
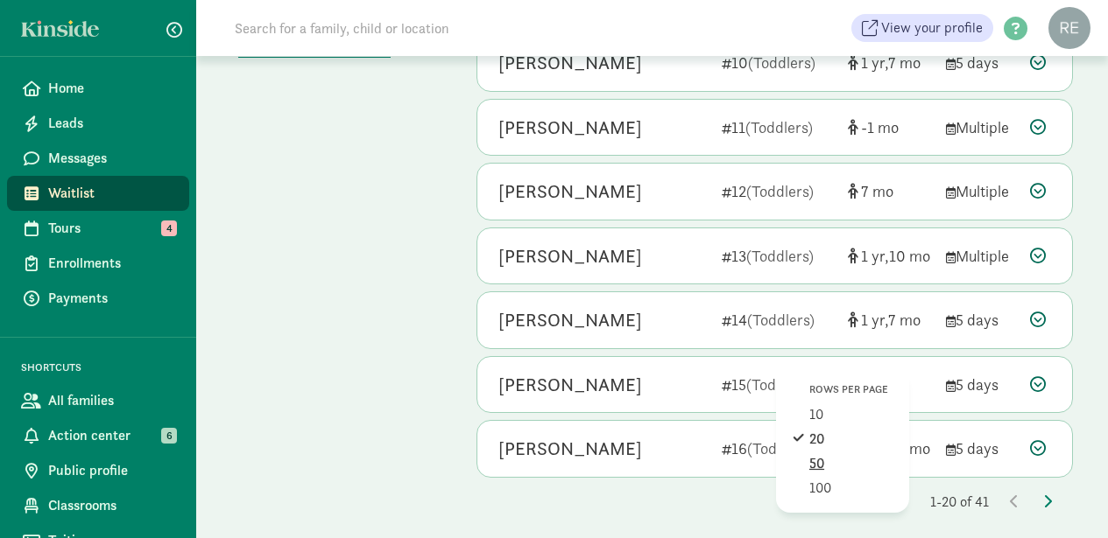
click at [822, 478] on div "50" at bounding box center [850, 488] width 83 height 21
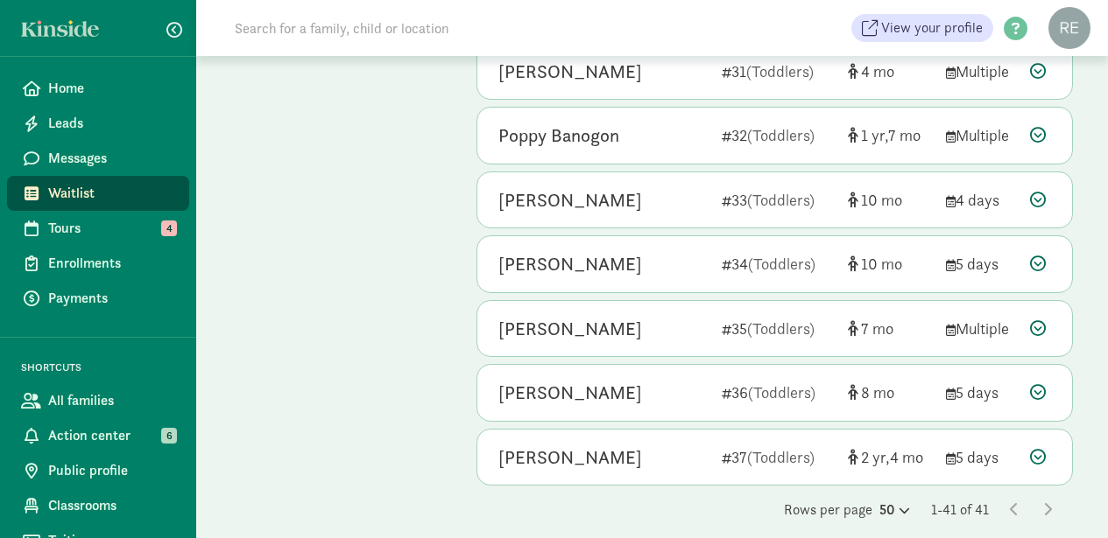
scroll to position [2361, 0]
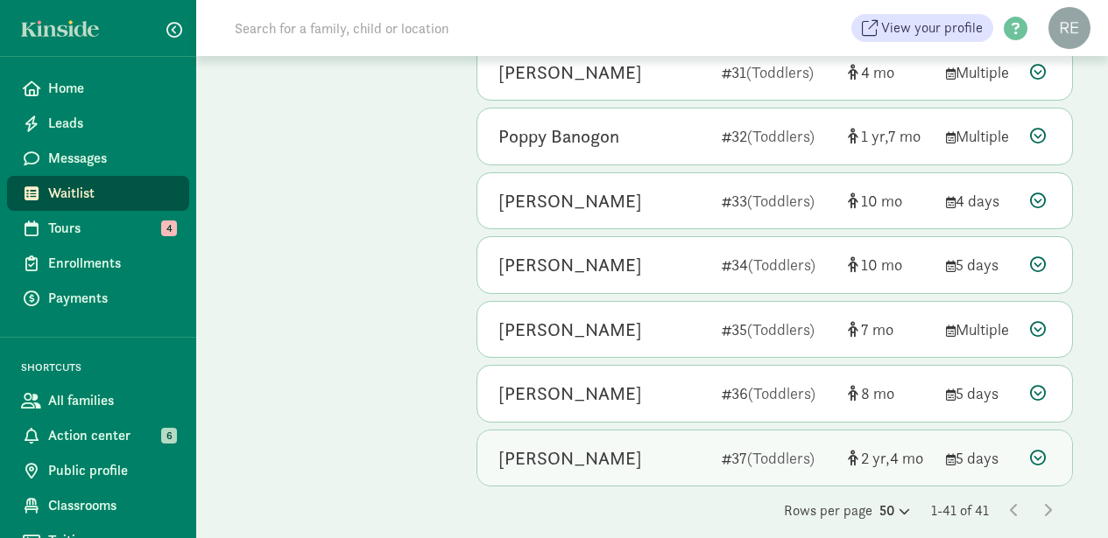
click at [1039, 450] on icon at bounding box center [1038, 458] width 16 height 16
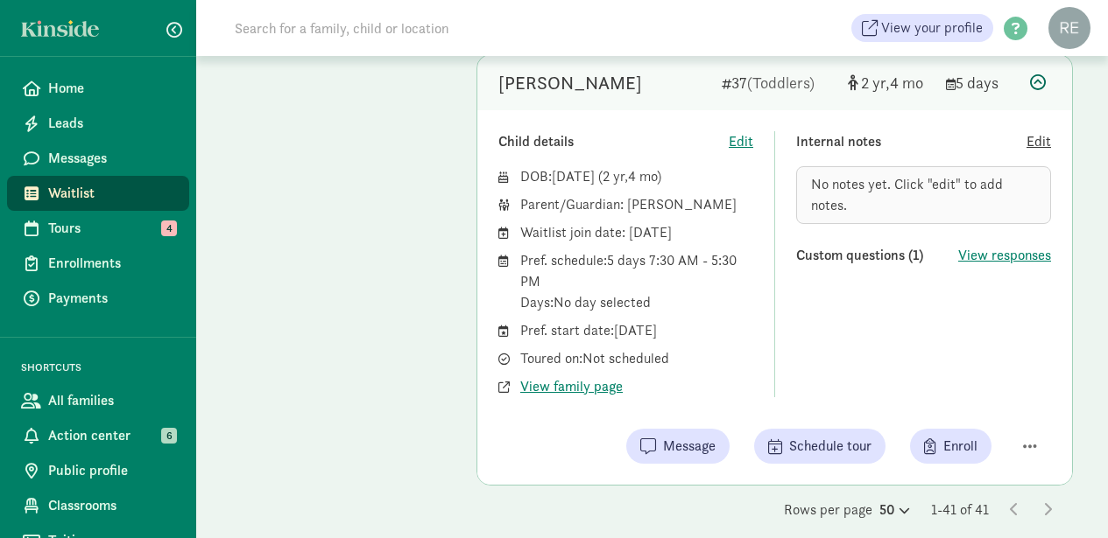
scroll to position [2736, 0]
click at [76, 192] on span "Waitlist" at bounding box center [111, 193] width 127 height 21
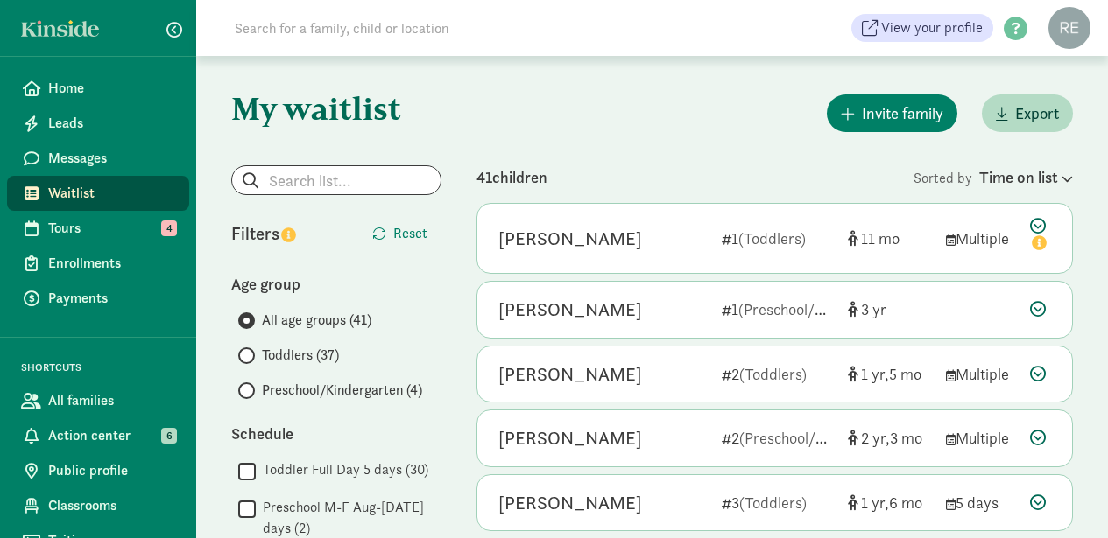
click at [247, 390] on input "Preschool/Kindergarten (4)" at bounding box center [243, 390] width 11 height 11
